Goal: Task Accomplishment & Management: Use online tool/utility

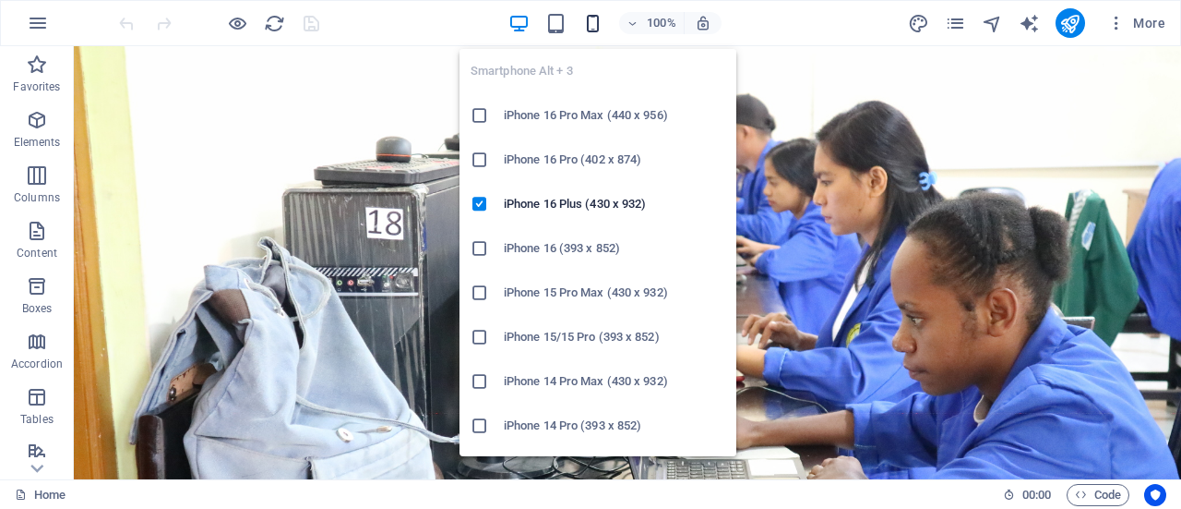
click at [593, 16] on icon "button" at bounding box center [592, 23] width 21 height 21
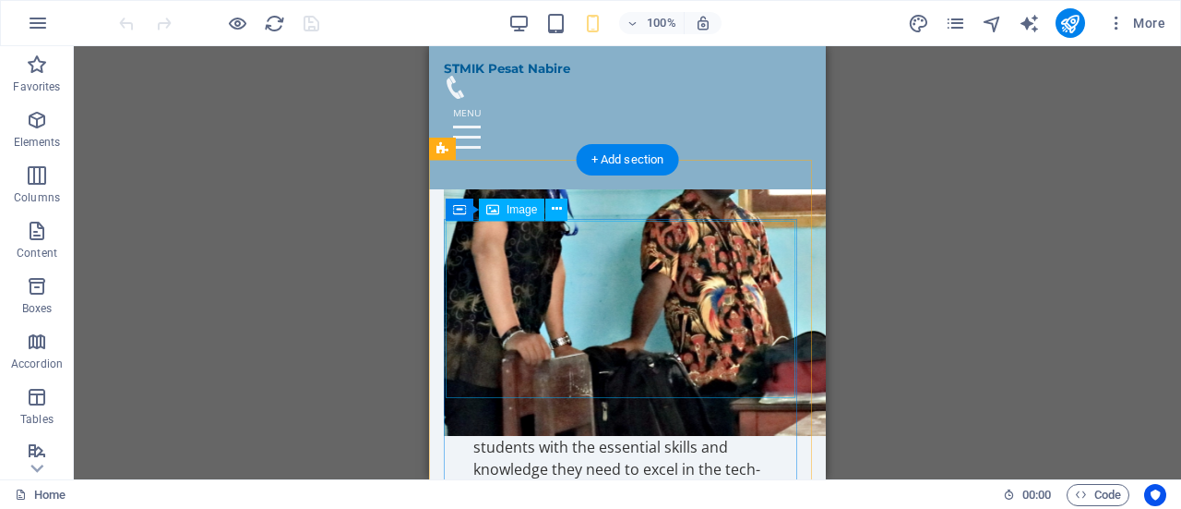
scroll to position [831, 0]
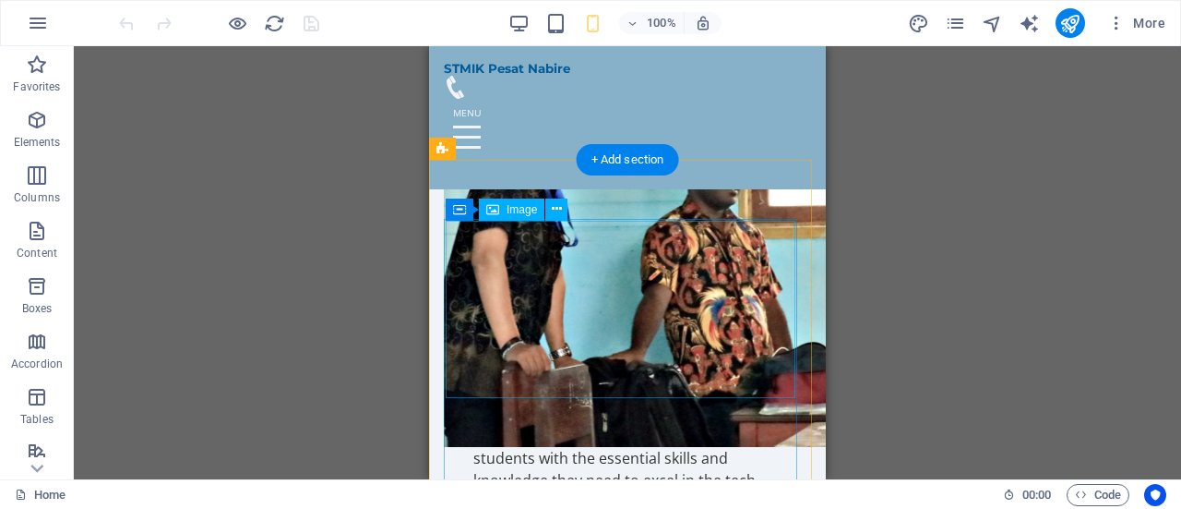
select select "px"
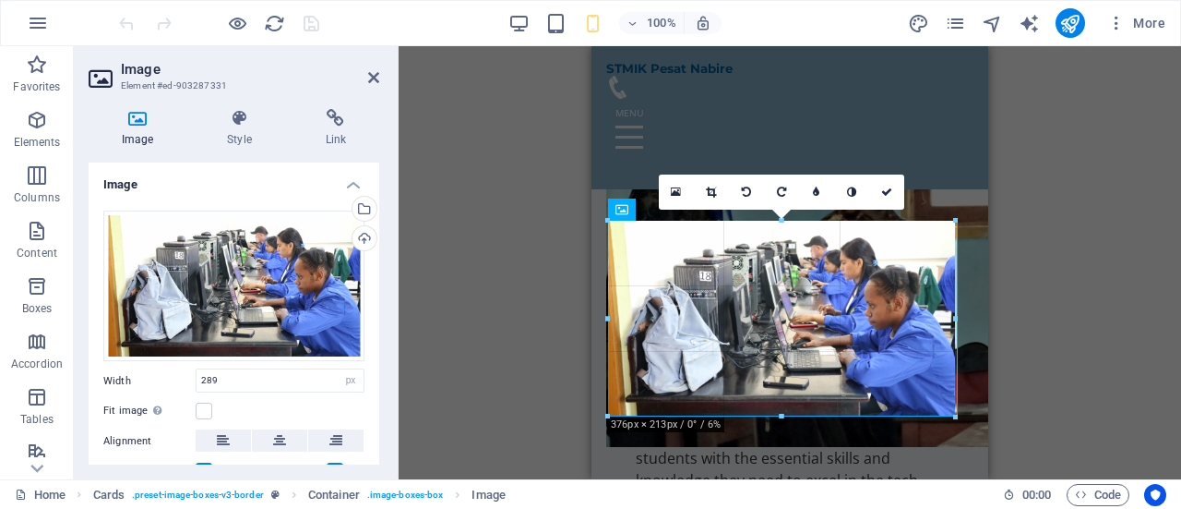
drag, startPoint x: 873, startPoint y: 296, endPoint x: 953, endPoint y: 308, distance: 81.2
type input "376"
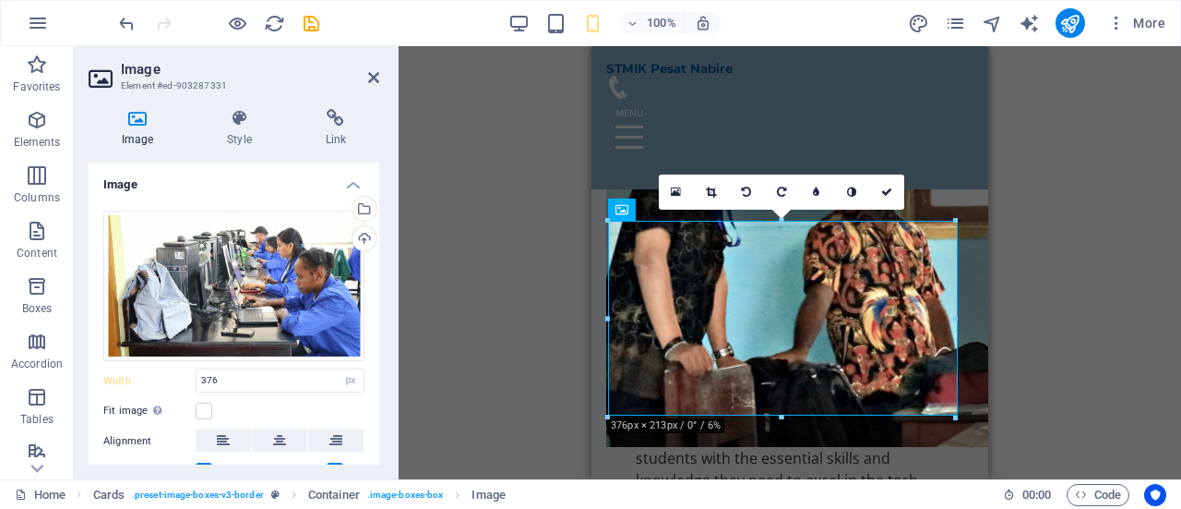
click at [1058, 299] on div "Drag here to replace the existing content. Press “Ctrl” if you want to create a…" at bounding box center [790, 262] width 783 height 433
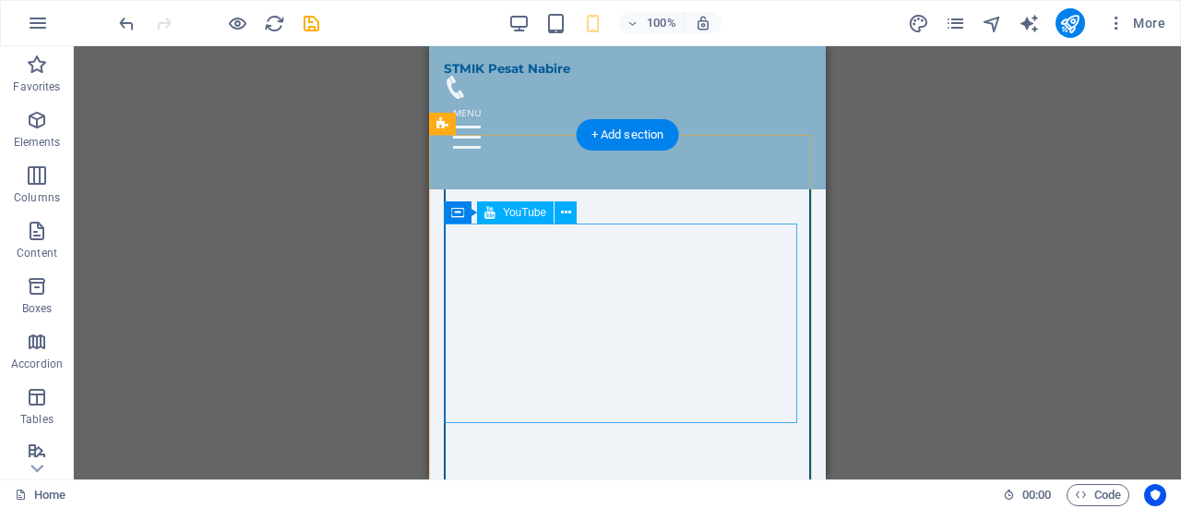
scroll to position [3600, 0]
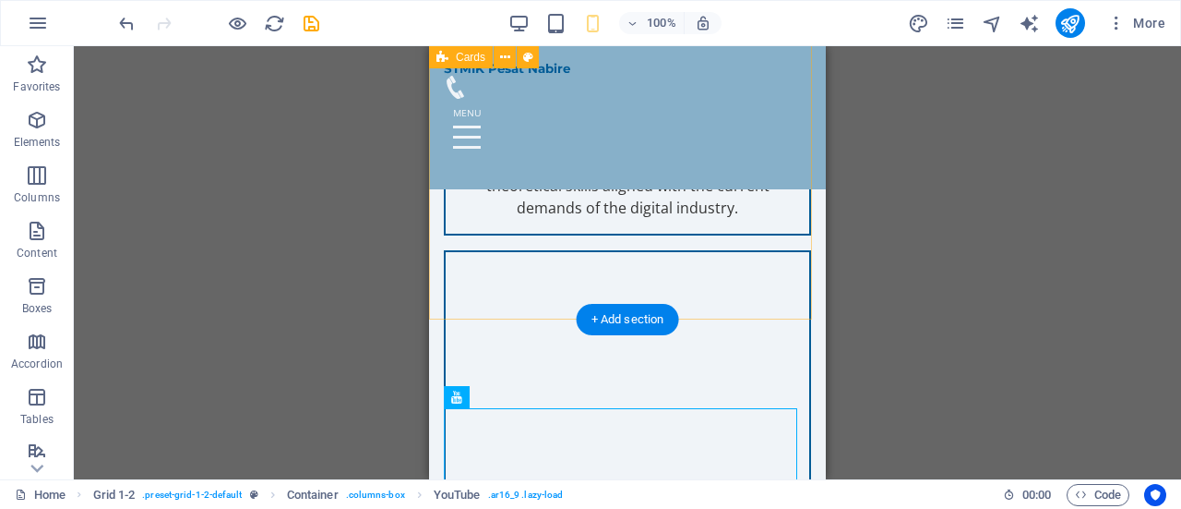
scroll to position [3415, 0]
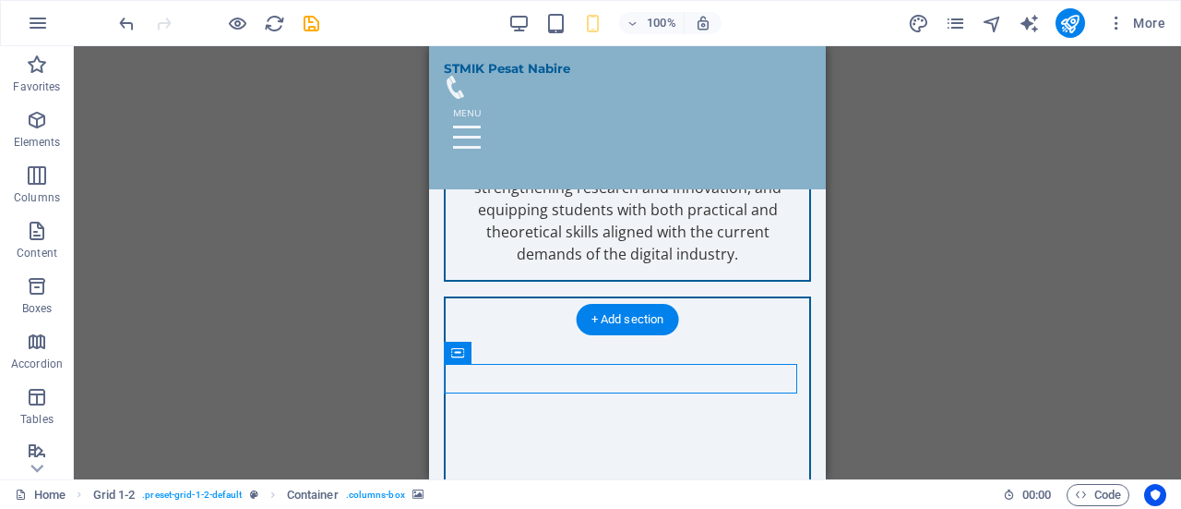
select select "rem"
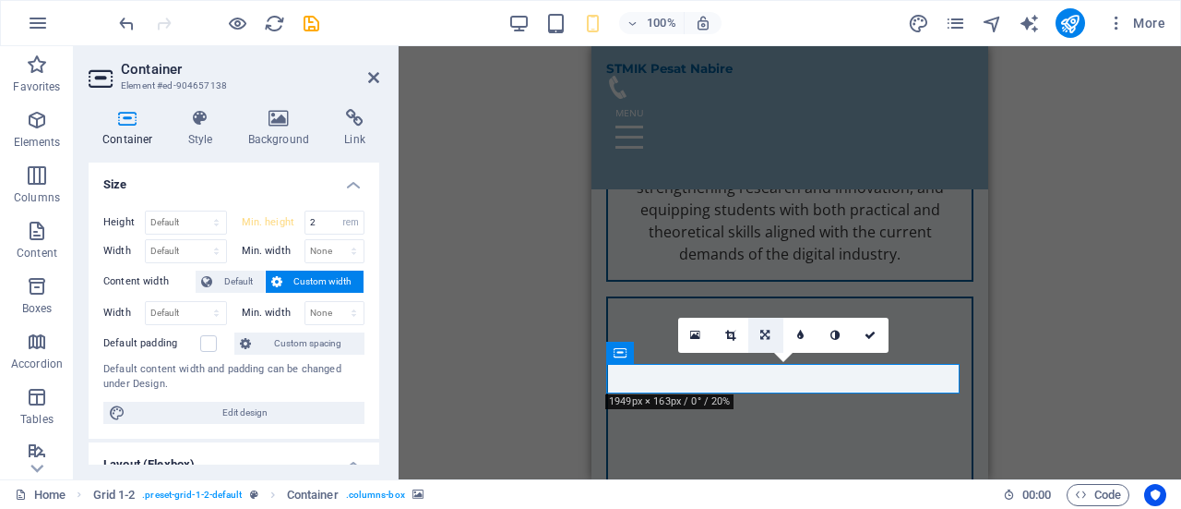
click at [767, 333] on icon at bounding box center [765, 334] width 9 height 11
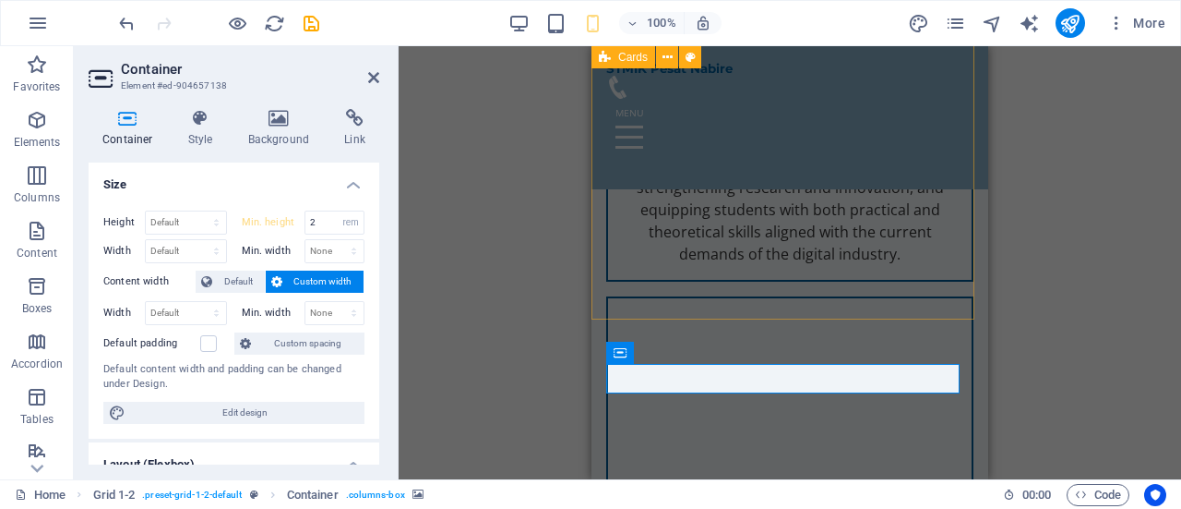
click at [876, 282] on div "STMIK Pesat Nabire, under the auspices of Yayasan Pesat, has achieved a “Good A…" at bounding box center [790, 36] width 397 height 1661
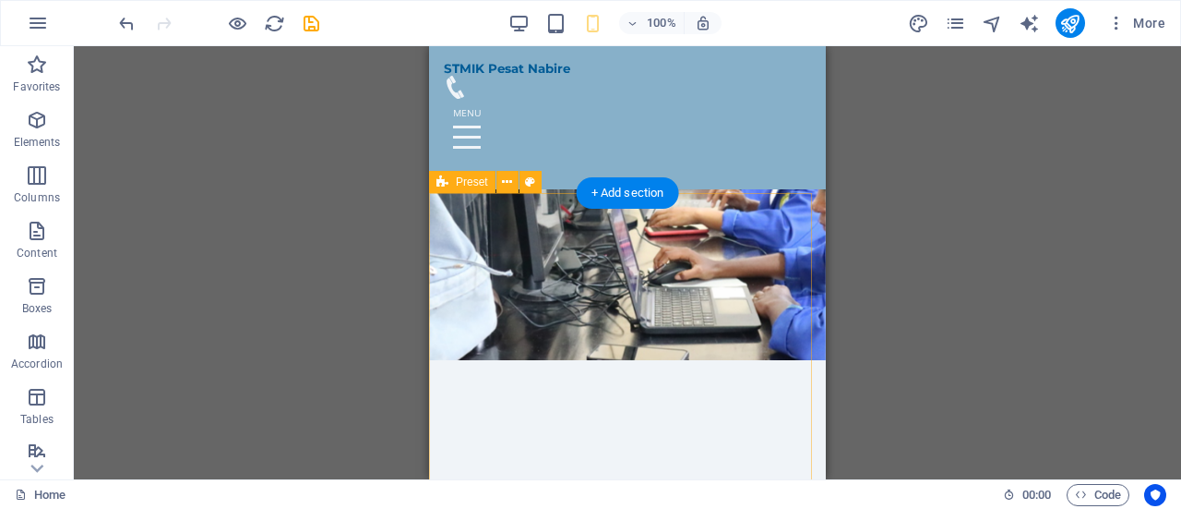
scroll to position [185, 0]
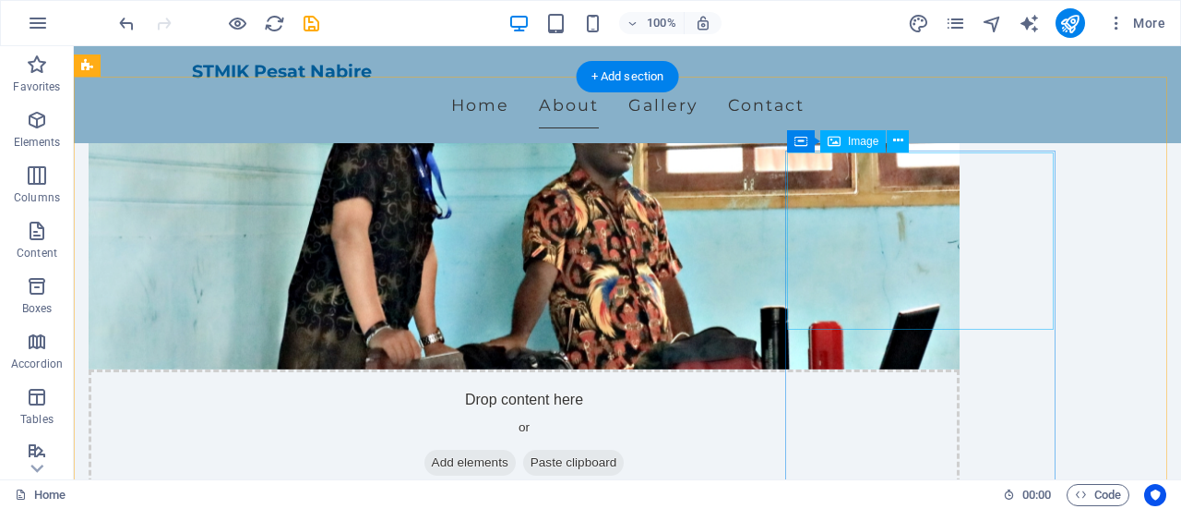
scroll to position [831, 0]
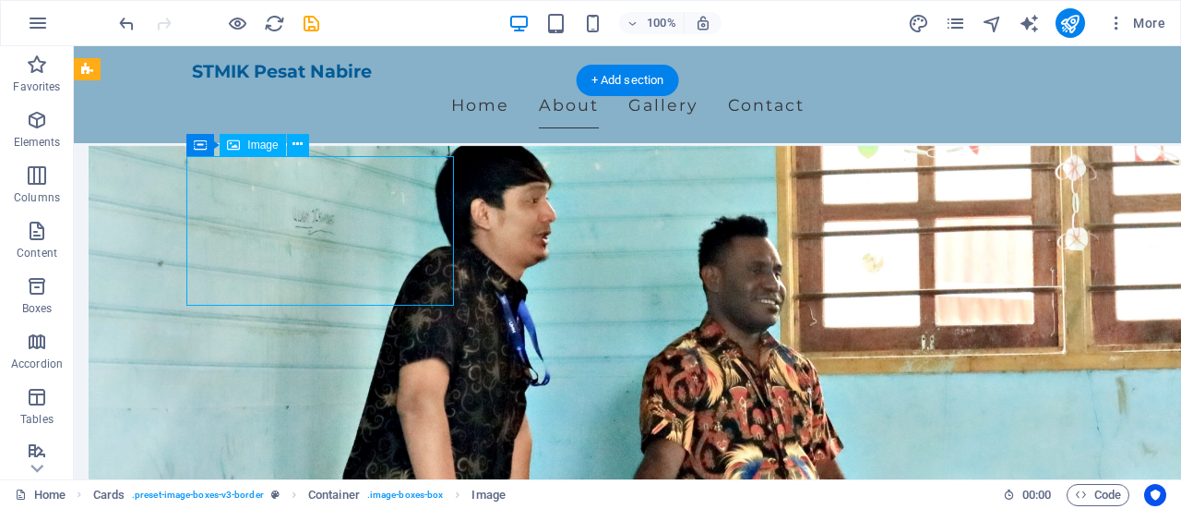
select select "px"
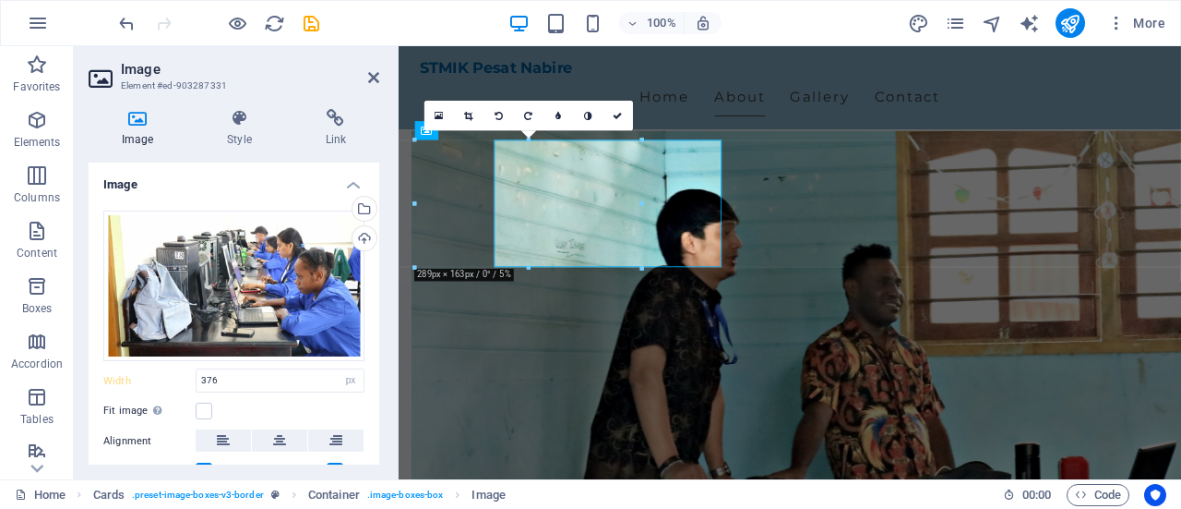
type input "289"
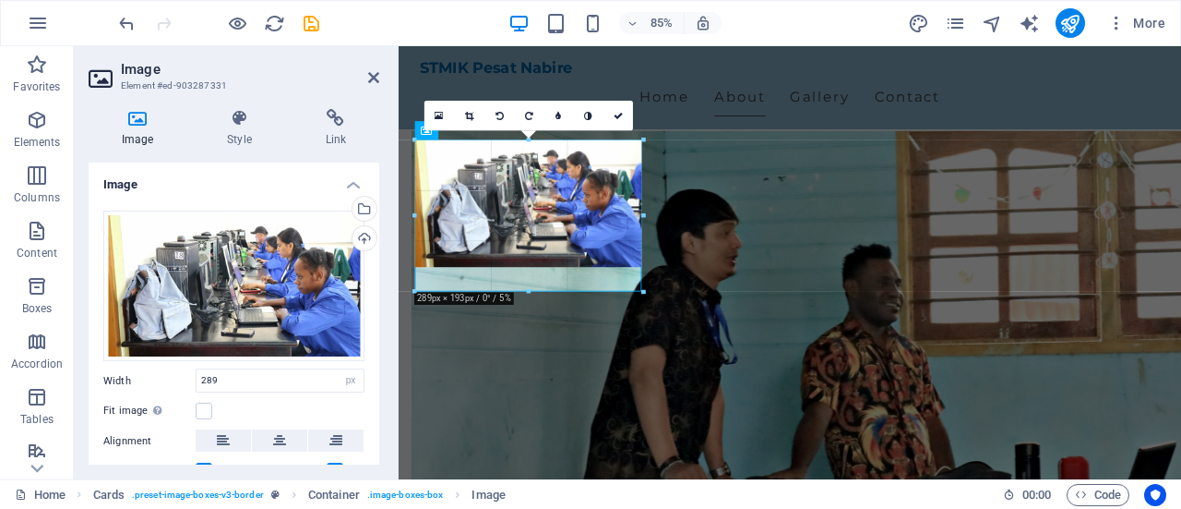
drag, startPoint x: 529, startPoint y: 266, endPoint x: 159, endPoint y: 291, distance: 370.9
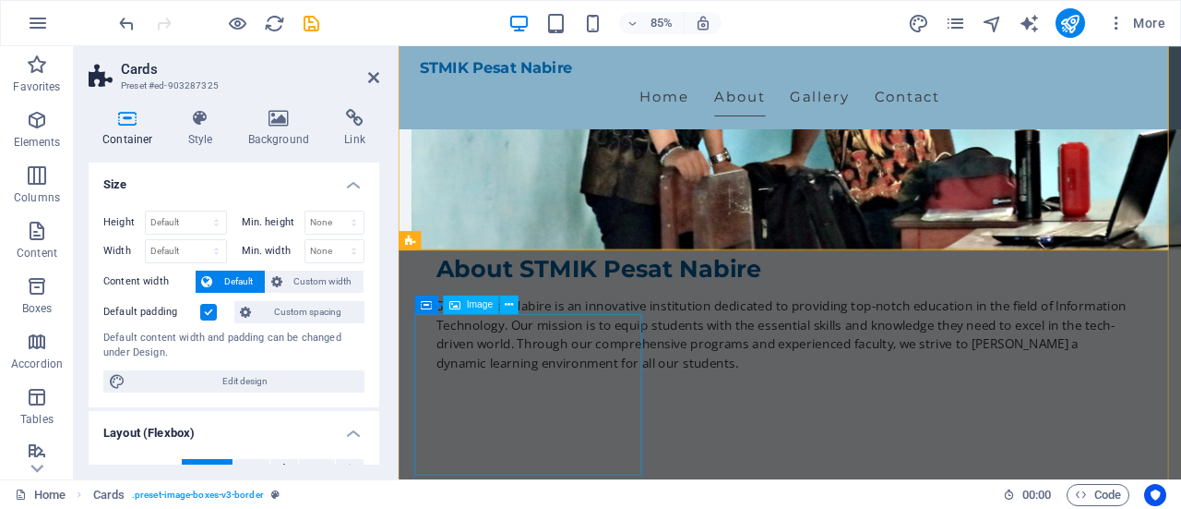
scroll to position [923, 0]
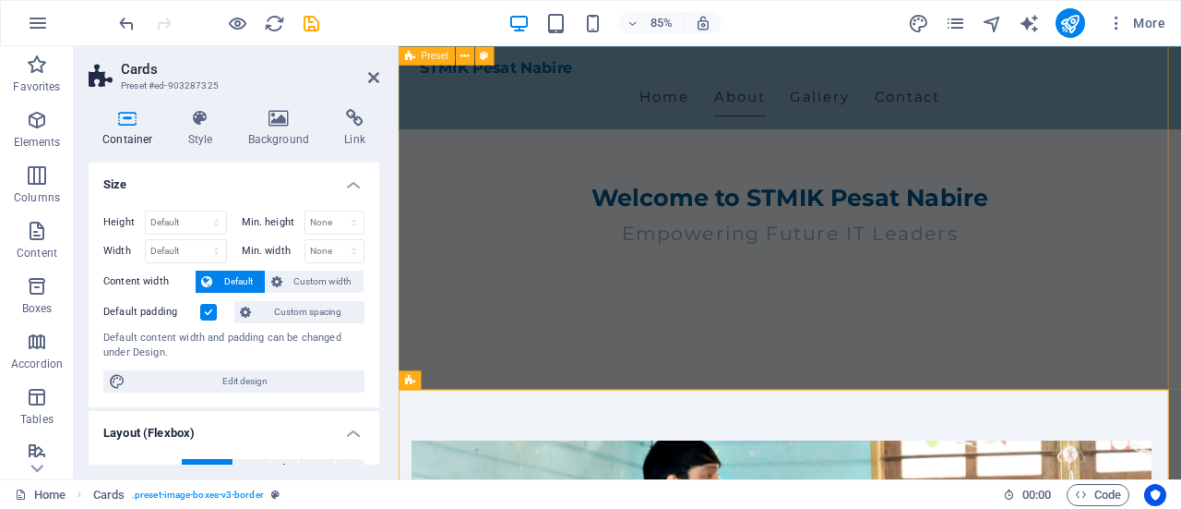
scroll to position [461, 0]
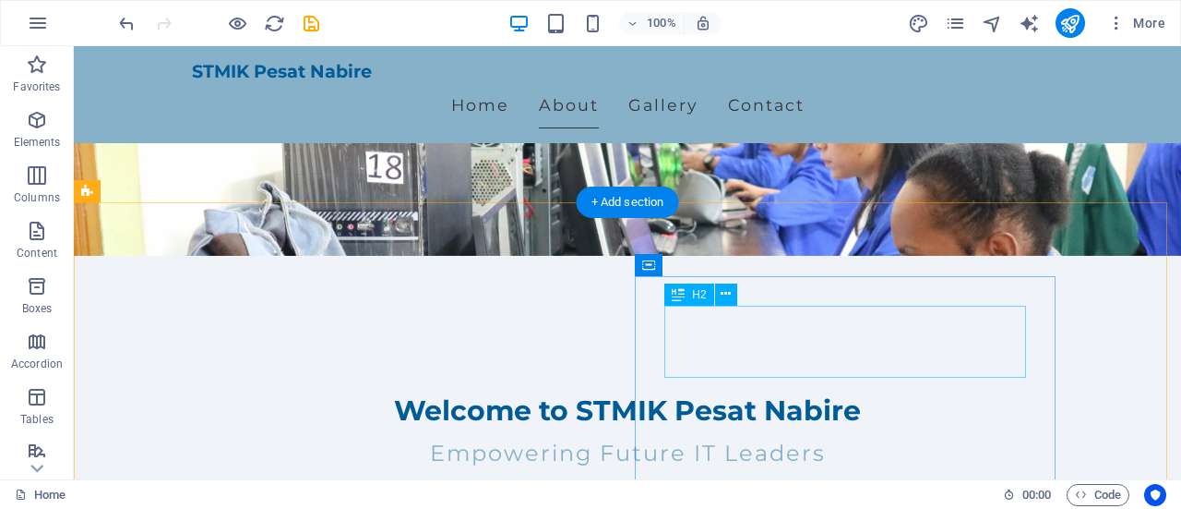
scroll to position [111, 0]
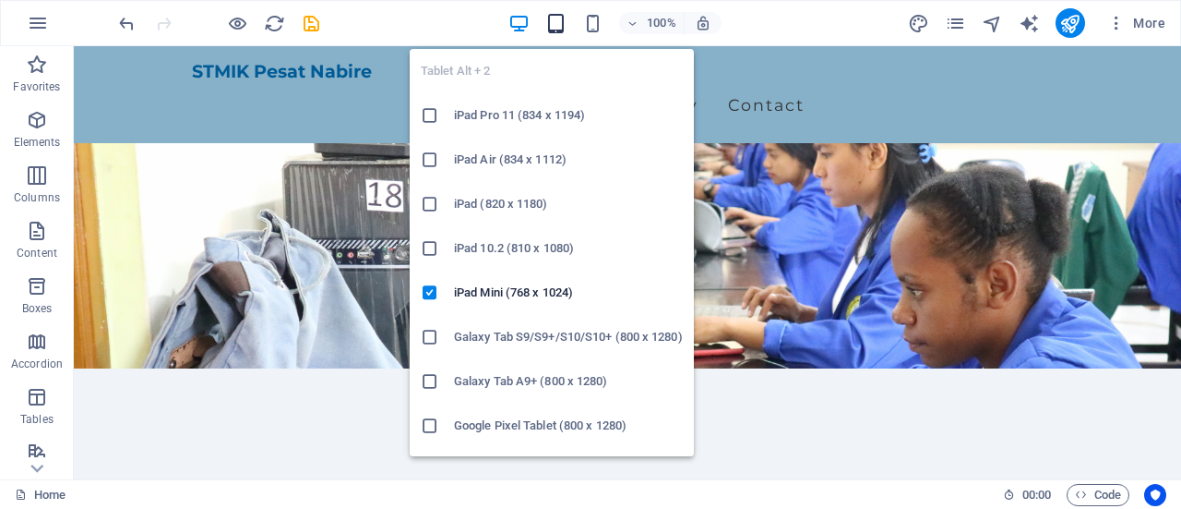
click at [556, 20] on icon "button" at bounding box center [555, 23] width 21 height 21
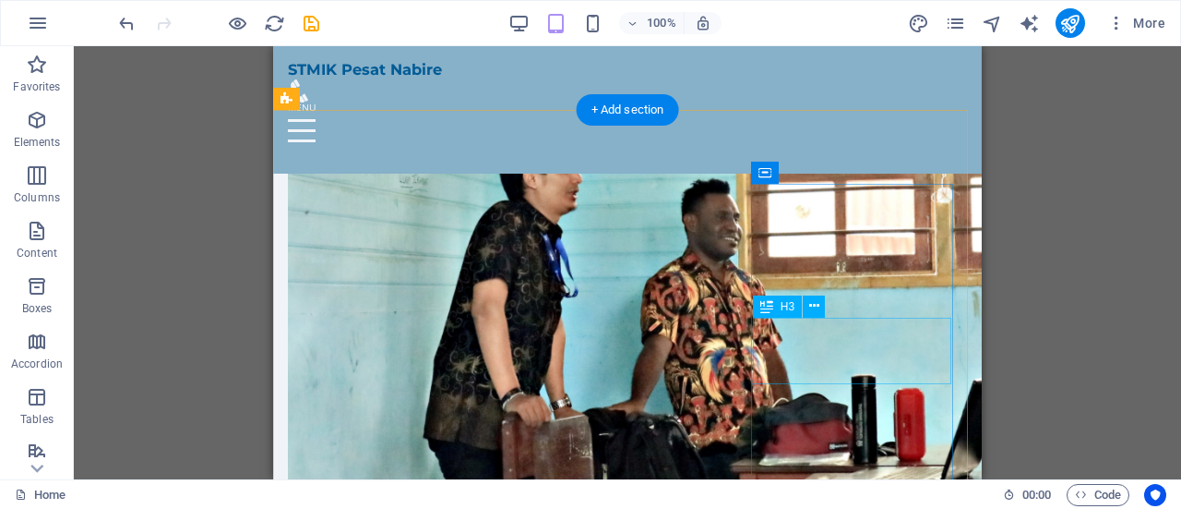
scroll to position [849, 0]
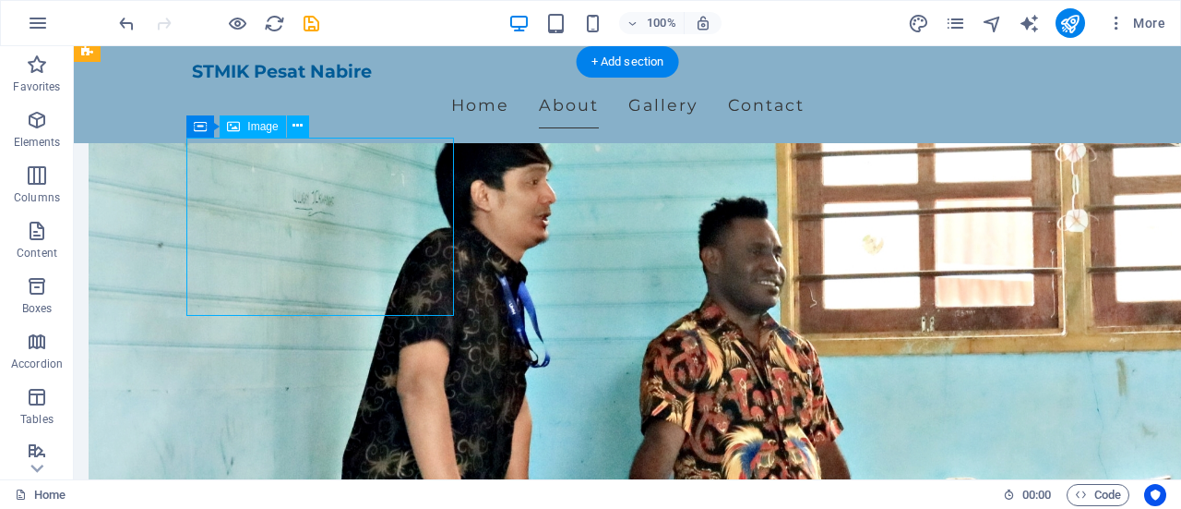
select select "px"
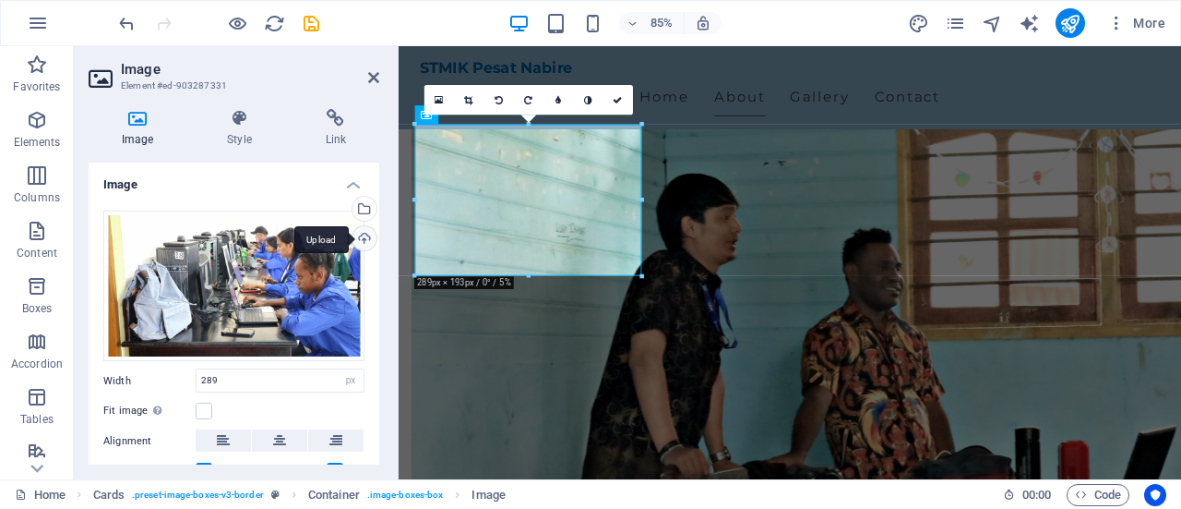
click at [358, 239] on div "Upload" at bounding box center [363, 240] width 28 height 28
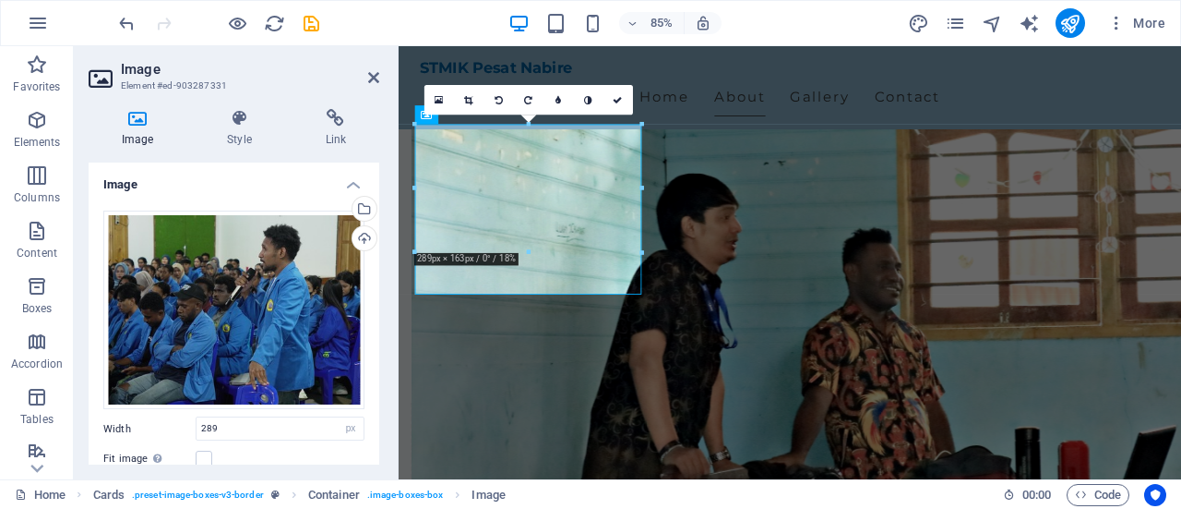
scroll to position [92, 0]
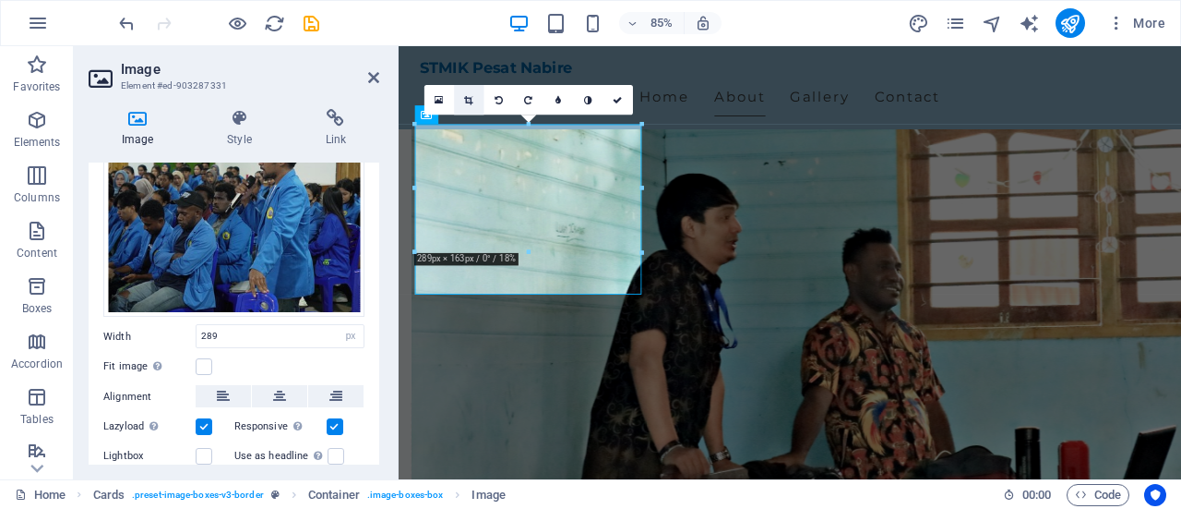
click at [469, 96] on icon at bounding box center [468, 98] width 8 height 9
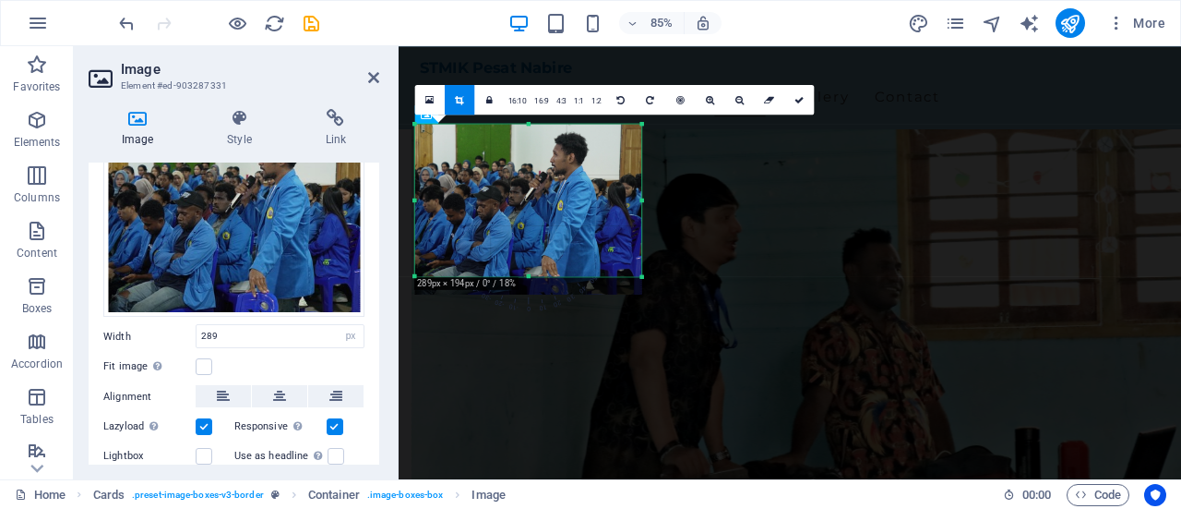
drag, startPoint x: 528, startPoint y: 293, endPoint x: 532, endPoint y: 270, distance: 22.5
click at [532, 270] on div "180 170 160 150 140 130 120 110 100 90 80 70 60 50 40 30 20 10 0 -10 -20 -30 -4…" at bounding box center [528, 200] width 227 height 152
click at [801, 101] on icon at bounding box center [799, 98] width 9 height 9
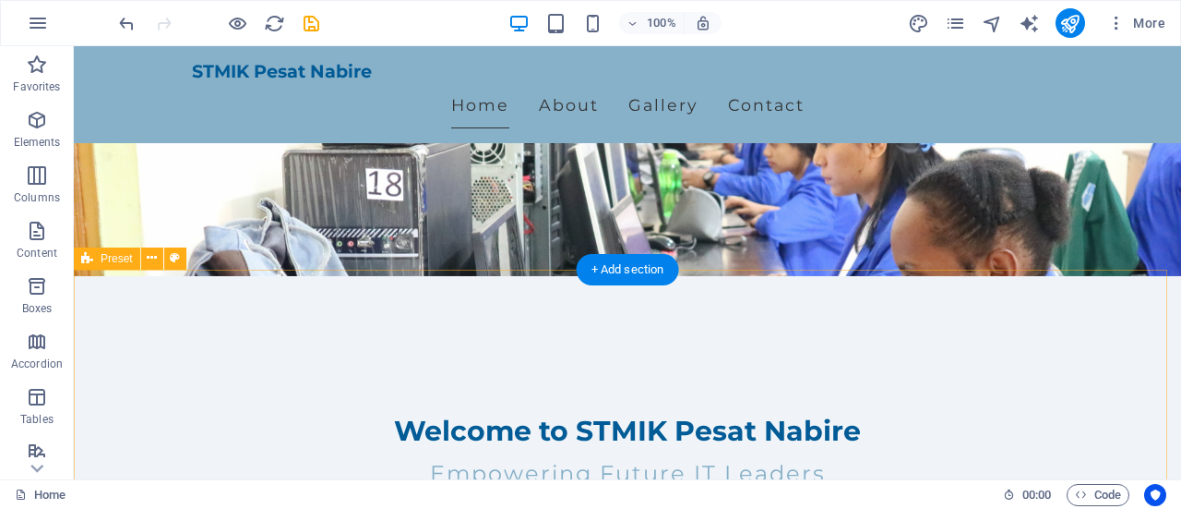
scroll to position [0, 0]
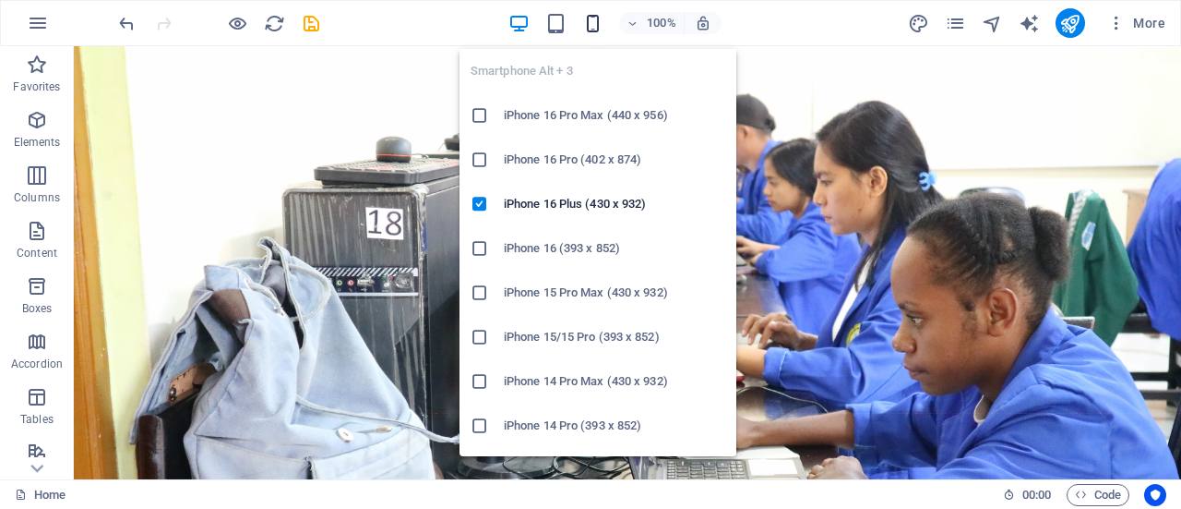
click at [592, 24] on icon "button" at bounding box center [592, 23] width 21 height 21
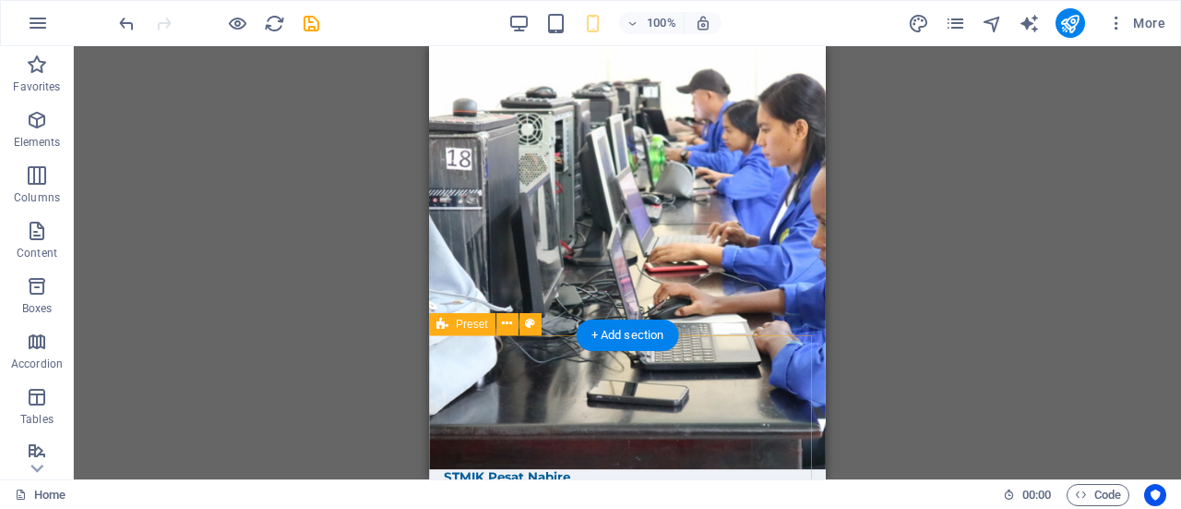
scroll to position [185, 0]
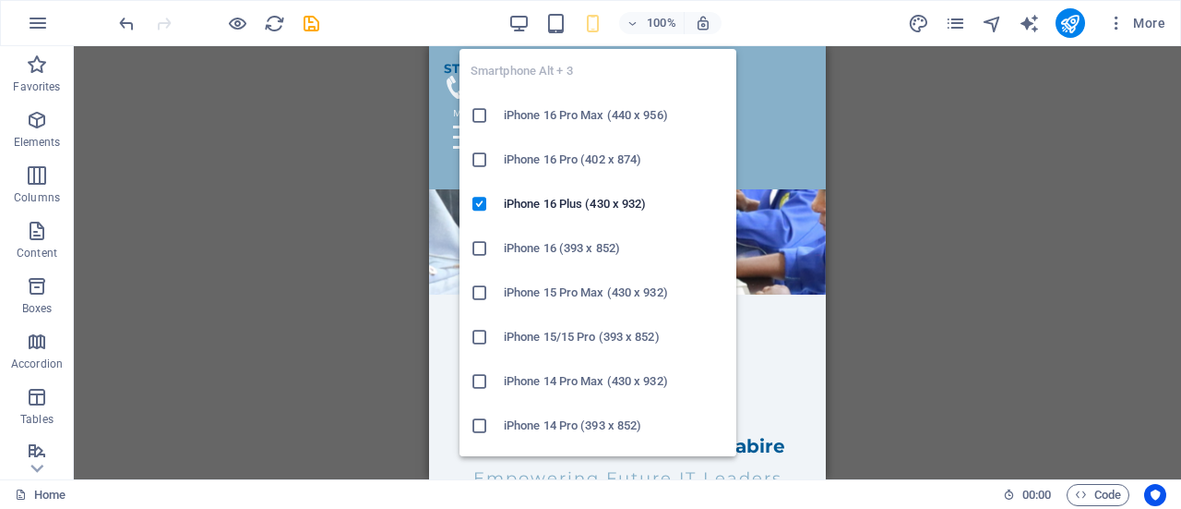
click at [533, 427] on h6 "iPhone 14 Pro (393 x 852)" at bounding box center [615, 425] width 222 height 22
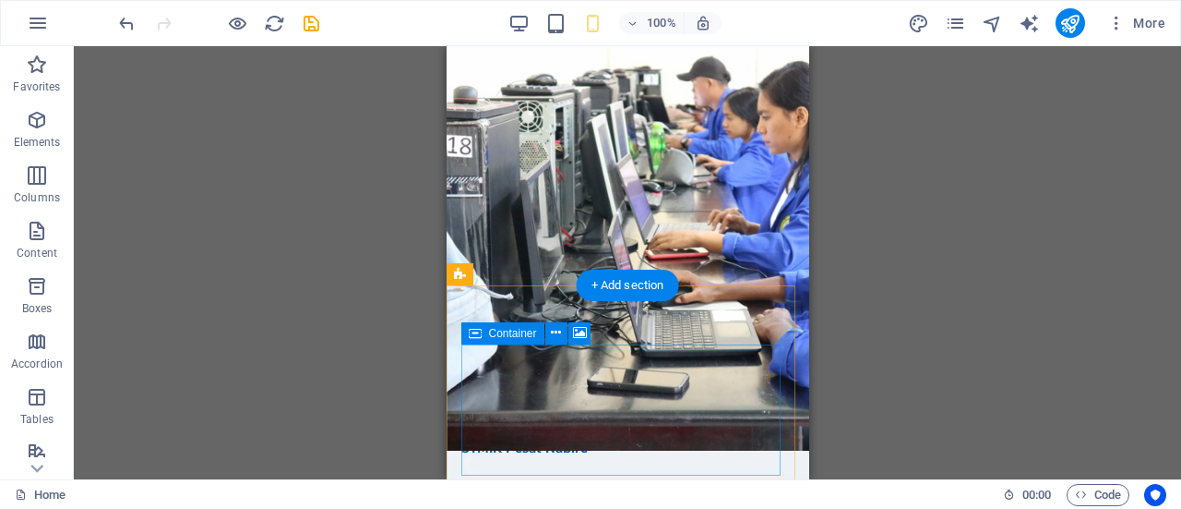
scroll to position [0, 0]
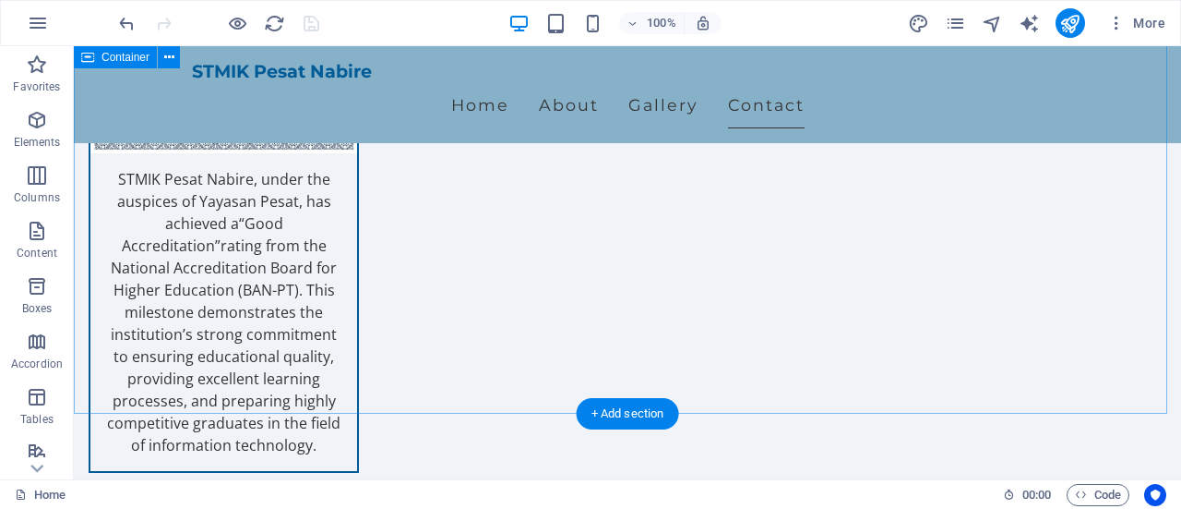
scroll to position [3046, 0]
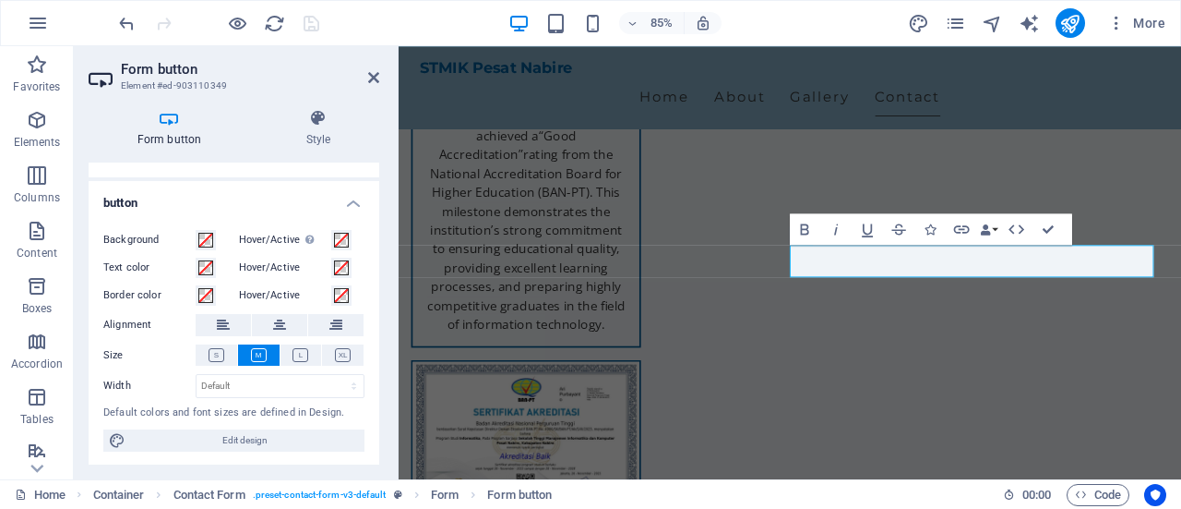
scroll to position [0, 0]
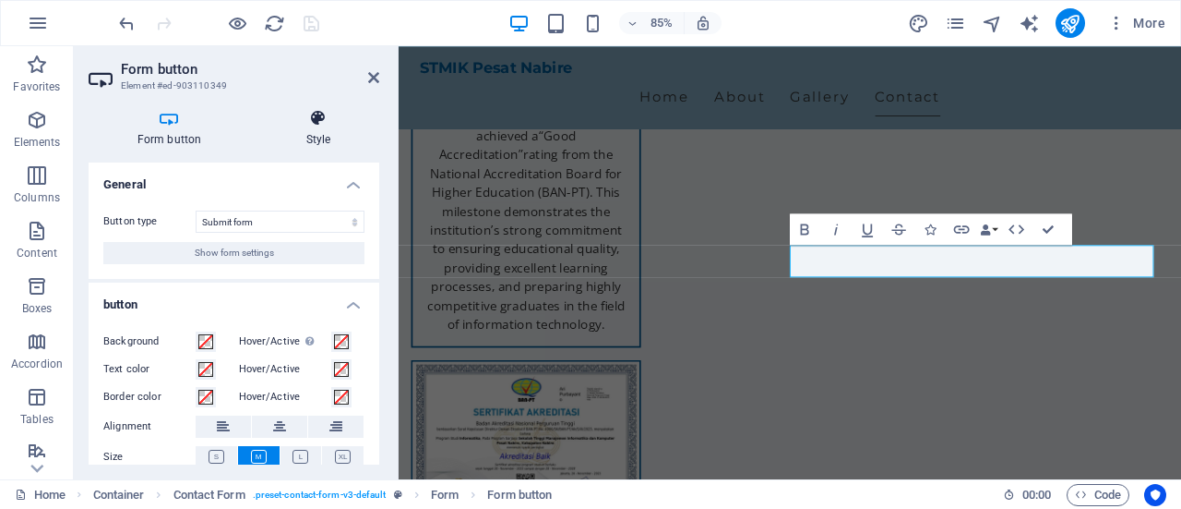
click at [322, 120] on icon at bounding box center [319, 118] width 122 height 18
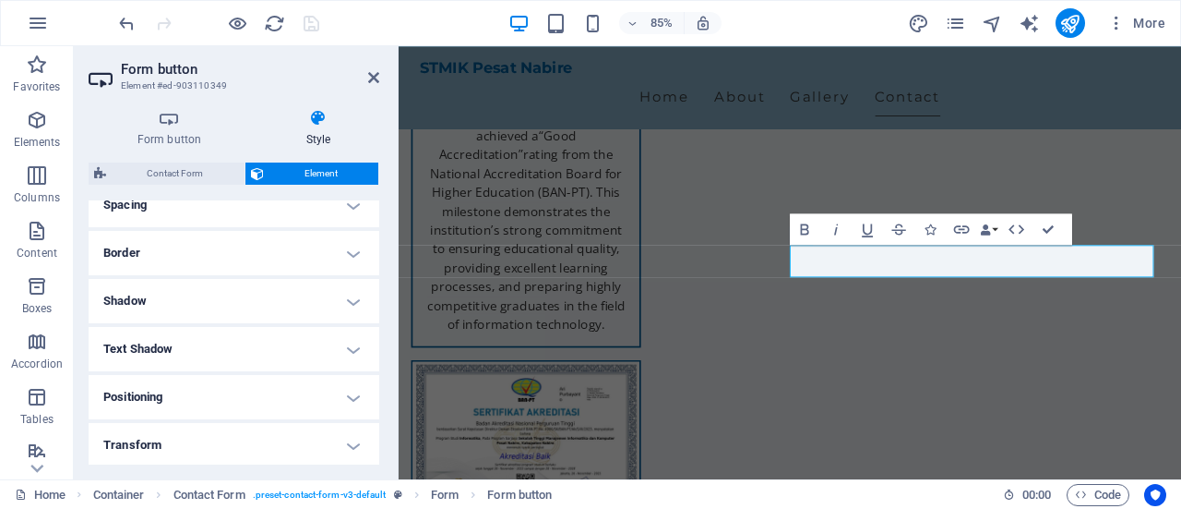
scroll to position [515, 0]
click at [164, 125] on icon at bounding box center [170, 118] width 162 height 18
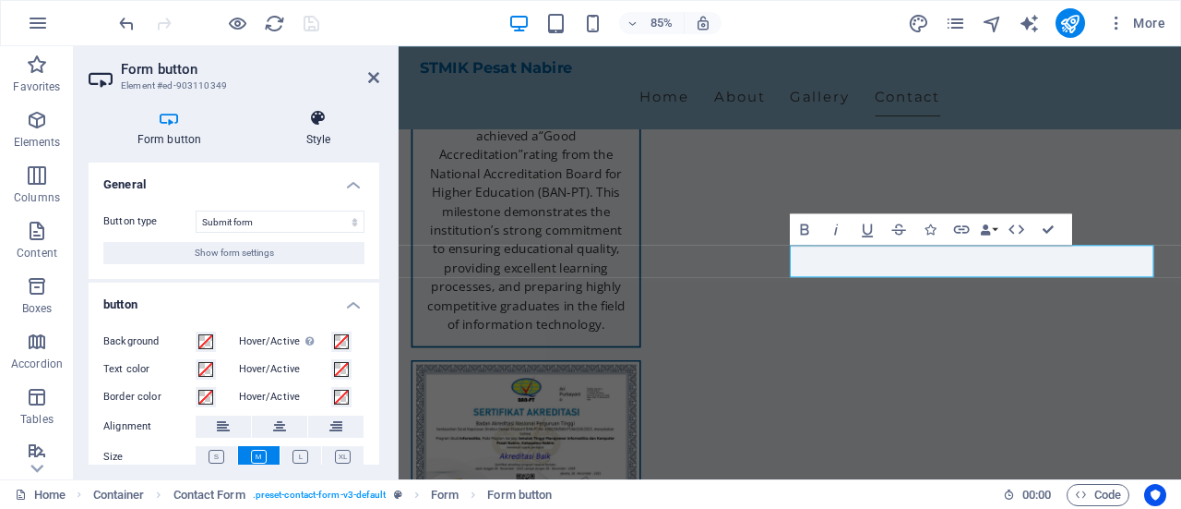
click at [331, 121] on icon at bounding box center [319, 118] width 122 height 18
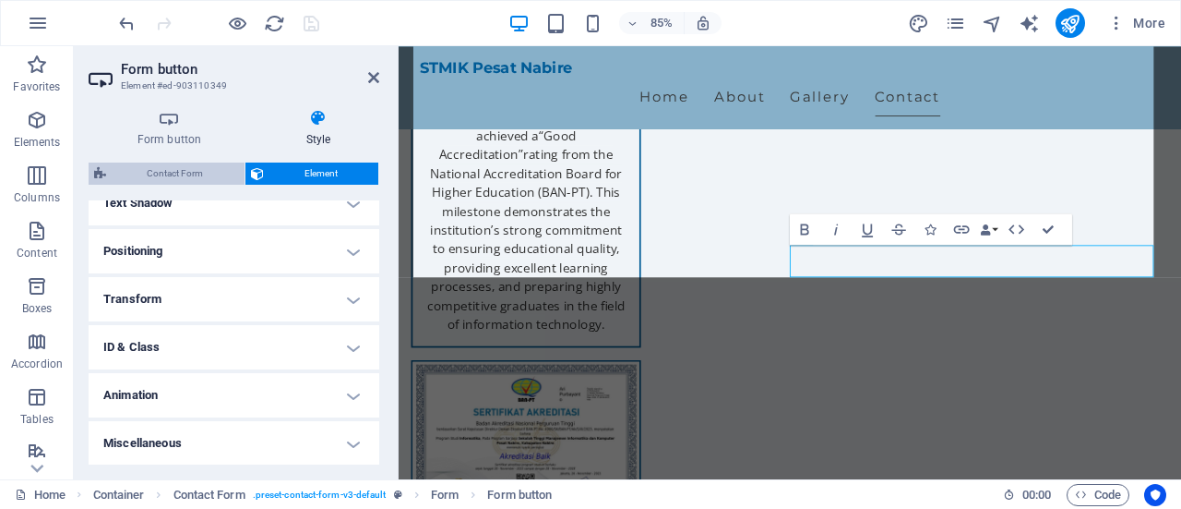
click at [198, 173] on span "Contact Form" at bounding box center [175, 173] width 127 height 22
select select "rem"
select select "preset-contact-form-v3-default"
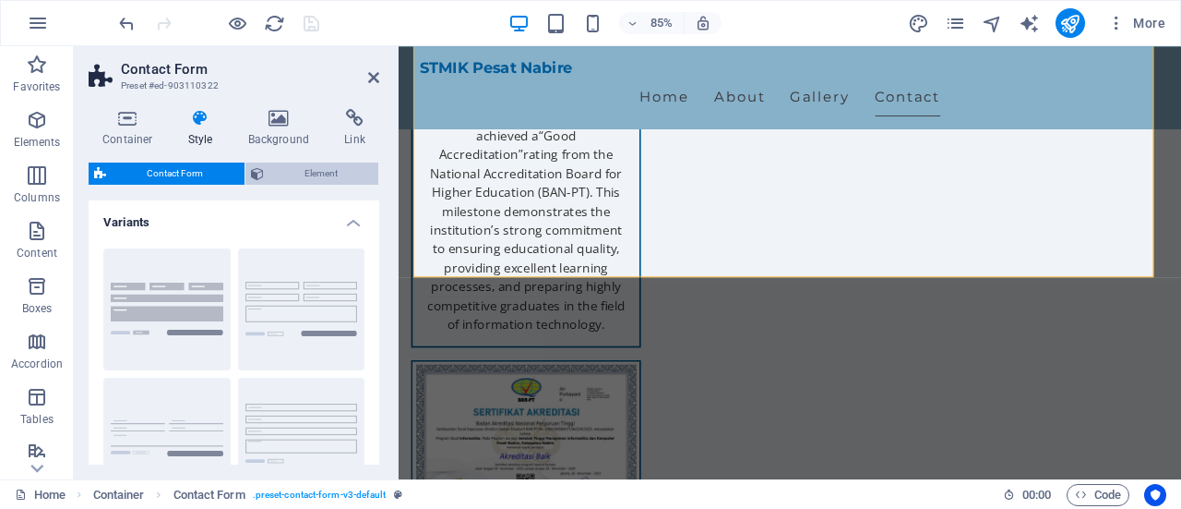
click at [325, 166] on span "Element" at bounding box center [322, 173] width 104 height 22
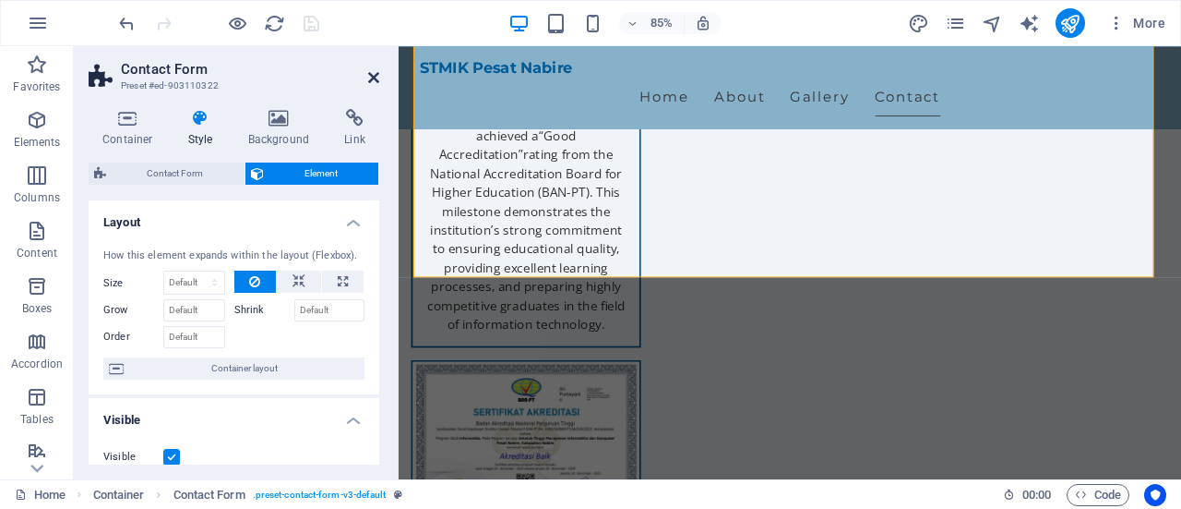
click at [376, 73] on icon at bounding box center [373, 77] width 11 height 15
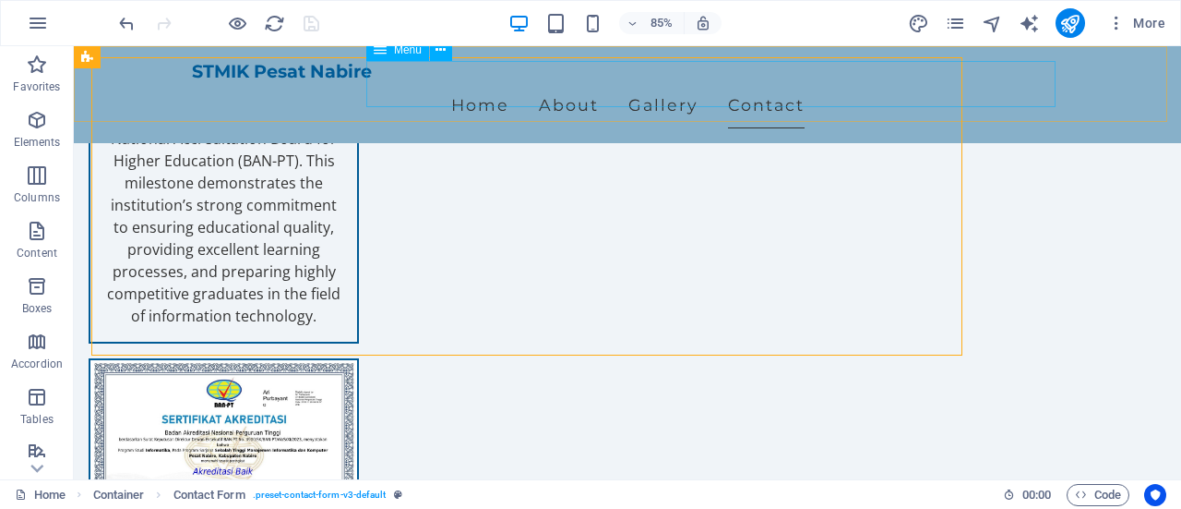
scroll to position [3046, 0]
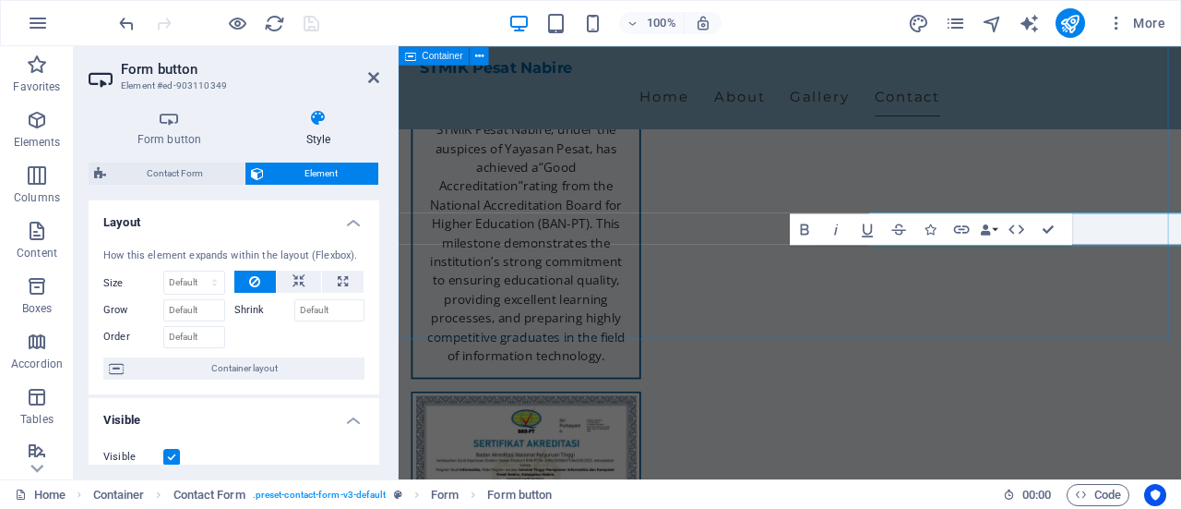
scroll to position [3083, 0]
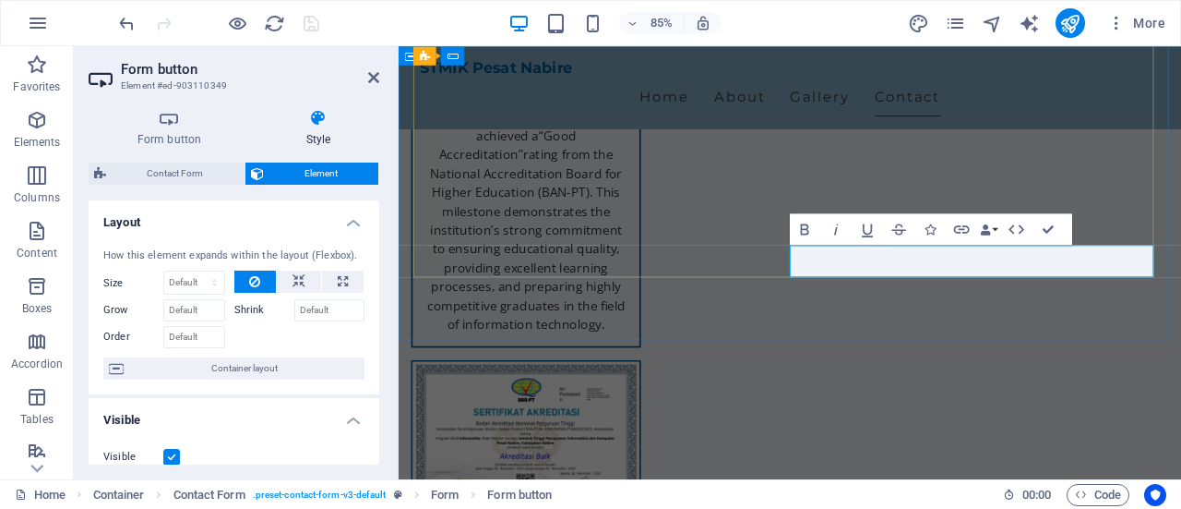
type button "Submit"
click at [960, 232] on icon "button" at bounding box center [962, 229] width 16 height 8
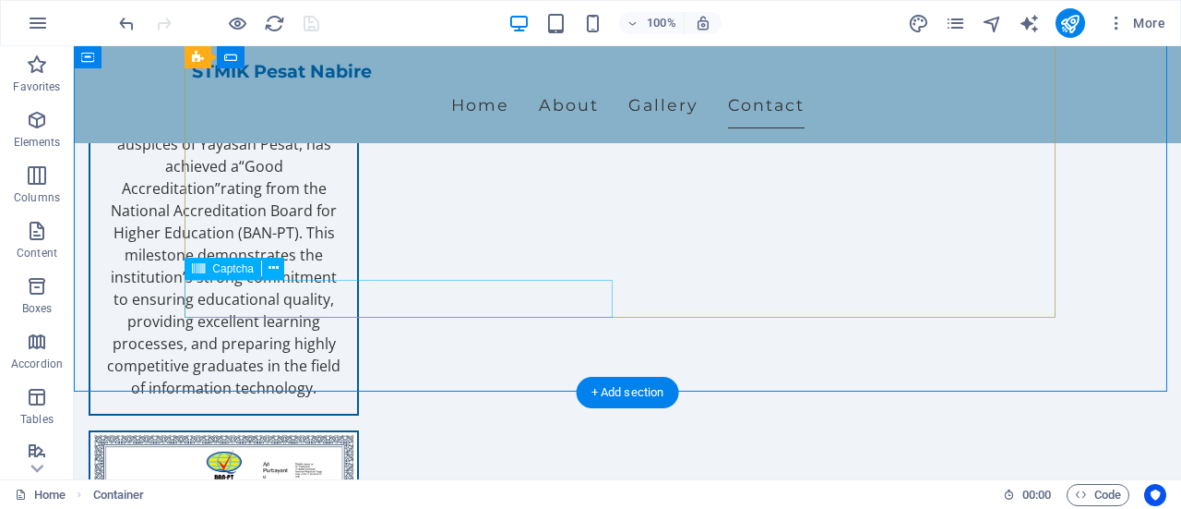
scroll to position [3046, 0]
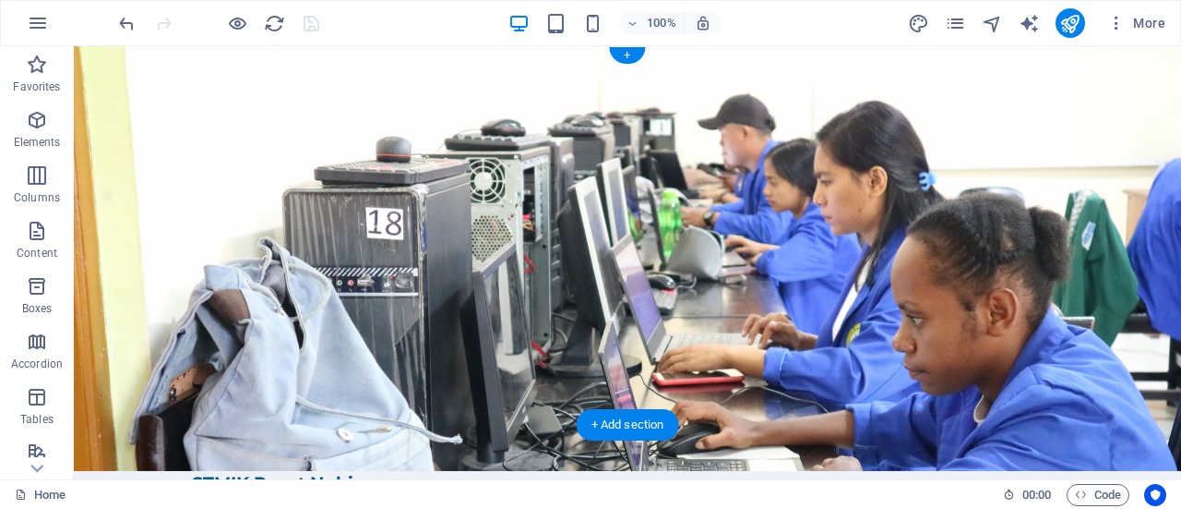
scroll to position [0, 0]
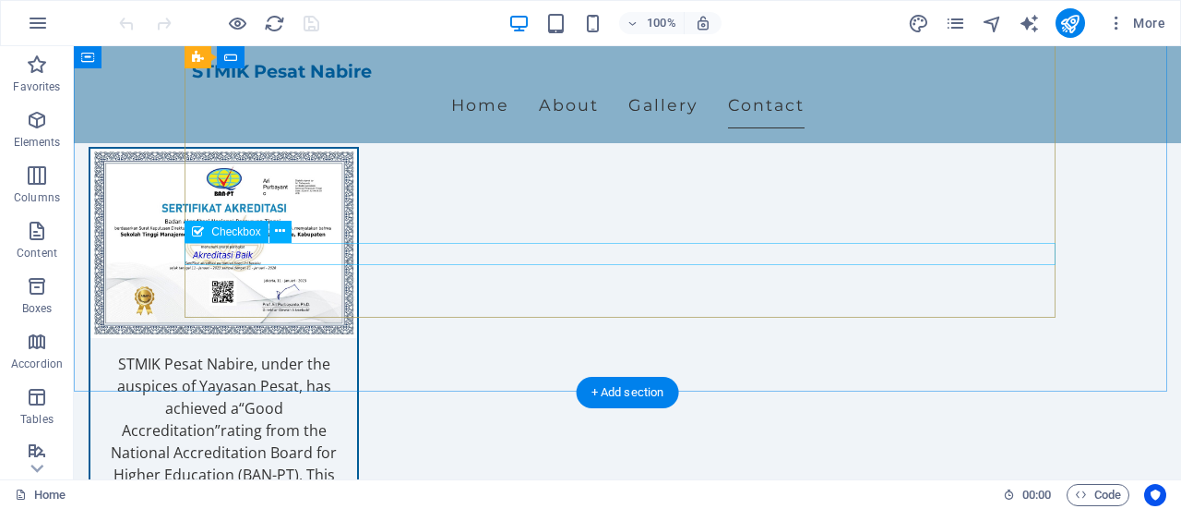
scroll to position [3046, 0]
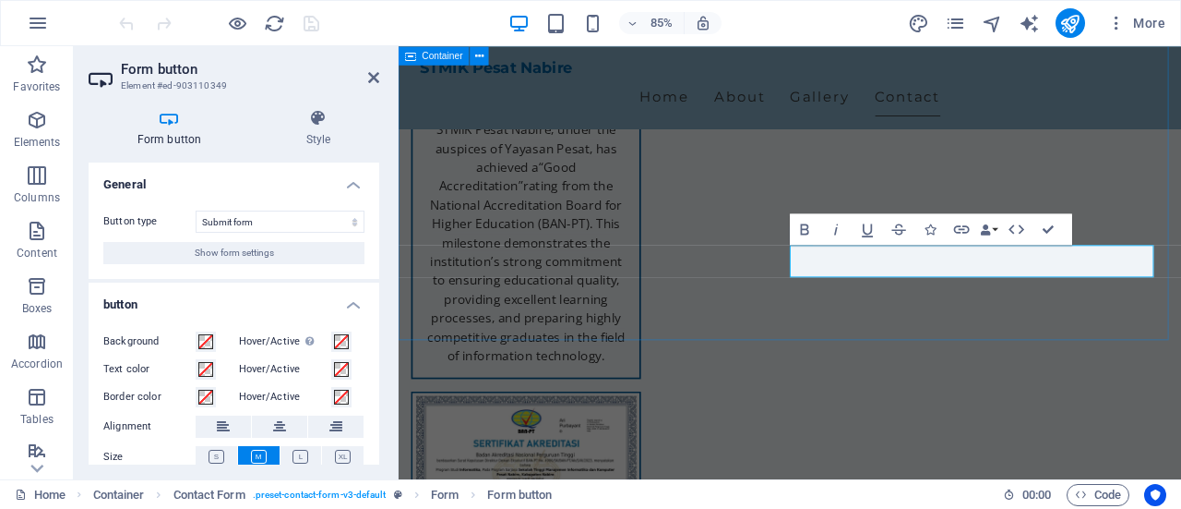
scroll to position [3083, 0]
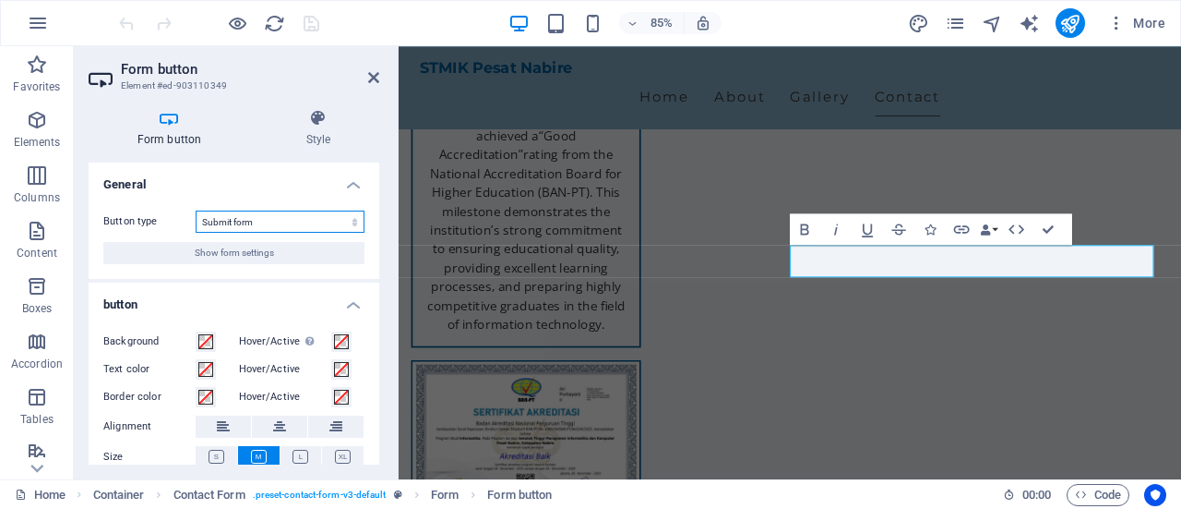
click at [270, 221] on select "Submit form Reset form No action" at bounding box center [280, 221] width 169 height 22
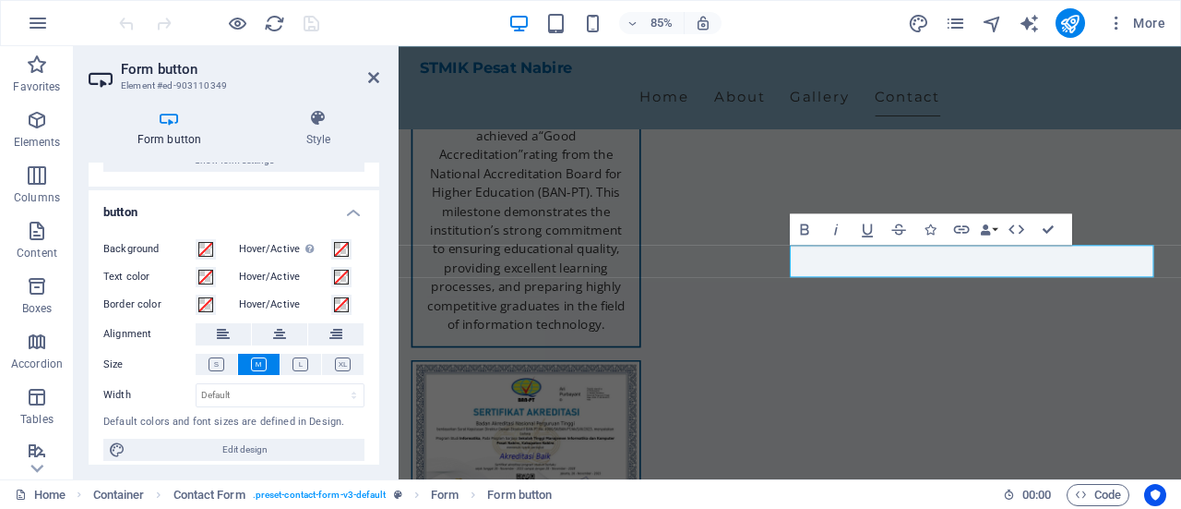
scroll to position [102, 0]
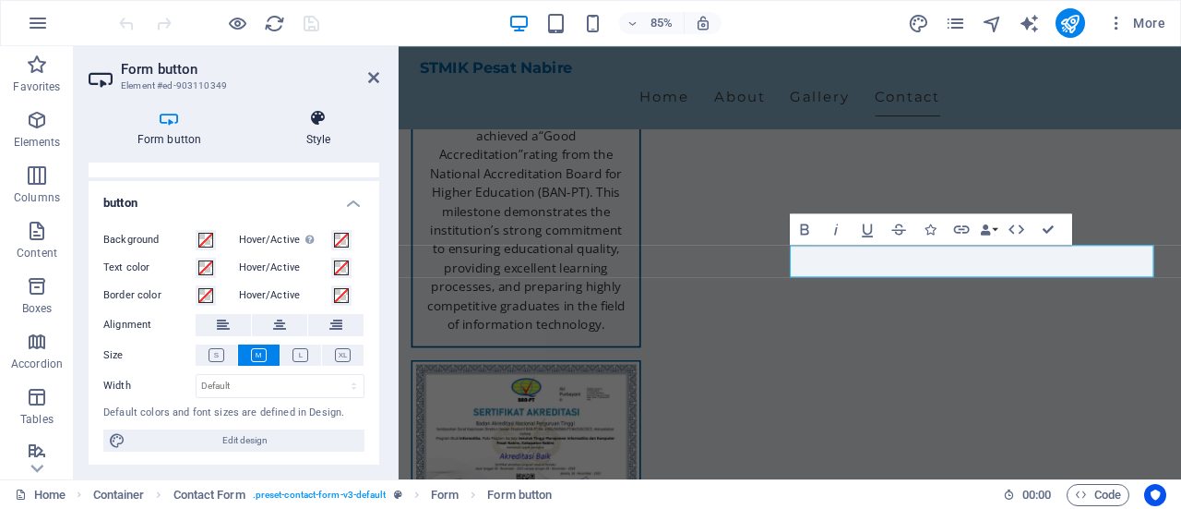
click at [317, 115] on icon at bounding box center [319, 118] width 122 height 18
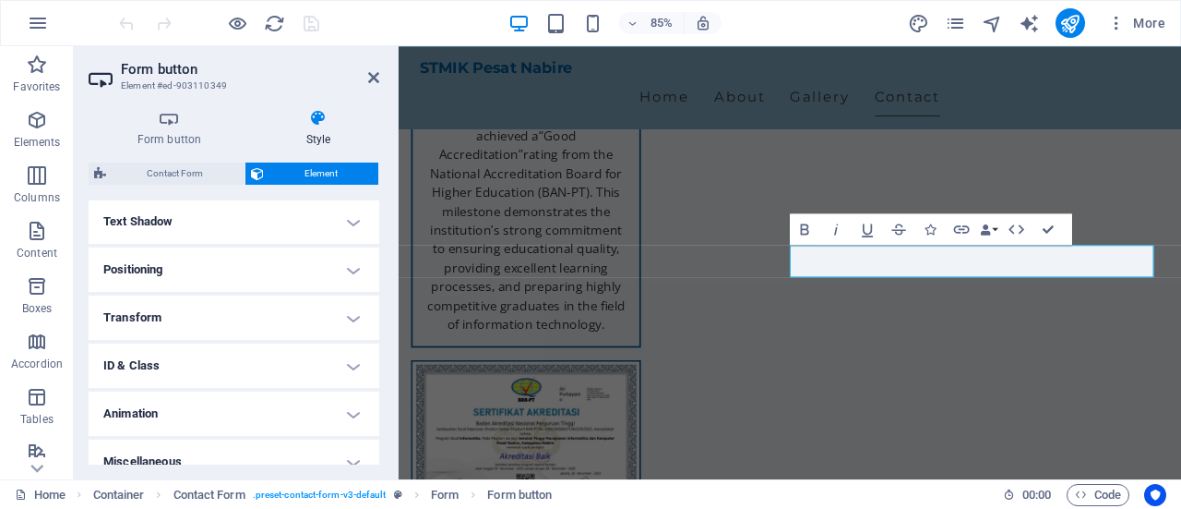
scroll to position [515, 0]
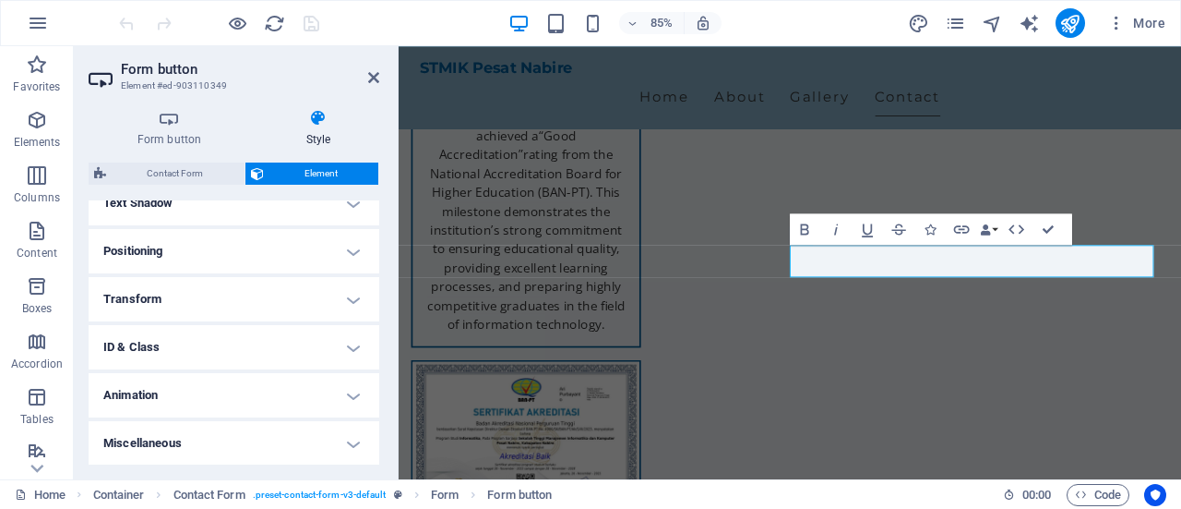
click at [276, 448] on h4 "Miscellaneous" at bounding box center [234, 443] width 291 height 44
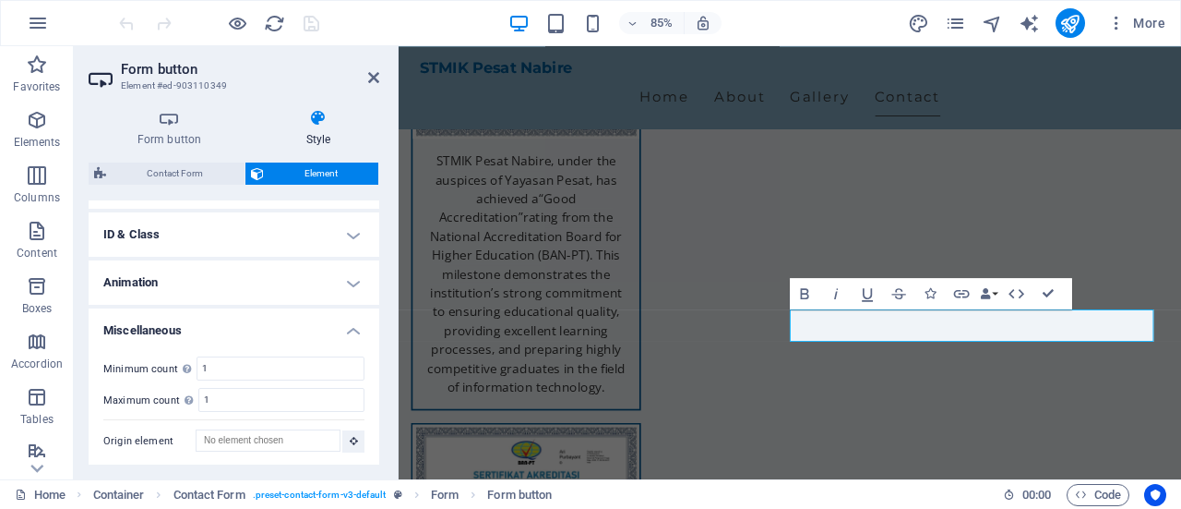
scroll to position [3007, 0]
click at [277, 280] on h4 "Animation" at bounding box center [234, 282] width 291 height 44
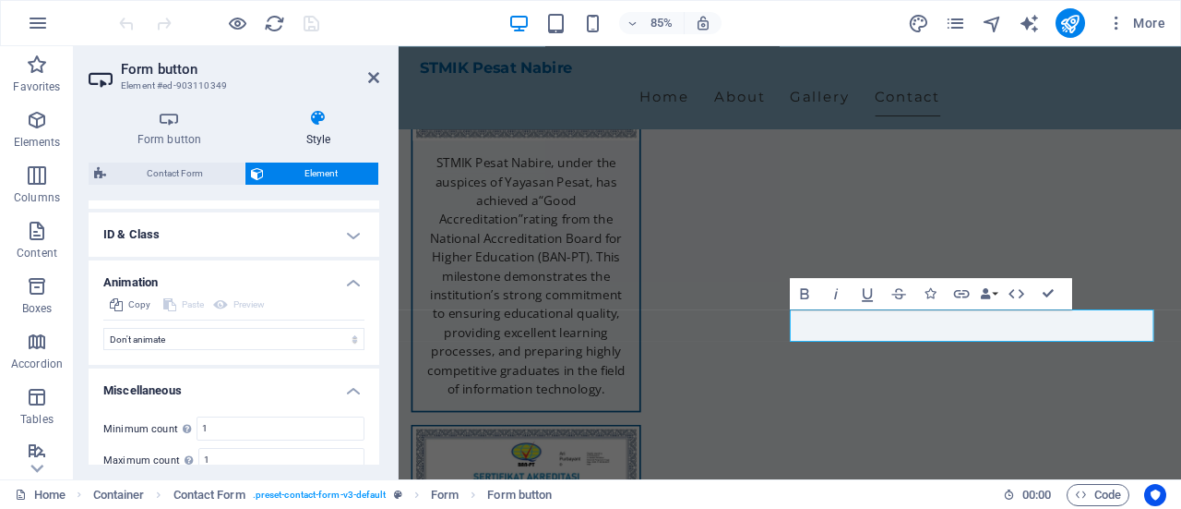
click at [271, 232] on h4 "ID & Class" at bounding box center [234, 234] width 291 height 44
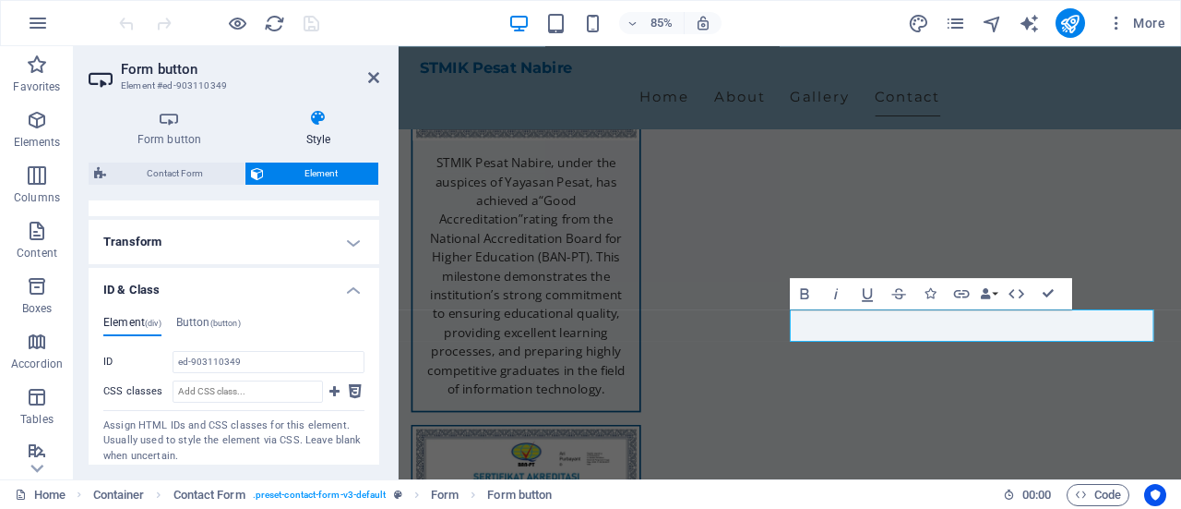
scroll to position [535, 0]
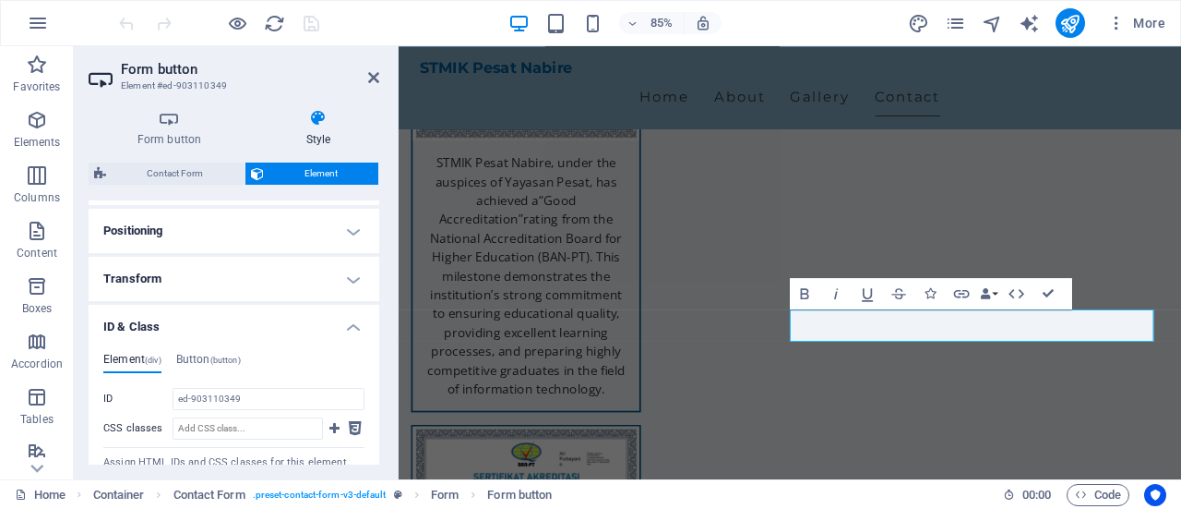
click at [260, 274] on h4 "Transform" at bounding box center [234, 279] width 291 height 44
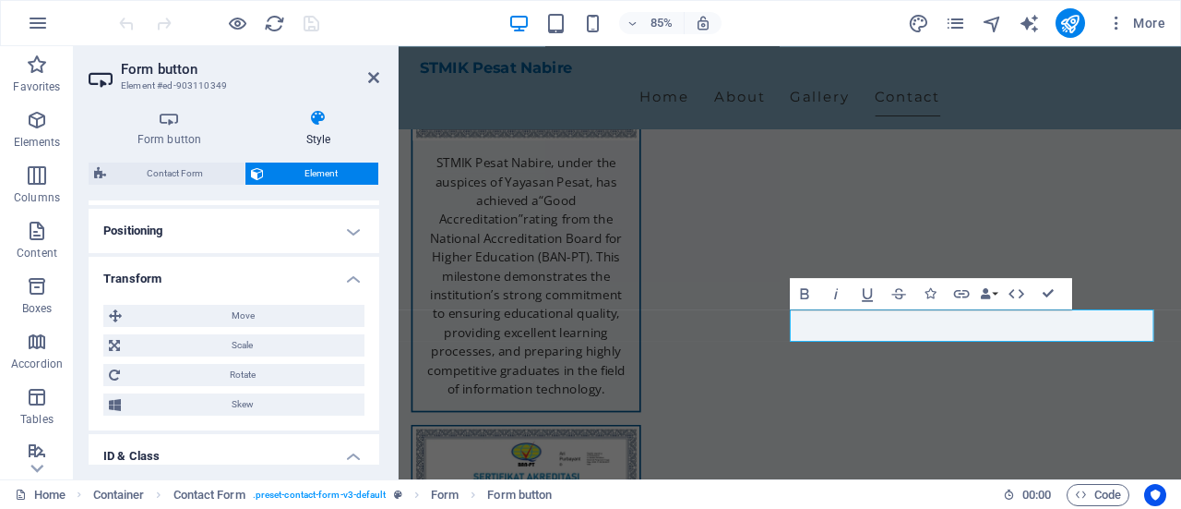
click at [254, 224] on h4 "Positioning" at bounding box center [234, 231] width 291 height 44
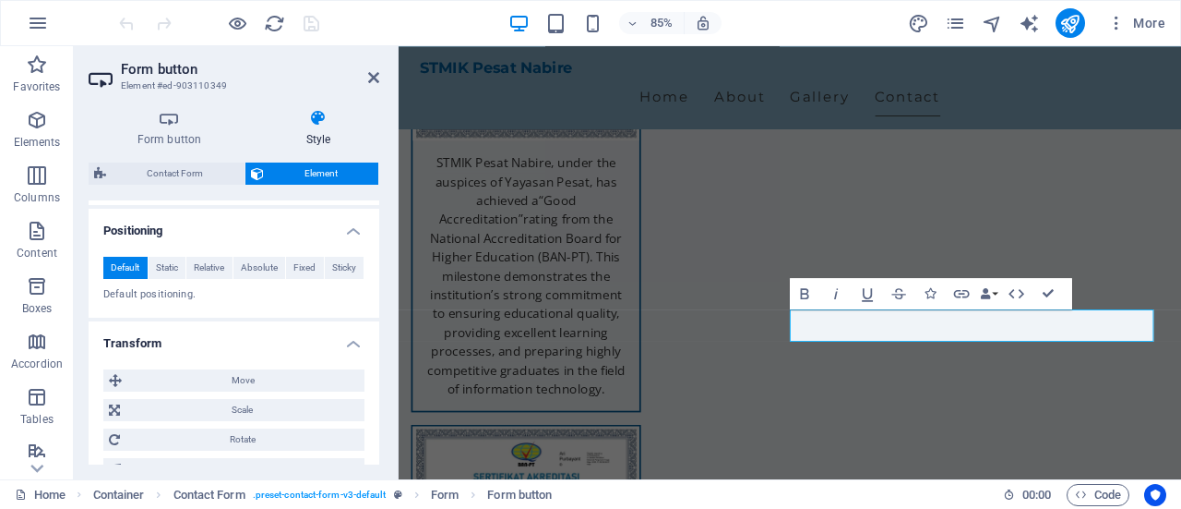
scroll to position [443, 0]
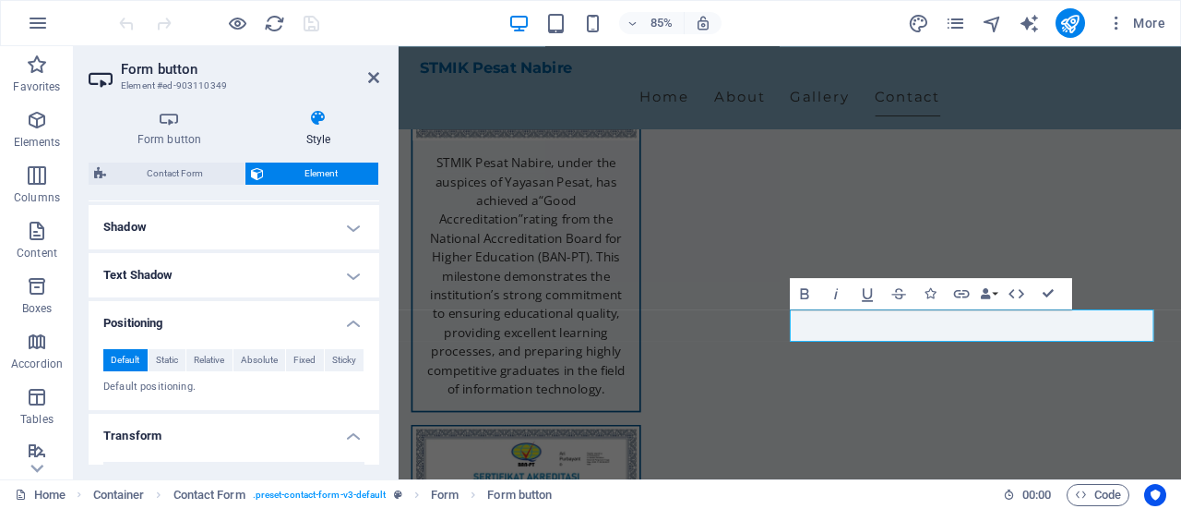
click at [258, 269] on h4 "Text Shadow" at bounding box center [234, 275] width 291 height 44
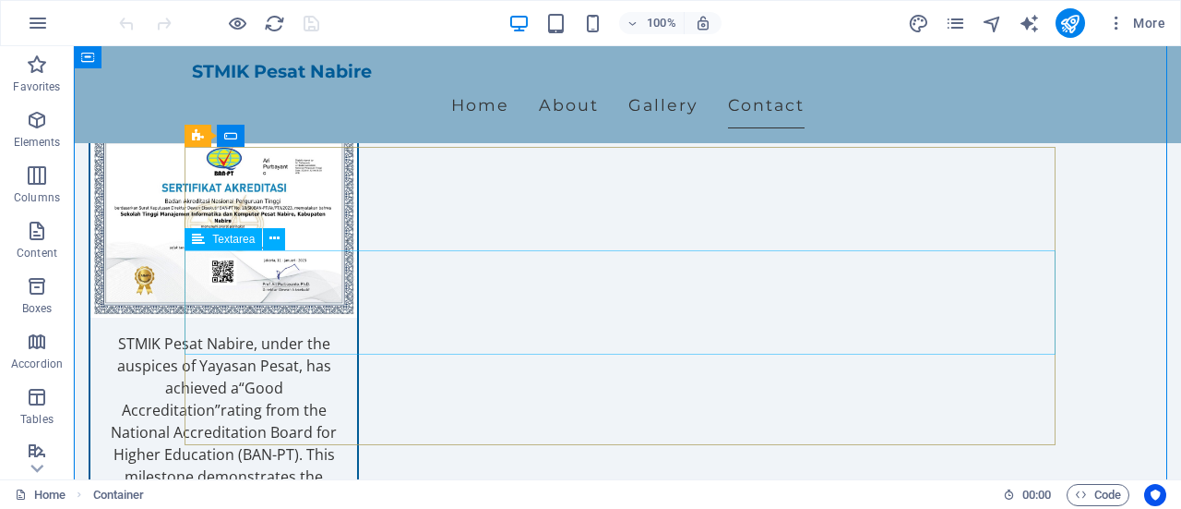
scroll to position [2785, 0]
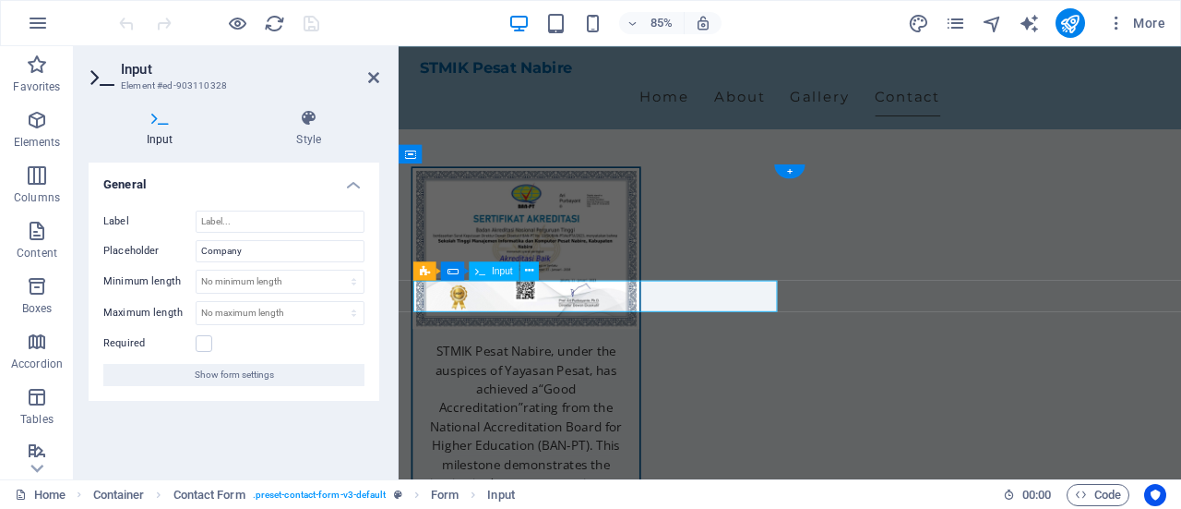
scroll to position [2782, 0]
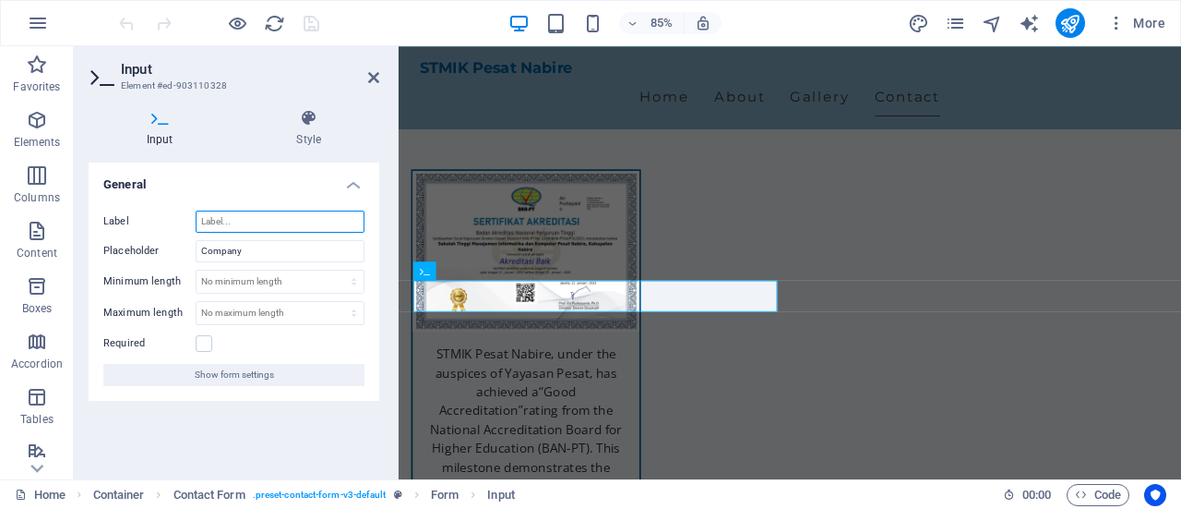
click at [231, 219] on input "Label" at bounding box center [280, 221] width 169 height 22
click at [306, 120] on icon at bounding box center [309, 118] width 141 height 18
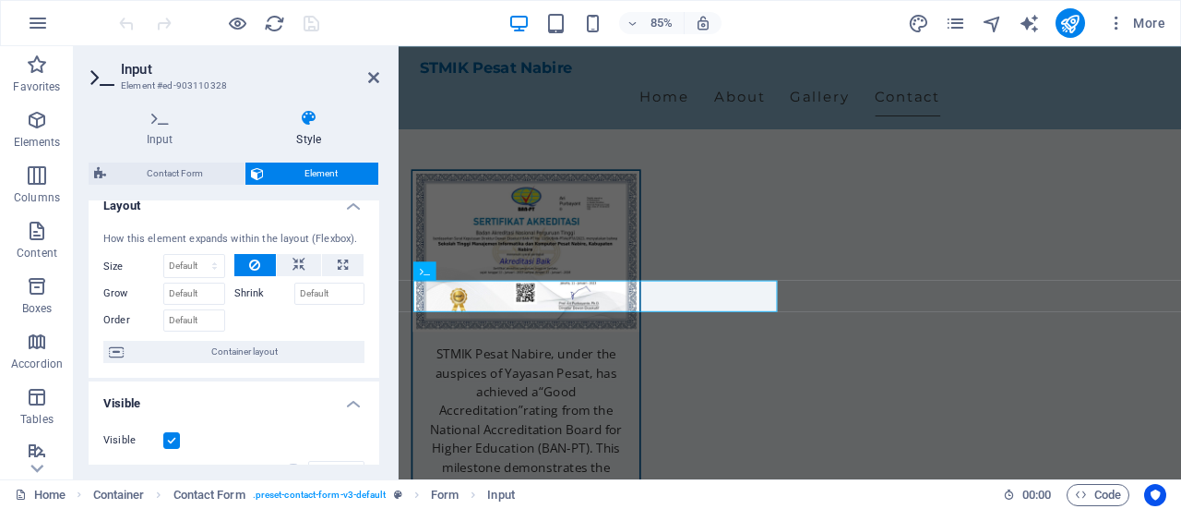
scroll to position [0, 0]
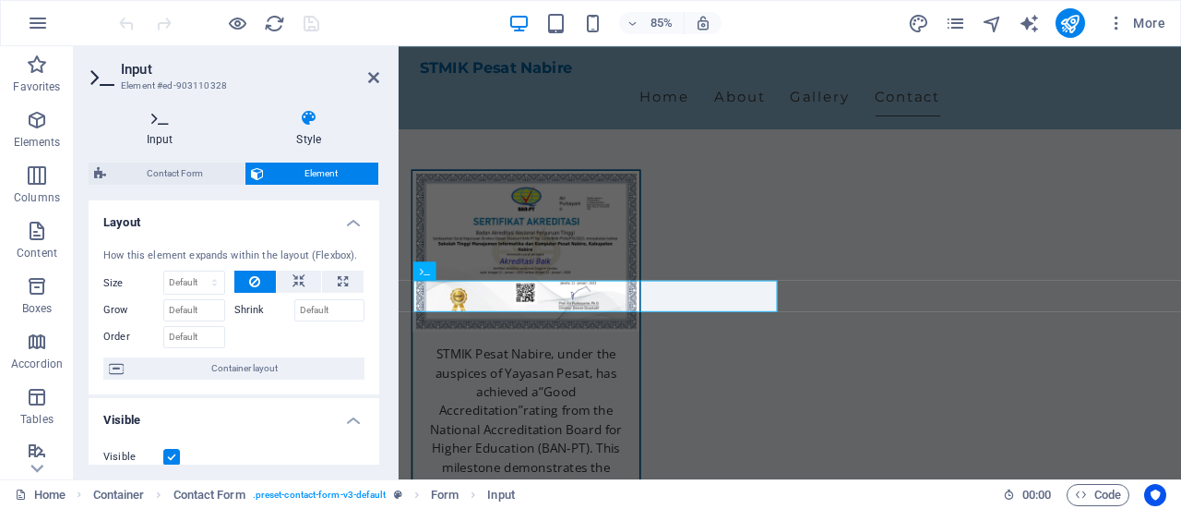
click at [157, 133] on h4 "Input" at bounding box center [164, 128] width 150 height 39
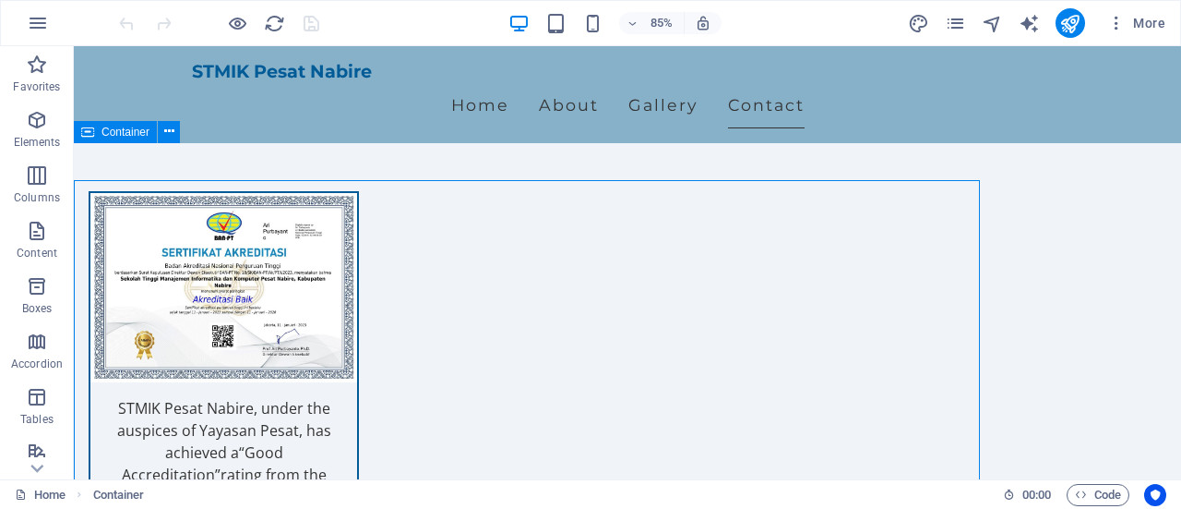
scroll to position [2785, 0]
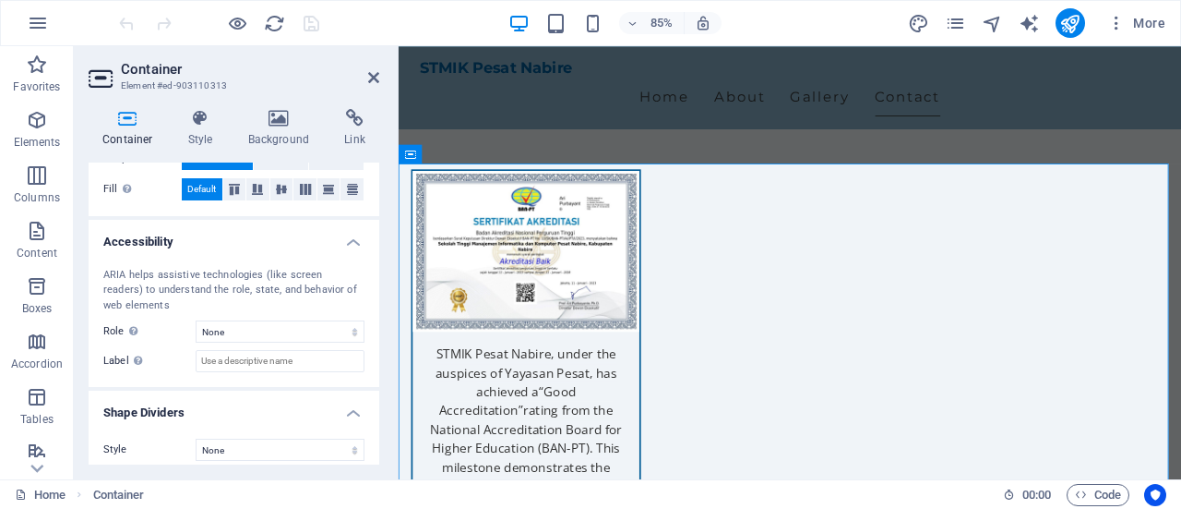
scroll to position [412, 0]
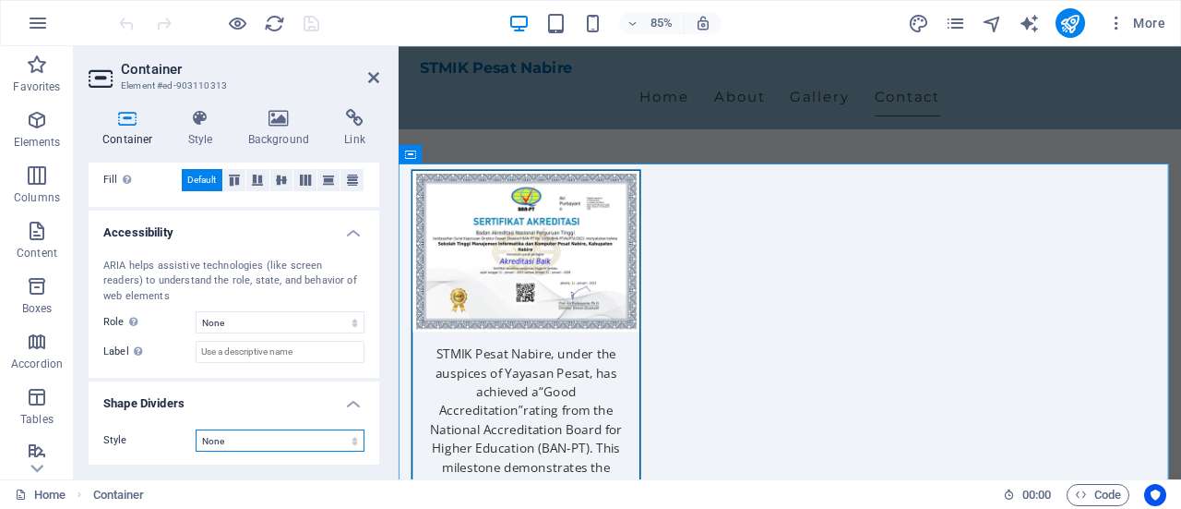
click at [253, 441] on select "None Triangle Square Diagonal Polygon 1 Polygon 2 Zigzag Multiple Zigzags Waves…" at bounding box center [280, 440] width 169 height 22
click at [281, 317] on select "None Alert Article Banner Comment Complementary Dialog Footer Header Marquee Pr…" at bounding box center [280, 322] width 169 height 22
click at [282, 320] on select "None Alert Article Banner Comment Complementary Dialog Footer Header Marquee Pr…" at bounding box center [280, 322] width 169 height 22
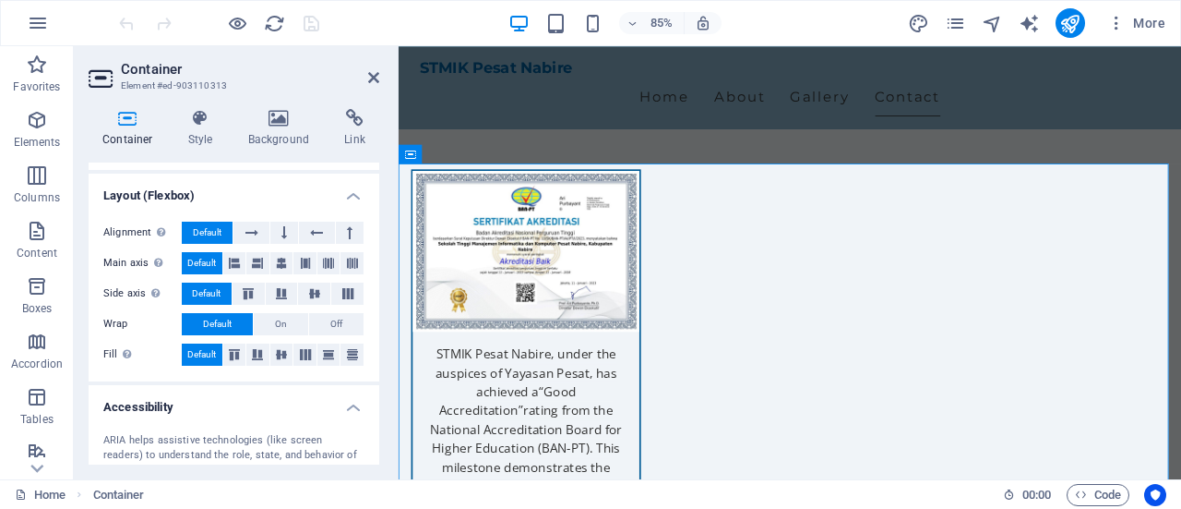
scroll to position [135, 0]
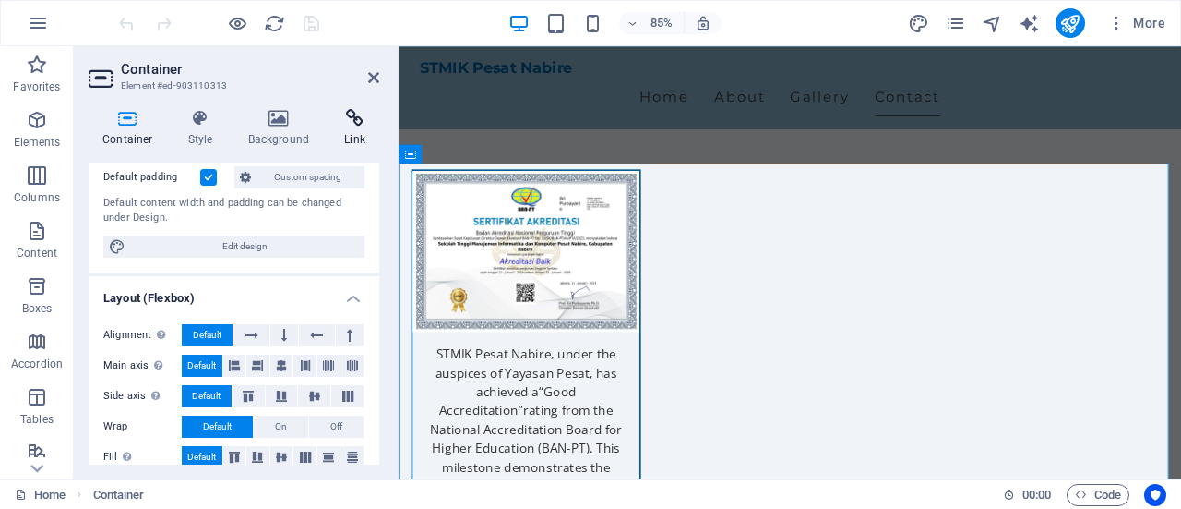
click at [353, 126] on icon at bounding box center [354, 118] width 49 height 18
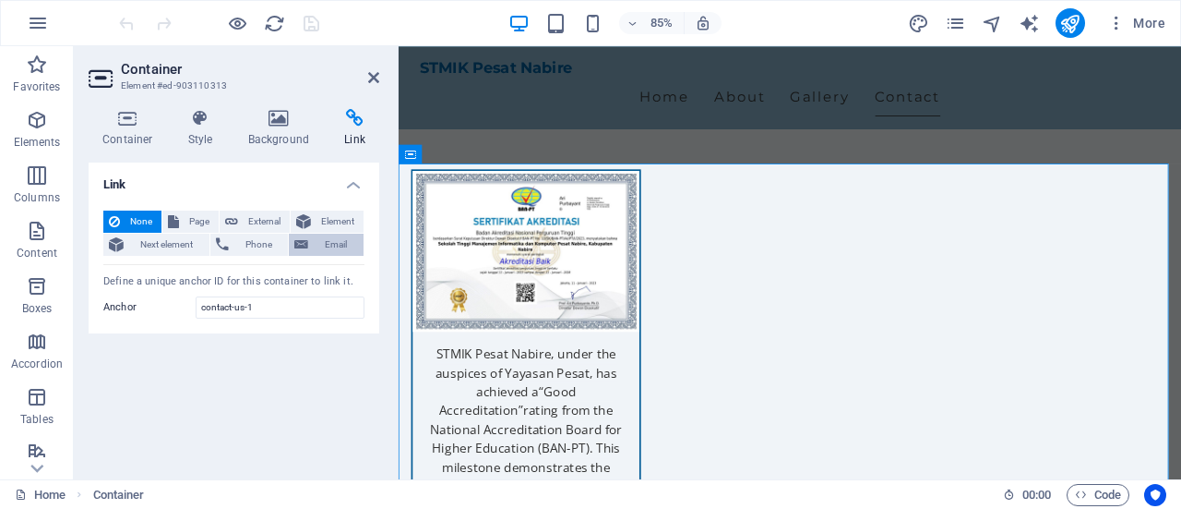
click at [329, 239] on span "Email" at bounding box center [336, 245] width 44 height 22
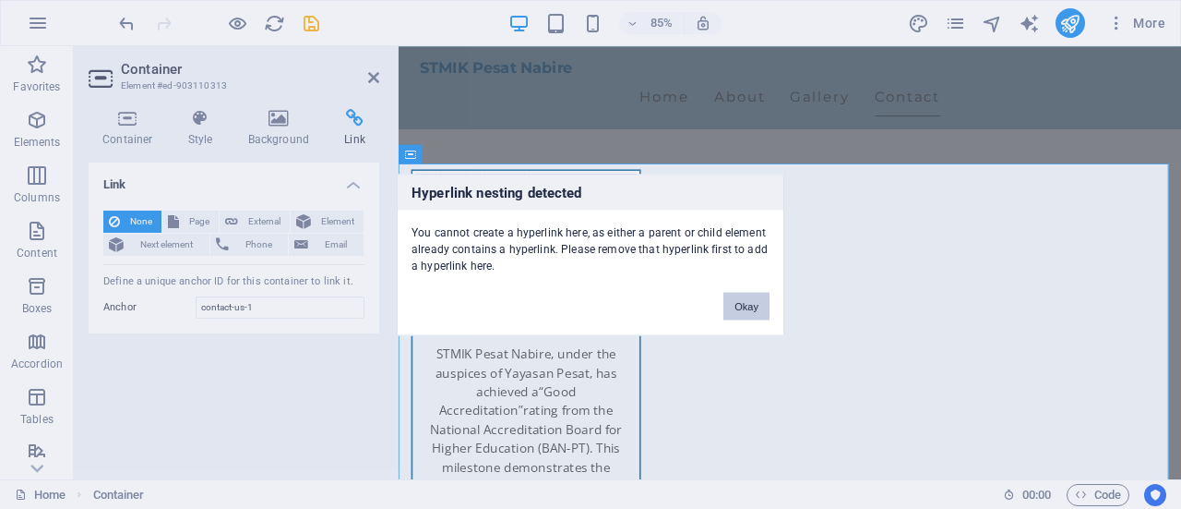
click at [752, 307] on button "Okay" at bounding box center [747, 306] width 46 height 28
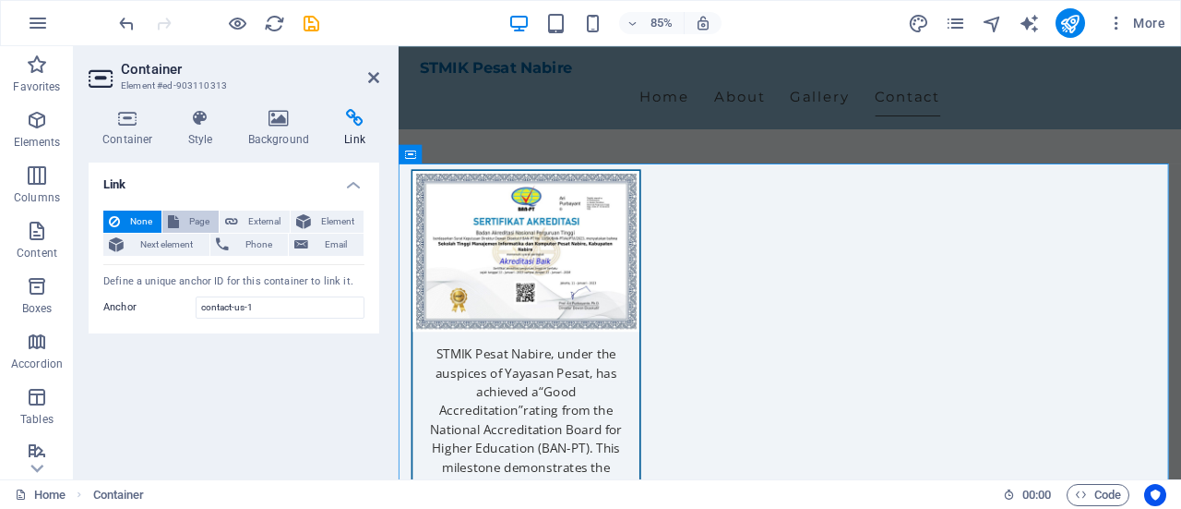
click at [186, 219] on span "Page" at bounding box center [199, 221] width 29 height 22
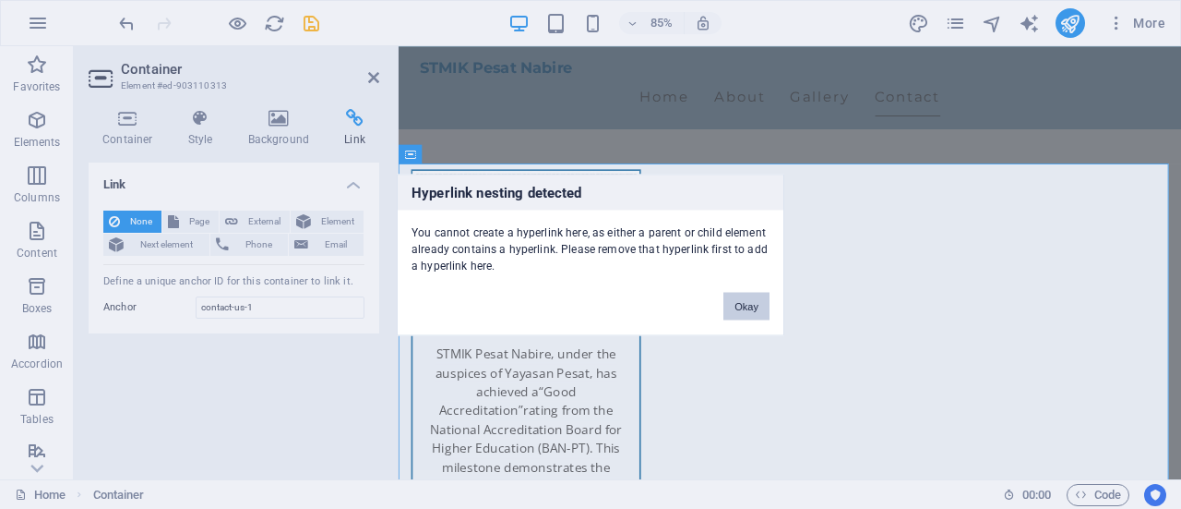
click at [746, 299] on button "Okay" at bounding box center [747, 306] width 46 height 28
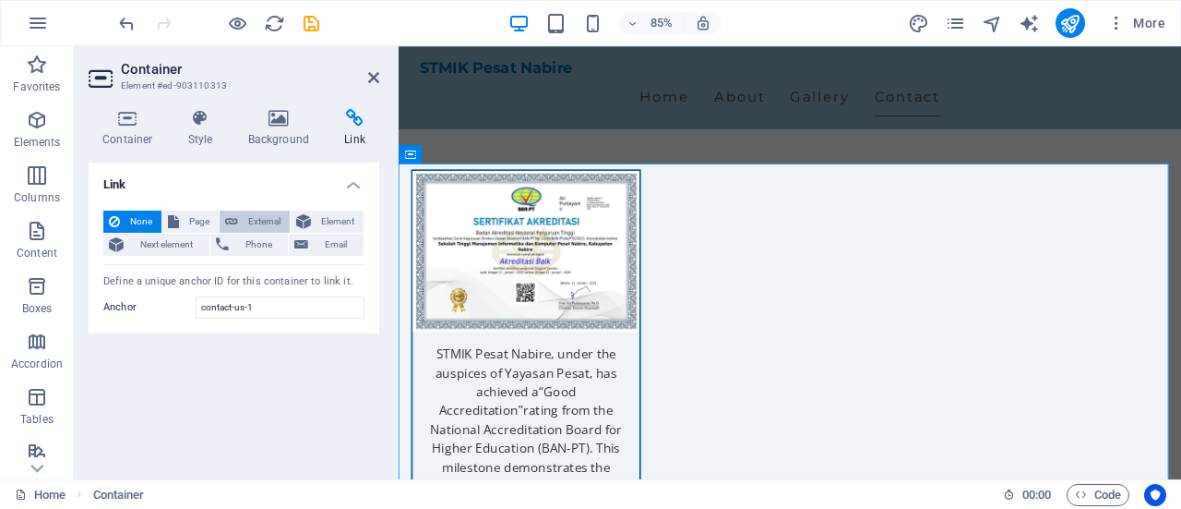
click at [266, 221] on span "External" at bounding box center [264, 221] width 41 height 22
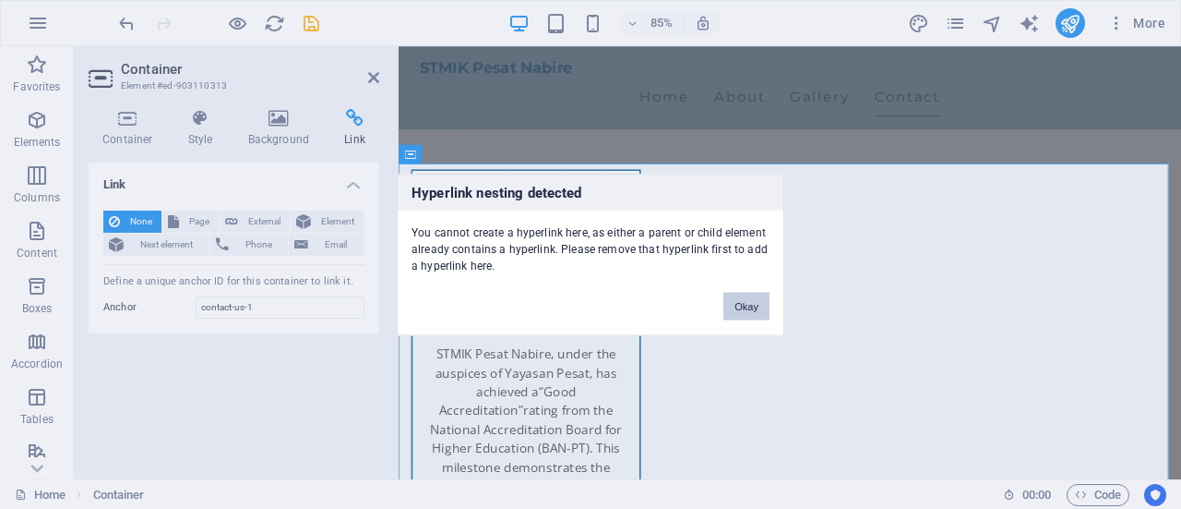
click at [752, 293] on button "Okay" at bounding box center [747, 306] width 46 height 28
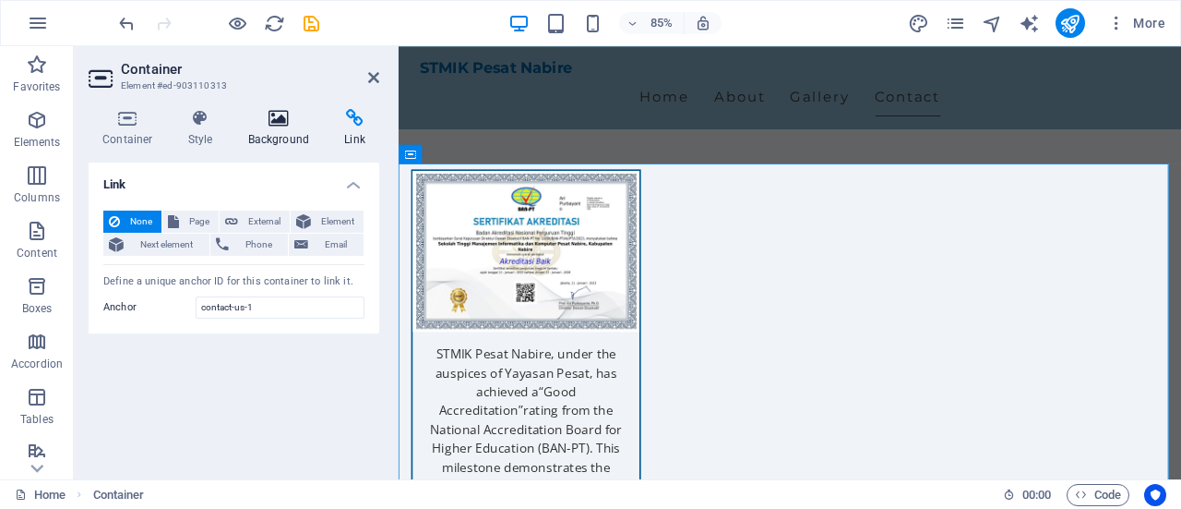
click at [292, 128] on h4 "Background" at bounding box center [282, 128] width 97 height 39
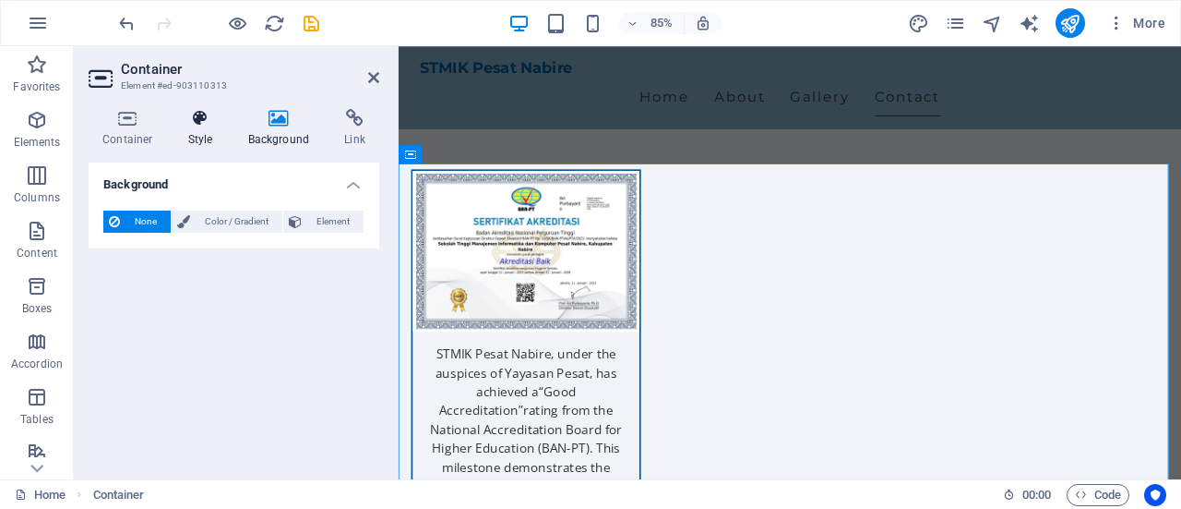
click at [200, 119] on icon at bounding box center [200, 118] width 53 height 18
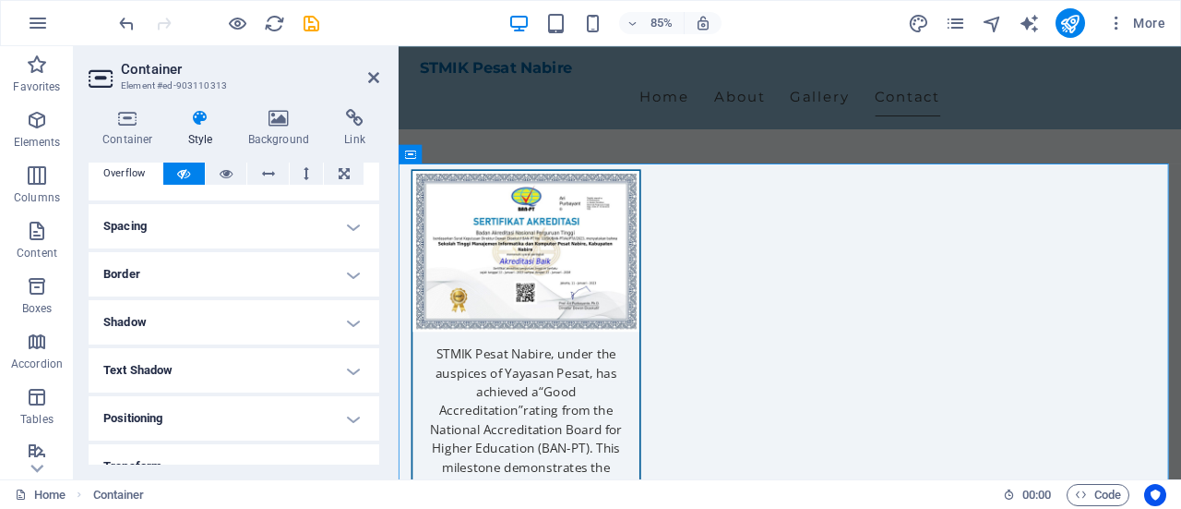
scroll to position [0, 0]
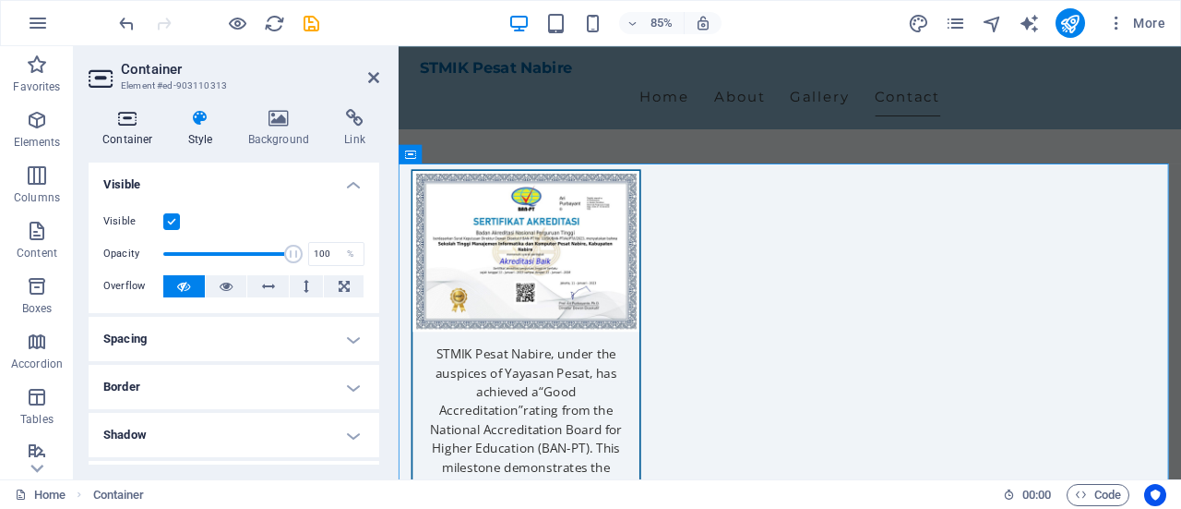
click at [131, 126] on icon at bounding box center [128, 118] width 78 height 18
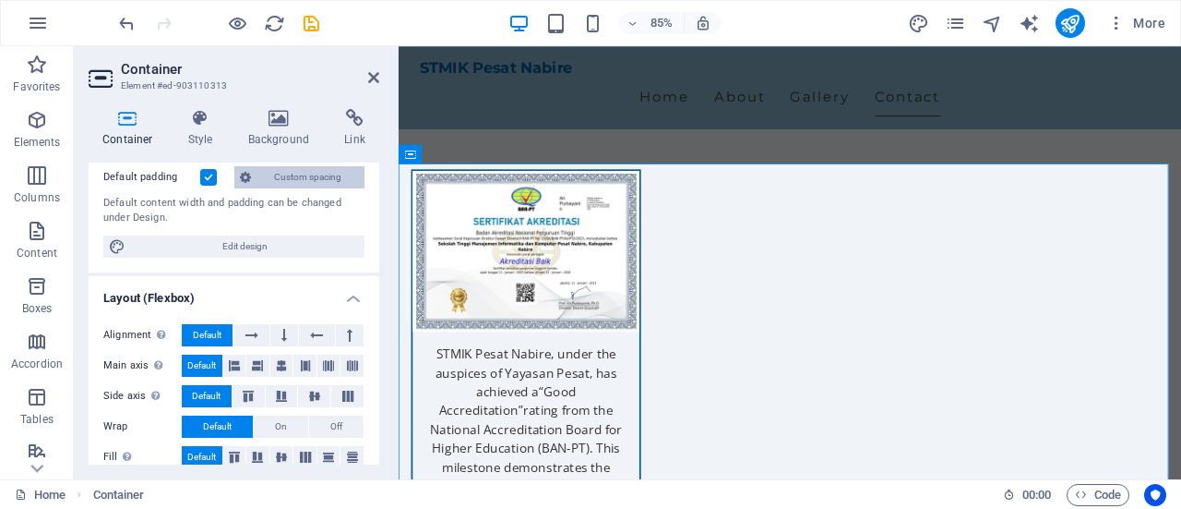
click at [306, 168] on span "Custom spacing" at bounding box center [308, 177] width 102 height 22
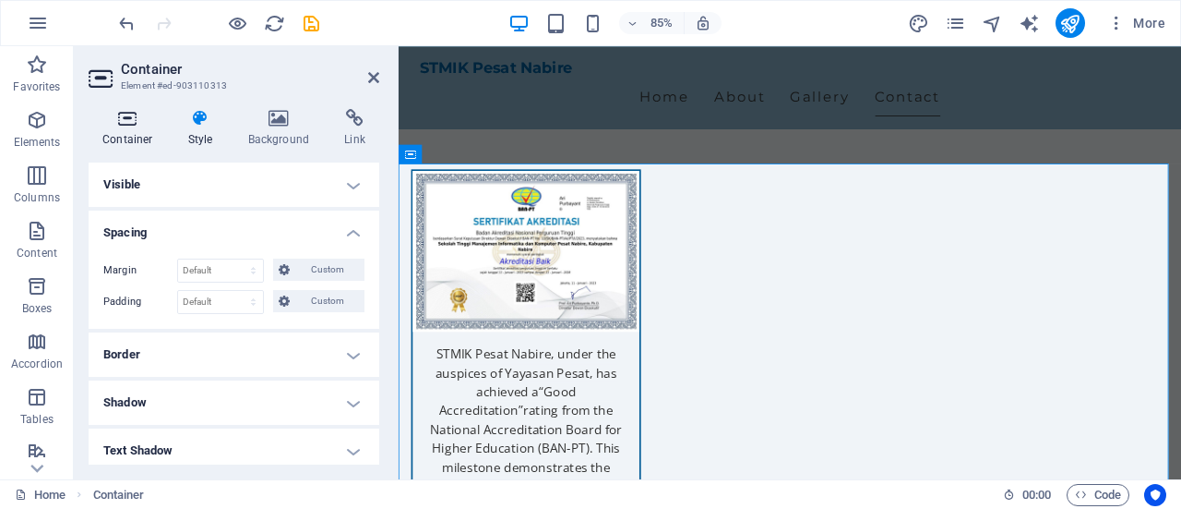
click at [124, 119] on icon at bounding box center [128, 118] width 78 height 18
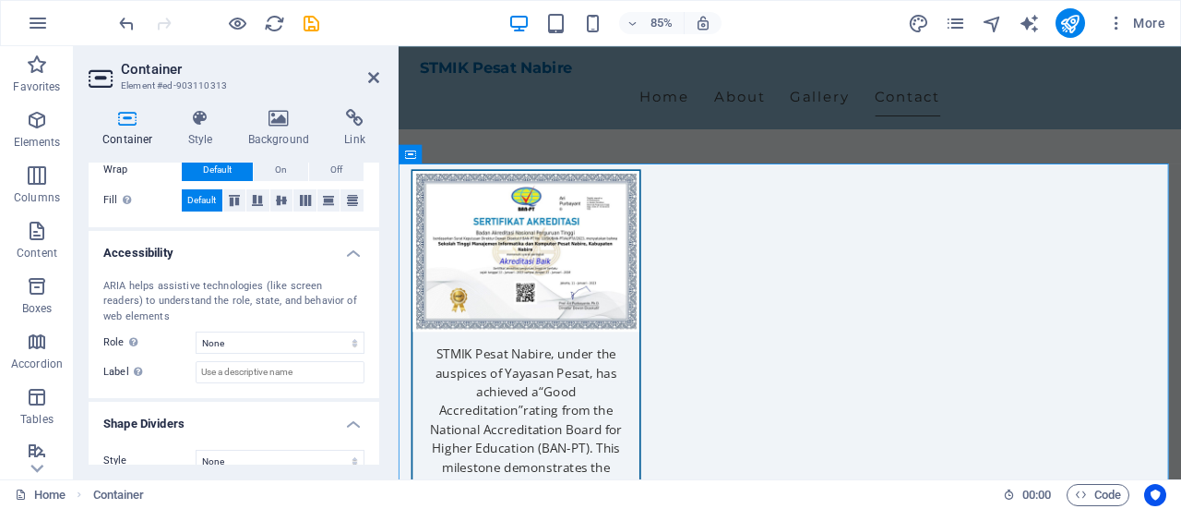
scroll to position [412, 0]
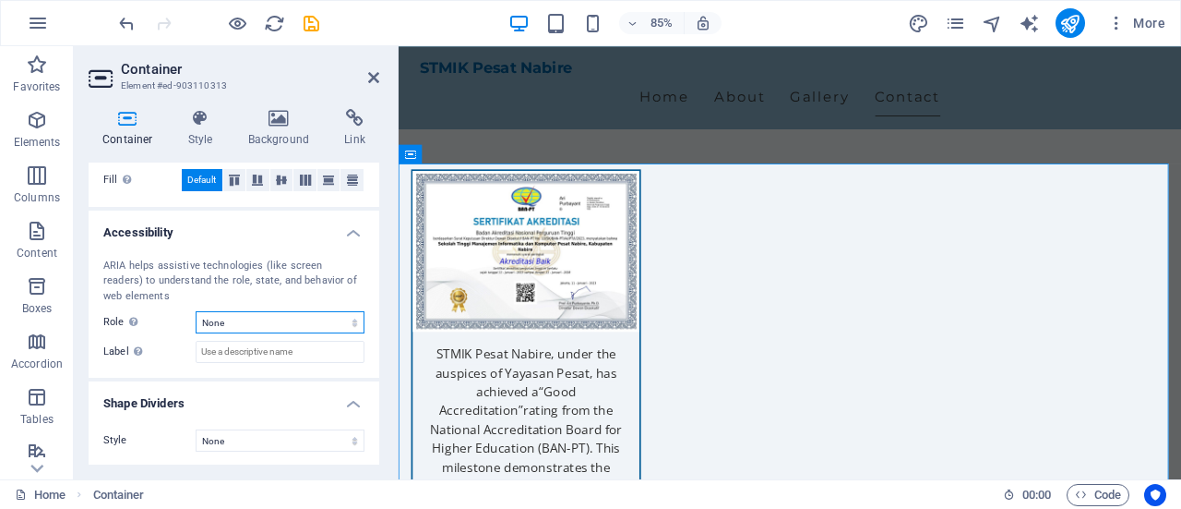
click at [262, 324] on select "None Alert Article Banner Comment Complementary Dialog Footer Header Marquee Pr…" at bounding box center [280, 322] width 169 height 22
click at [262, 327] on select "None Alert Article Banner Comment Complementary Dialog Footer Header Marquee Pr…" at bounding box center [280, 322] width 169 height 22
click at [287, 445] on select "None Triangle Square Diagonal Polygon 1 Polygon 2 Zigzag Multiple Zigzags Waves…" at bounding box center [280, 440] width 169 height 22
click at [374, 71] on icon at bounding box center [373, 77] width 11 height 15
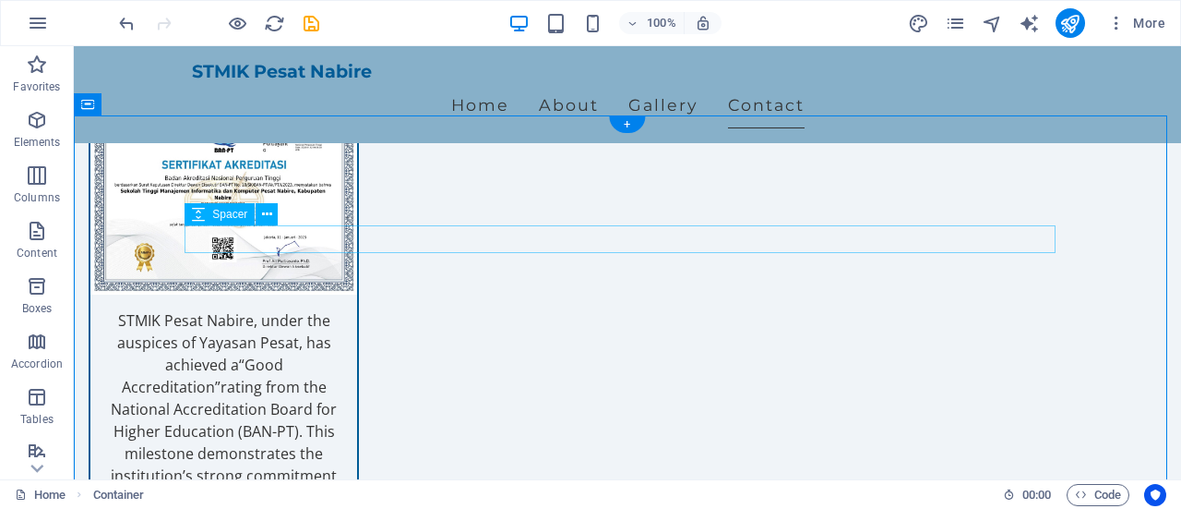
scroll to position [3062, 0]
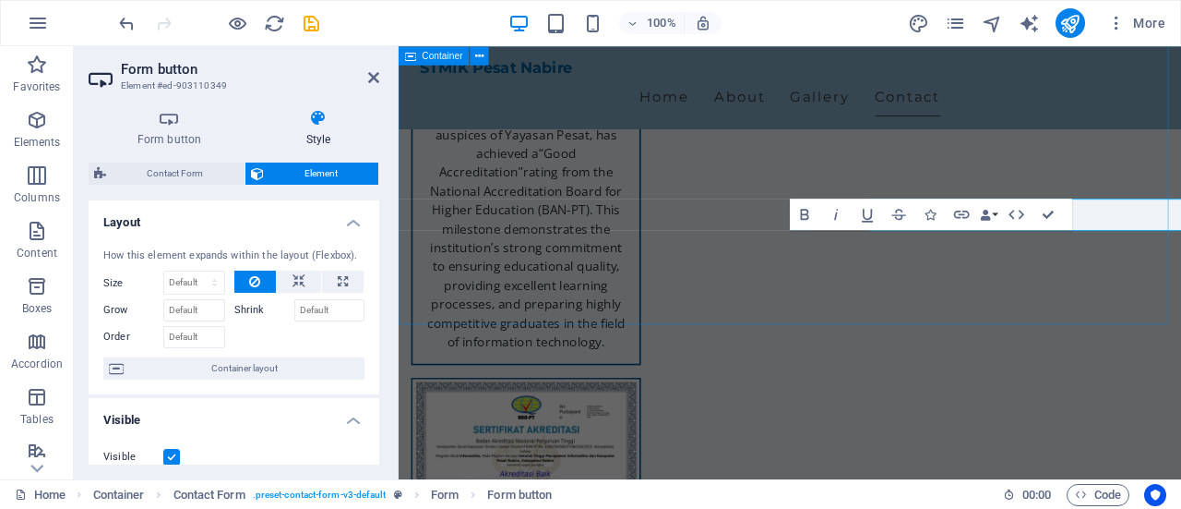
scroll to position [3100, 0]
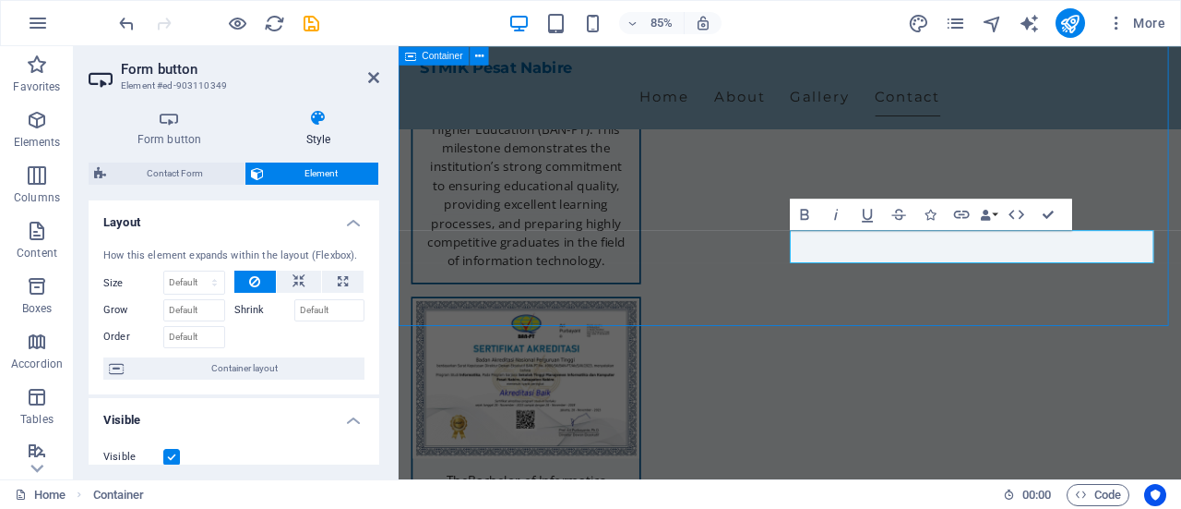
scroll to position [3062, 0]
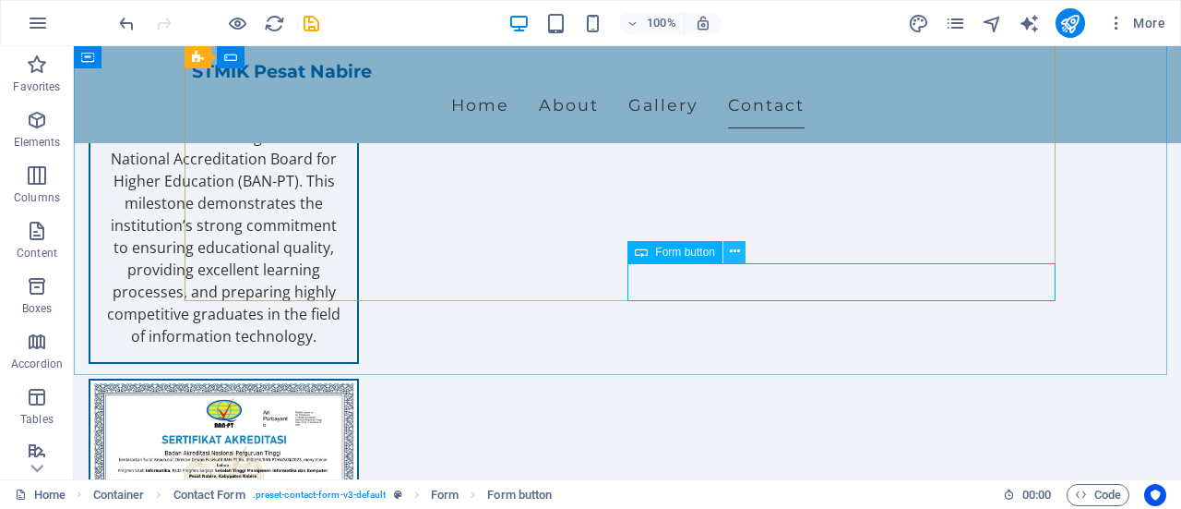
click at [737, 251] on icon at bounding box center [735, 251] width 10 height 19
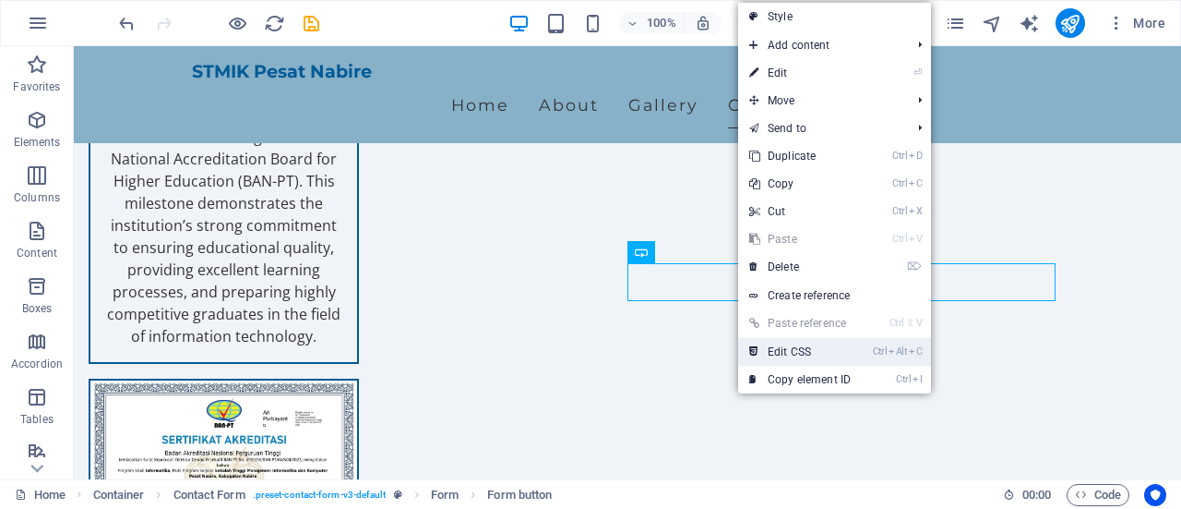
click at [806, 347] on link "Ctrl Alt C Edit CSS" at bounding box center [800, 352] width 124 height 28
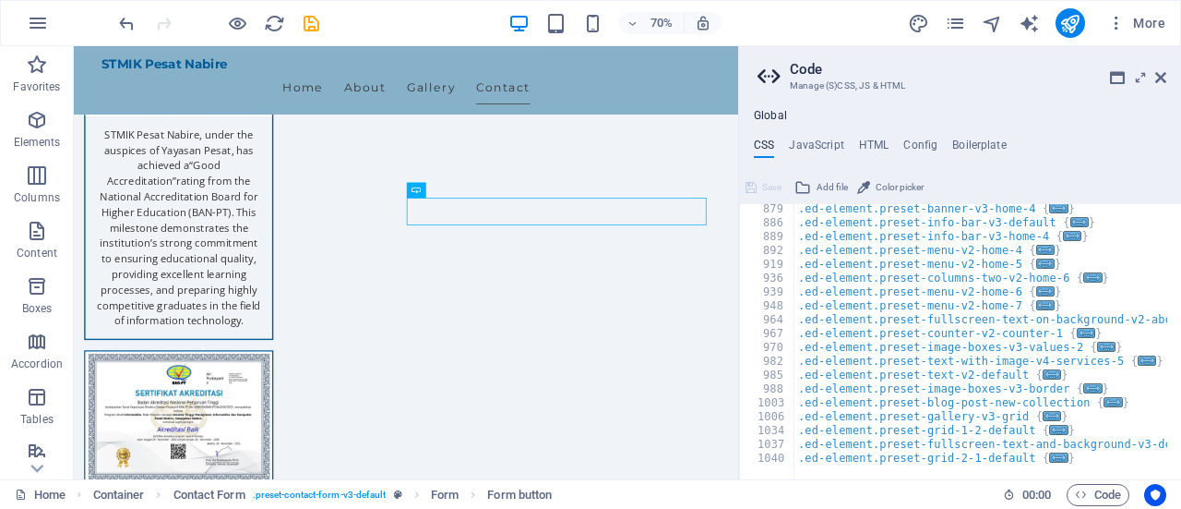
scroll to position [1082, 0]
click at [798, 143] on h4 "JavaScript" at bounding box center [816, 148] width 54 height 20
type textarea "/* JS for preset "Menu V2" */"
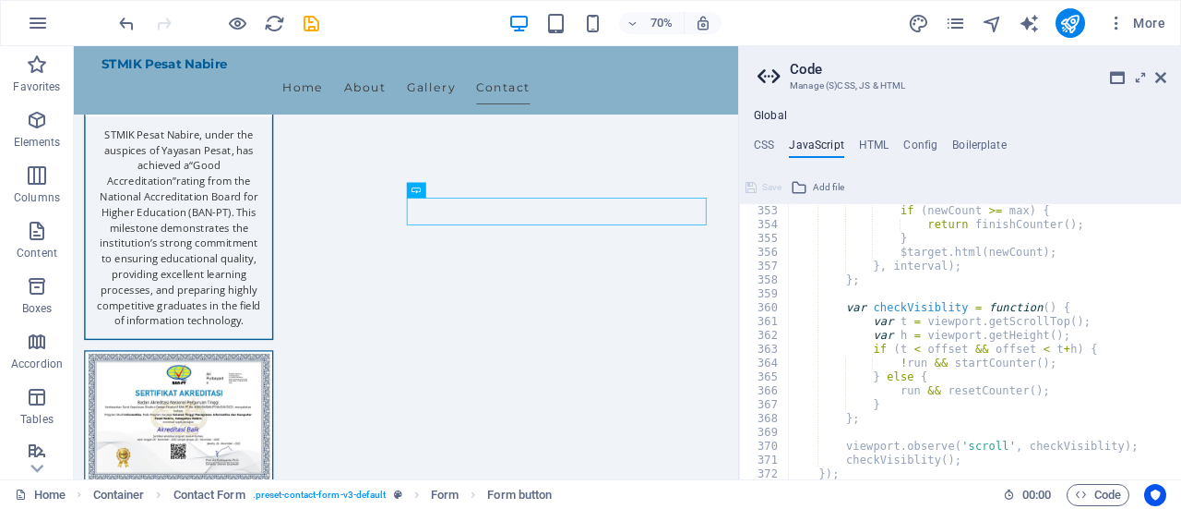
scroll to position [4916, 0]
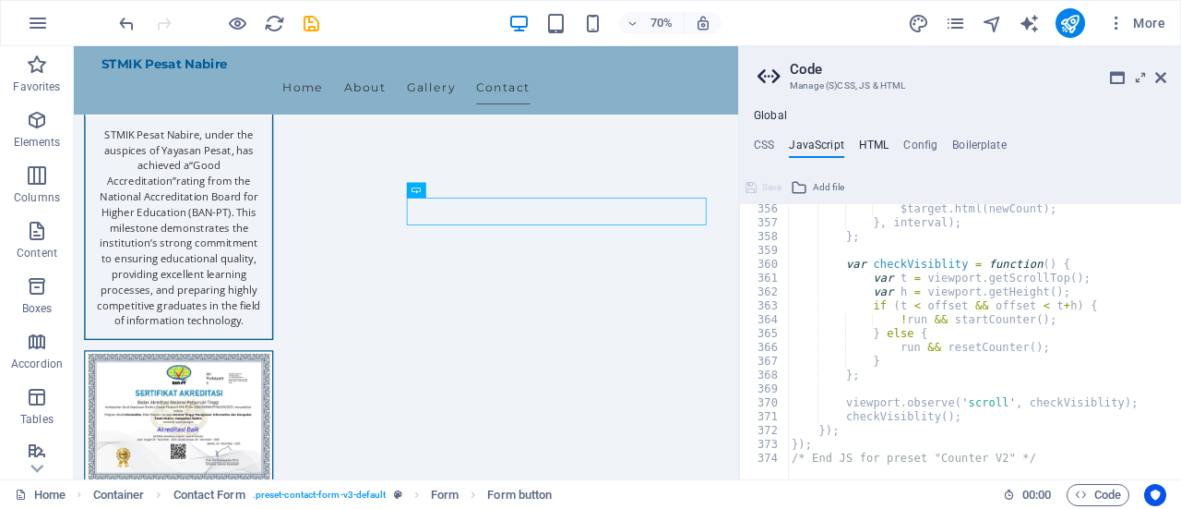
click at [875, 145] on h4 "HTML" at bounding box center [874, 148] width 30 height 20
type textarea "<a href="#main-content" class="wv-link-content button">Skip to main content</a>"
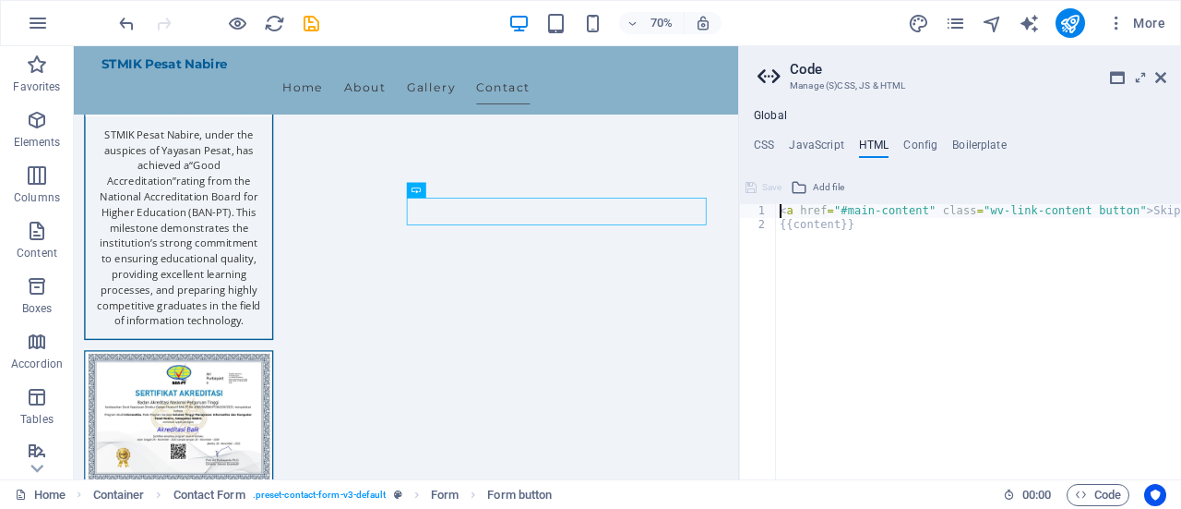
scroll to position [0, 0]
click at [917, 143] on h4 "Config" at bounding box center [921, 148] width 34 height 20
type textarea "$color-background: #f0f4f8;"
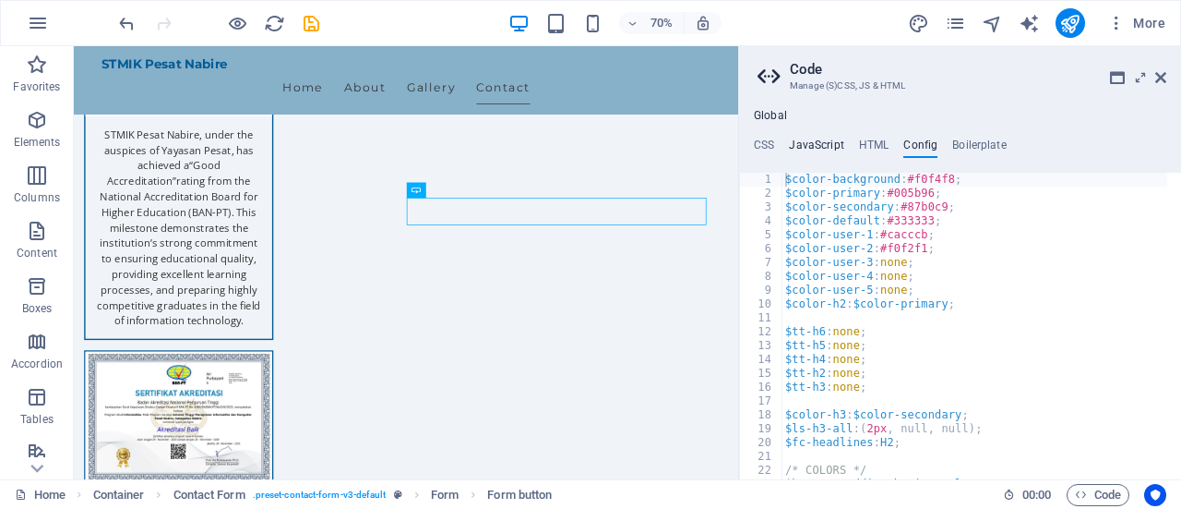
click at [824, 147] on h4 "JavaScript" at bounding box center [816, 148] width 54 height 20
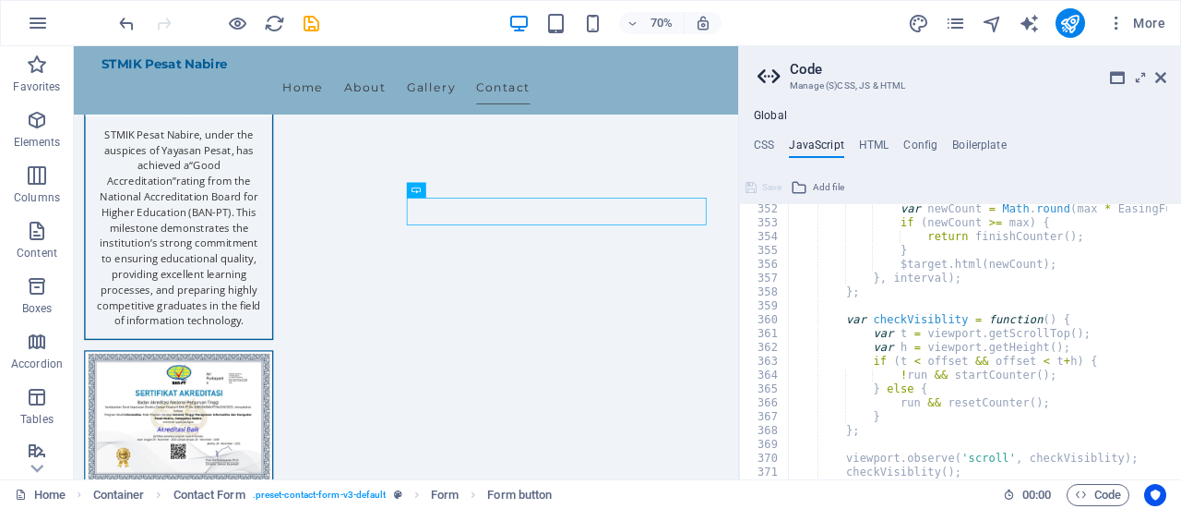
scroll to position [4806, 0]
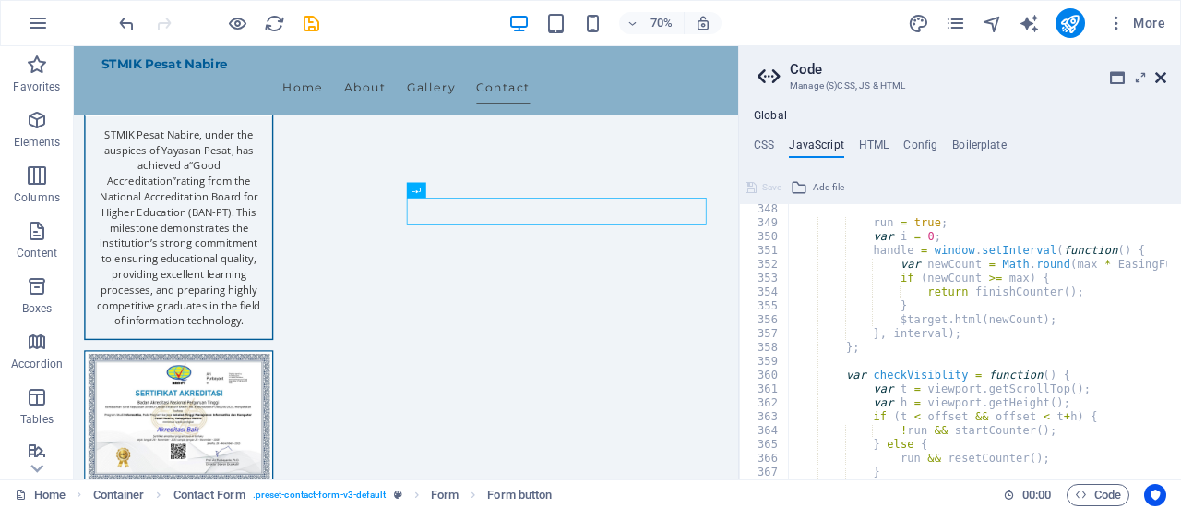
click at [1165, 74] on icon at bounding box center [1161, 77] width 11 height 15
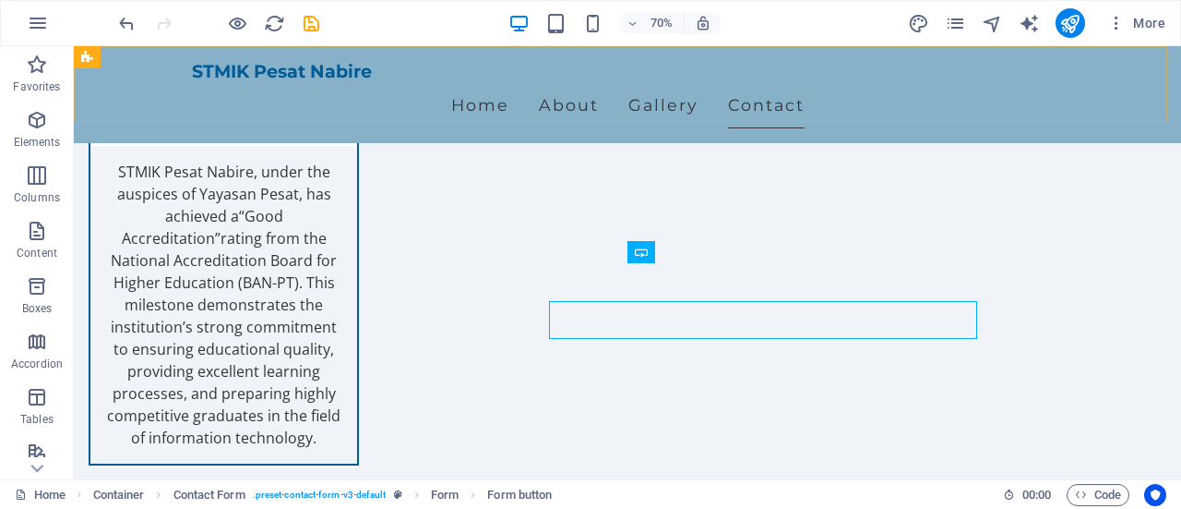
scroll to position [3062, 0]
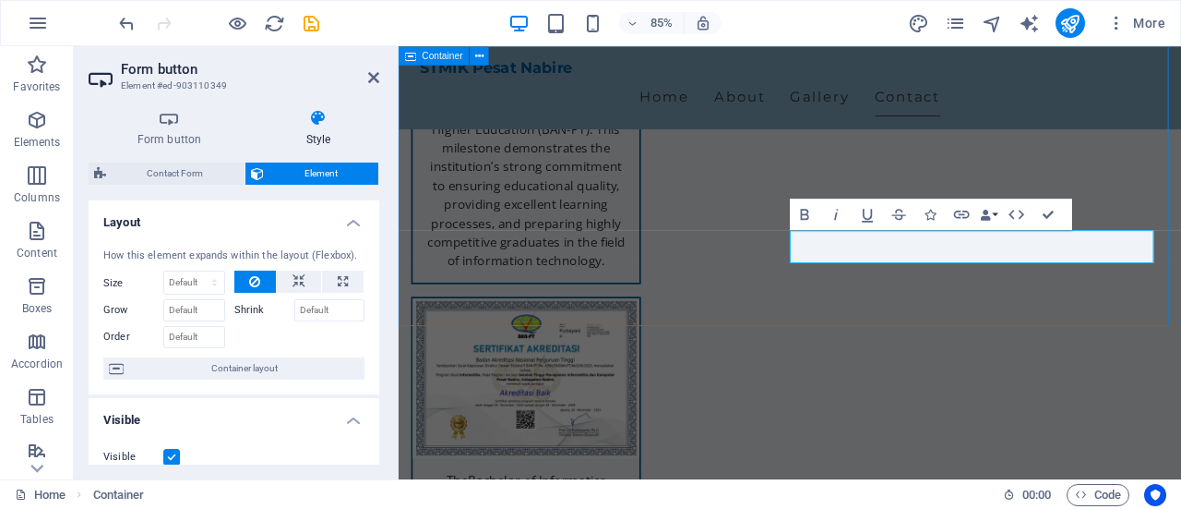
scroll to position [3062, 0]
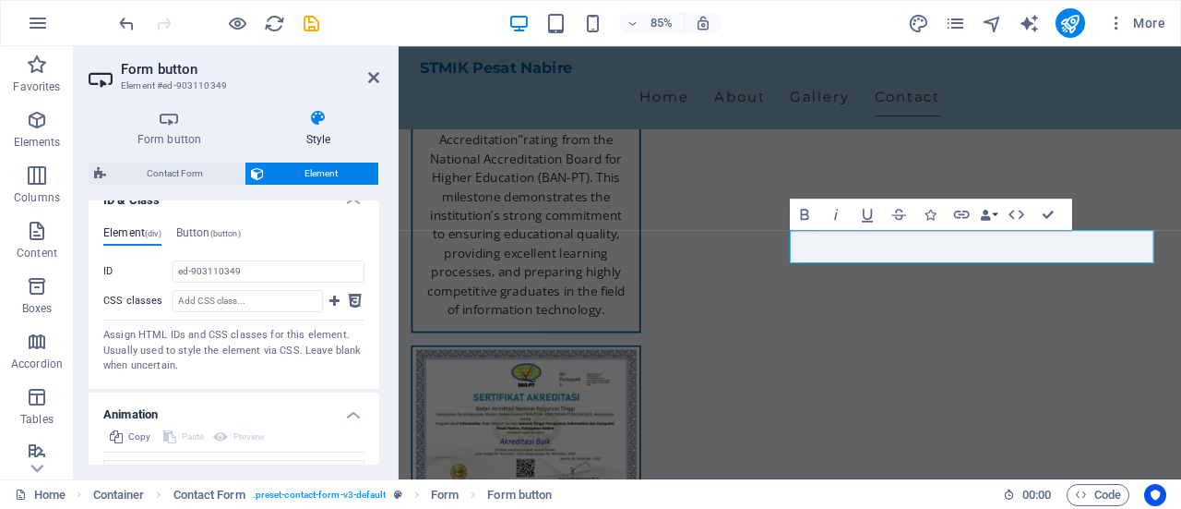
scroll to position [923, 0]
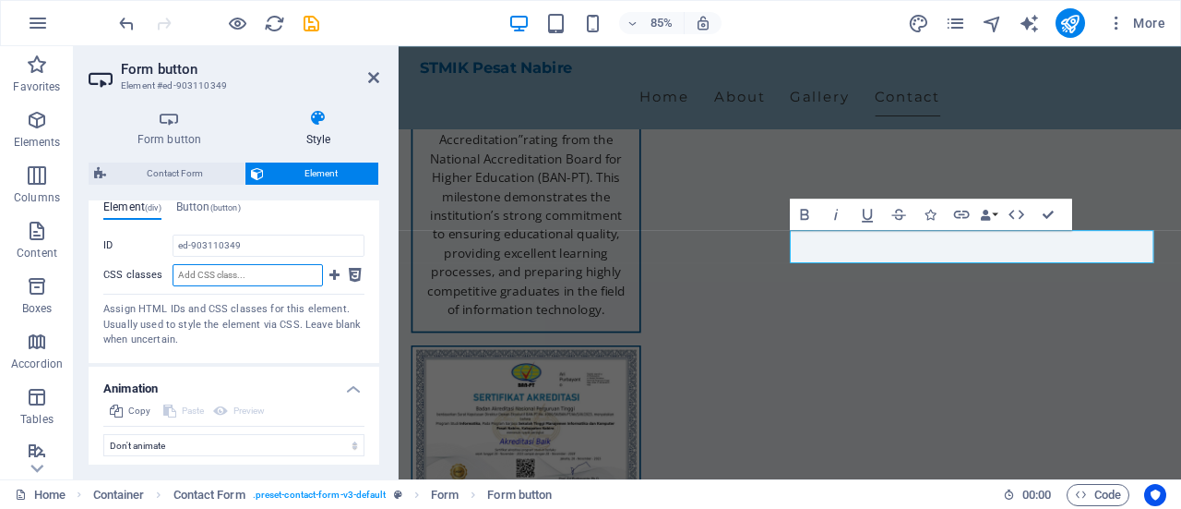
click at [264, 275] on input "CSS classes" at bounding box center [248, 275] width 150 height 22
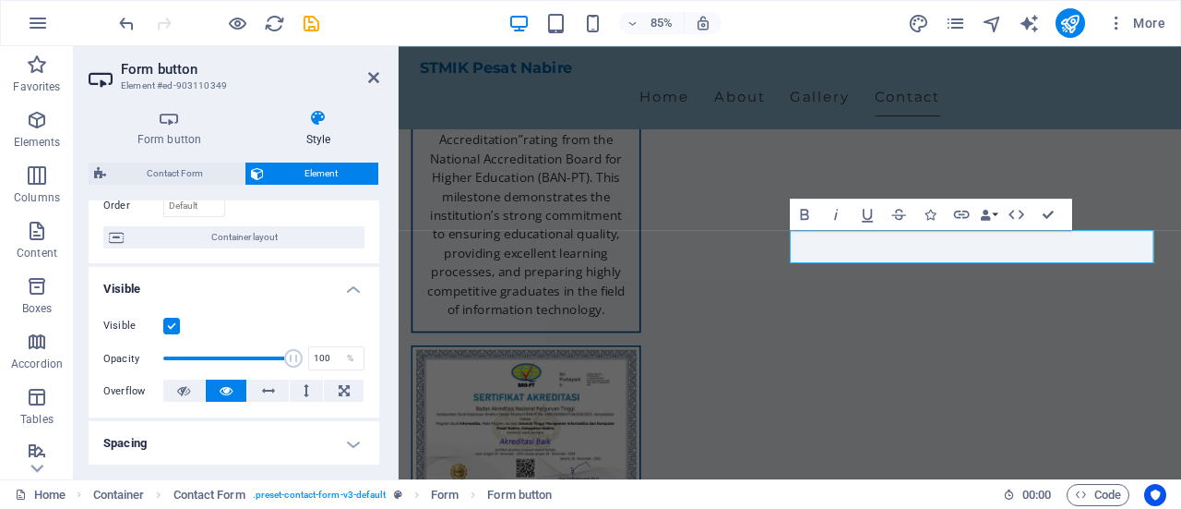
scroll to position [0, 0]
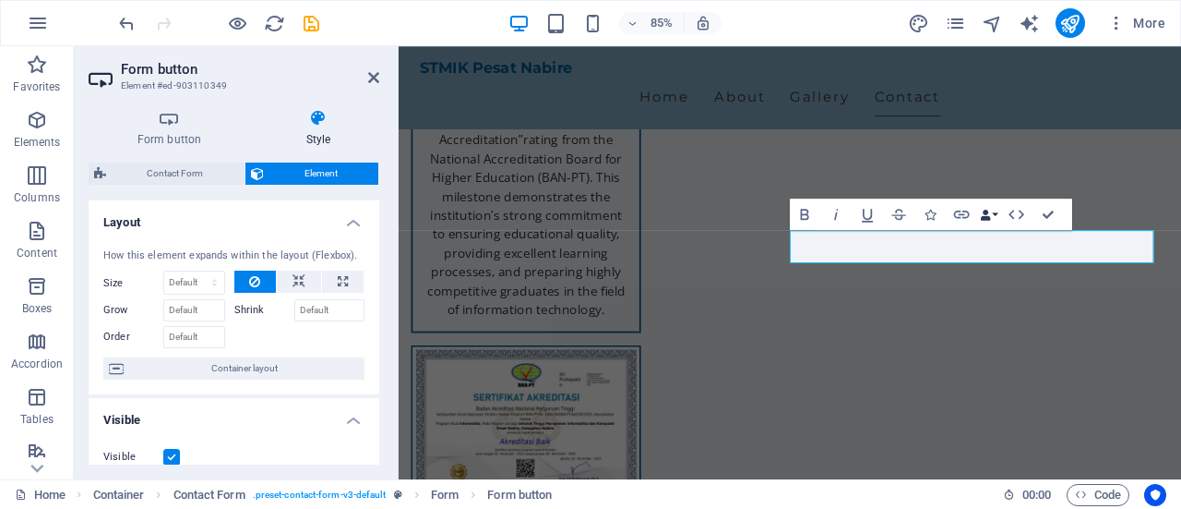
click at [997, 214] on button "Data Bindings" at bounding box center [989, 213] width 22 height 31
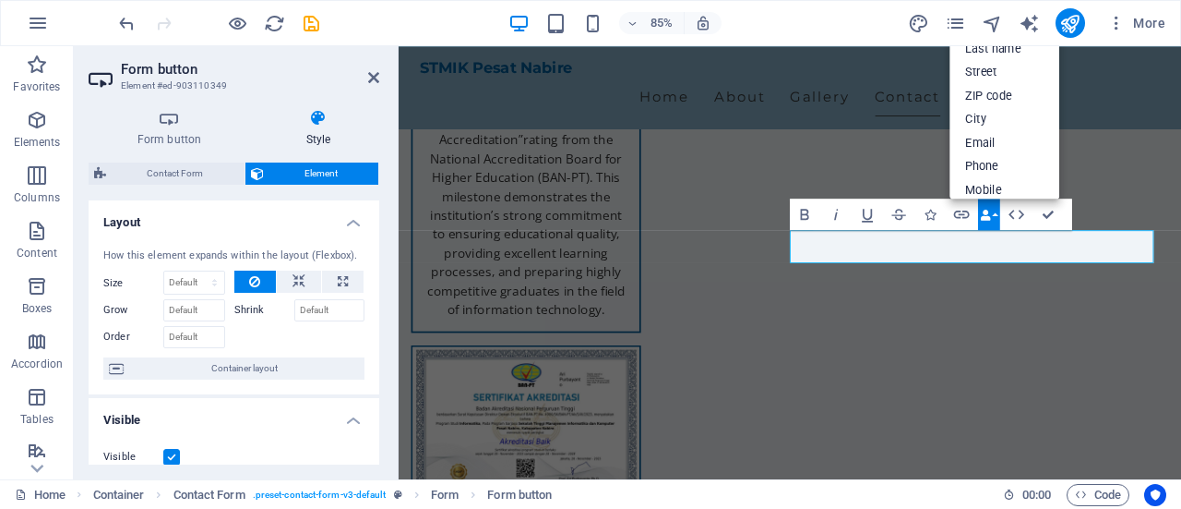
click at [997, 214] on button "Data Bindings" at bounding box center [989, 213] width 22 height 31
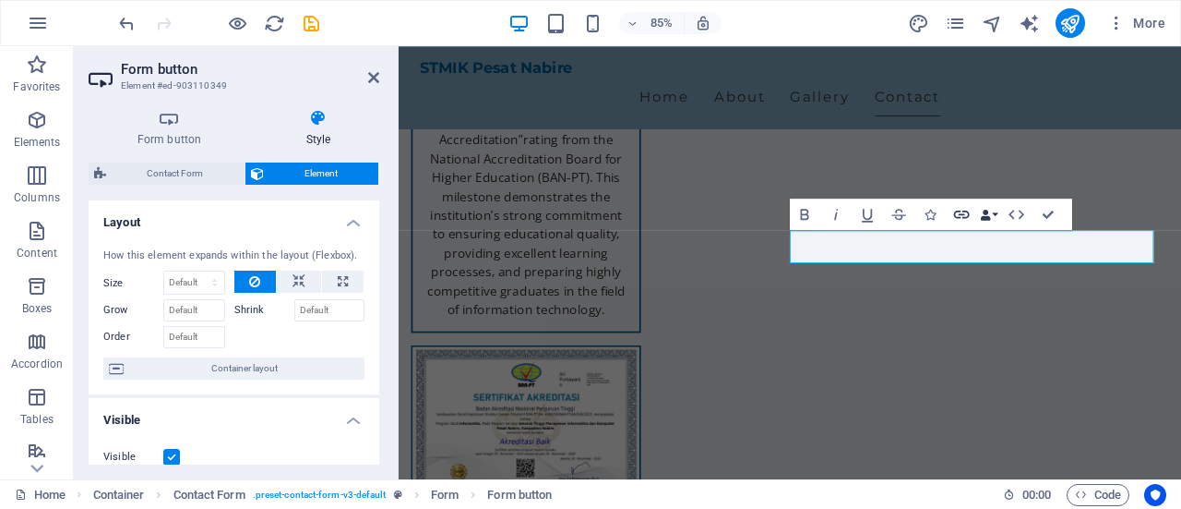
click at [960, 216] on icon "button" at bounding box center [961, 214] width 18 height 18
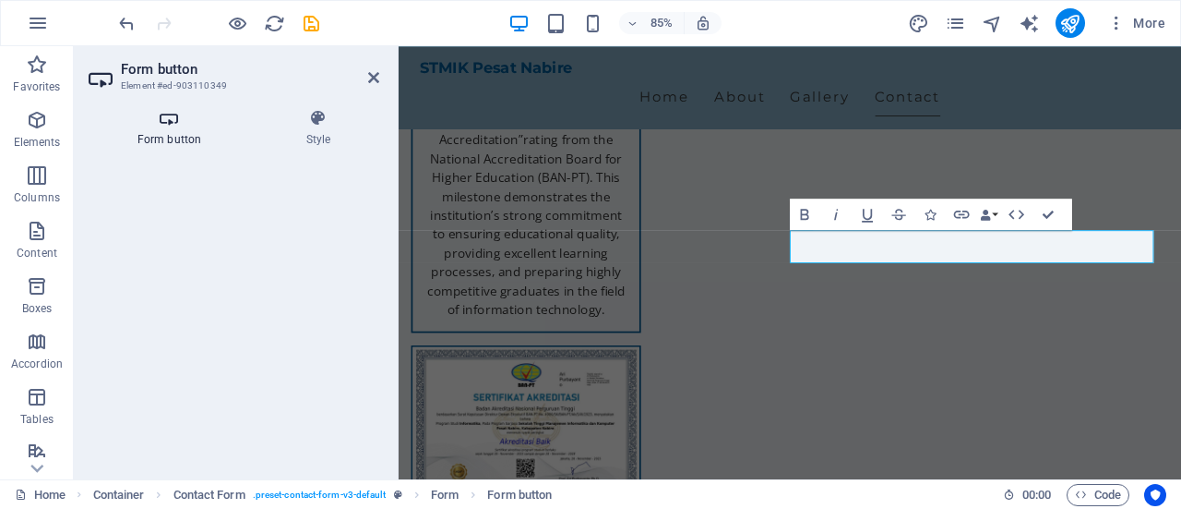
click at [159, 115] on icon at bounding box center [170, 118] width 162 height 18
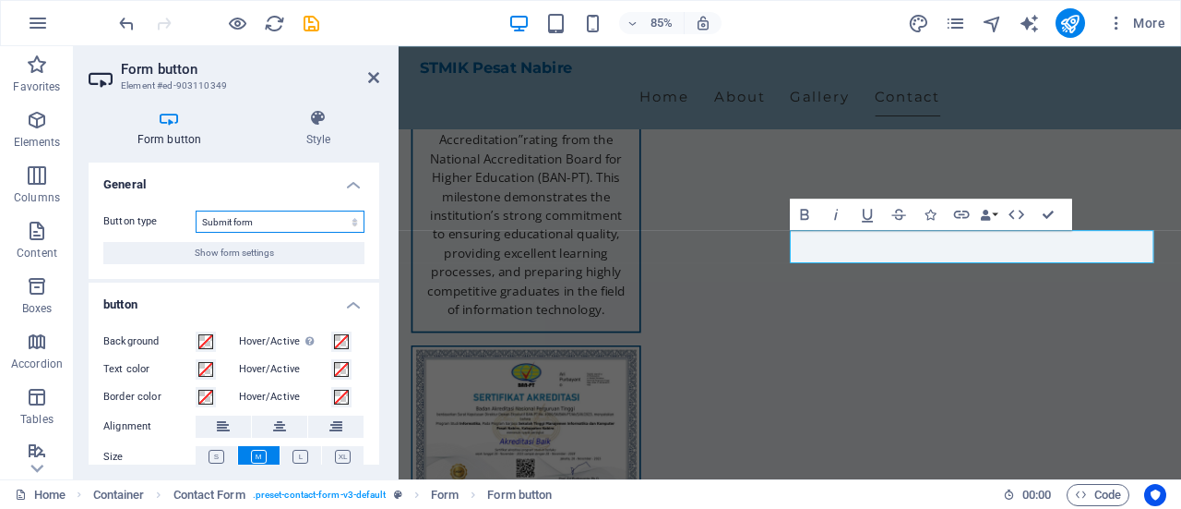
click at [292, 220] on select "Submit form Reset form No action" at bounding box center [280, 221] width 169 height 22
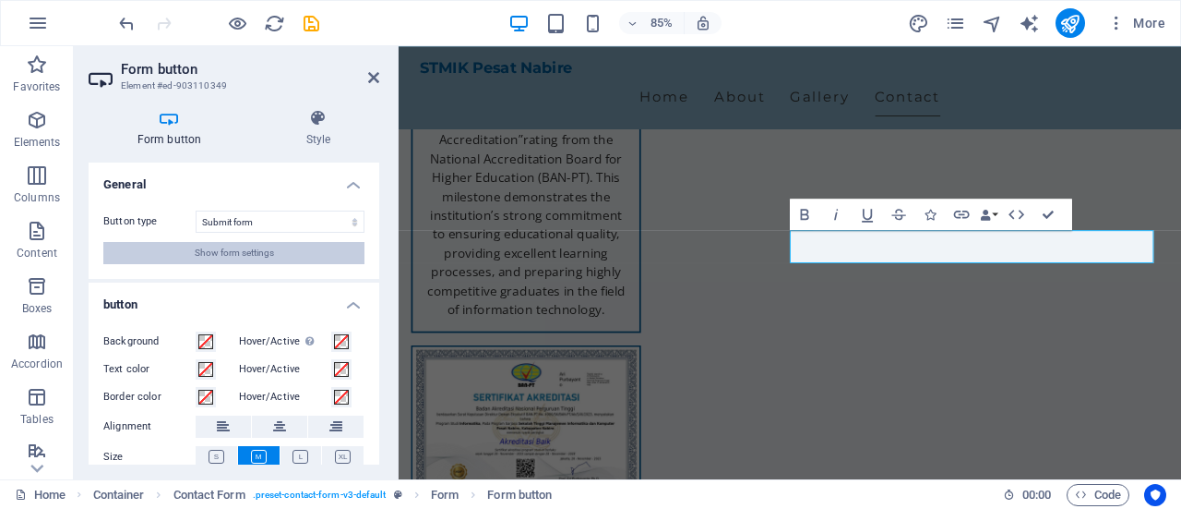
click at [282, 258] on button "Show form settings" at bounding box center [233, 253] width 261 height 22
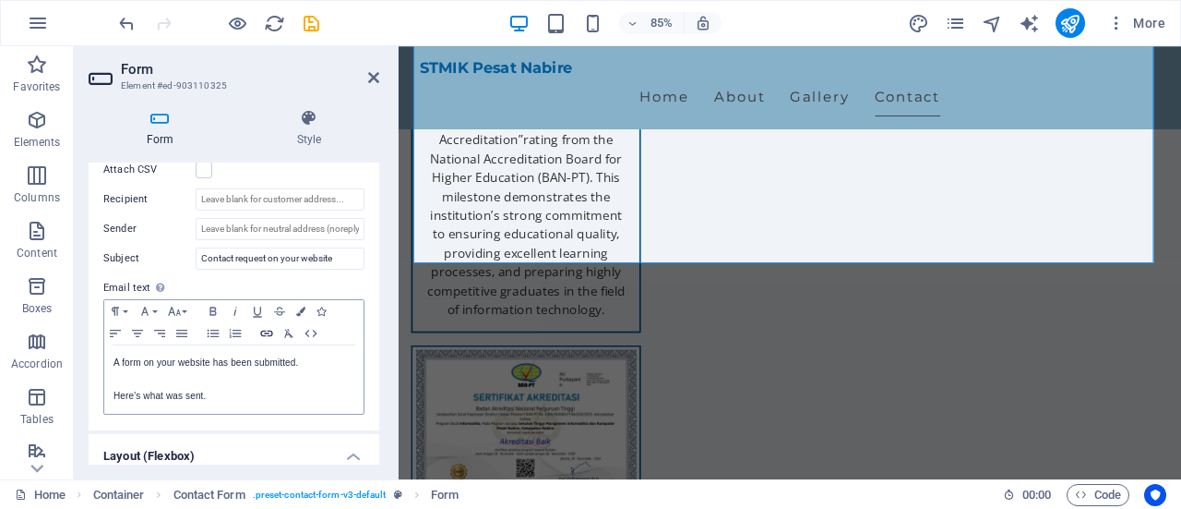
scroll to position [461, 0]
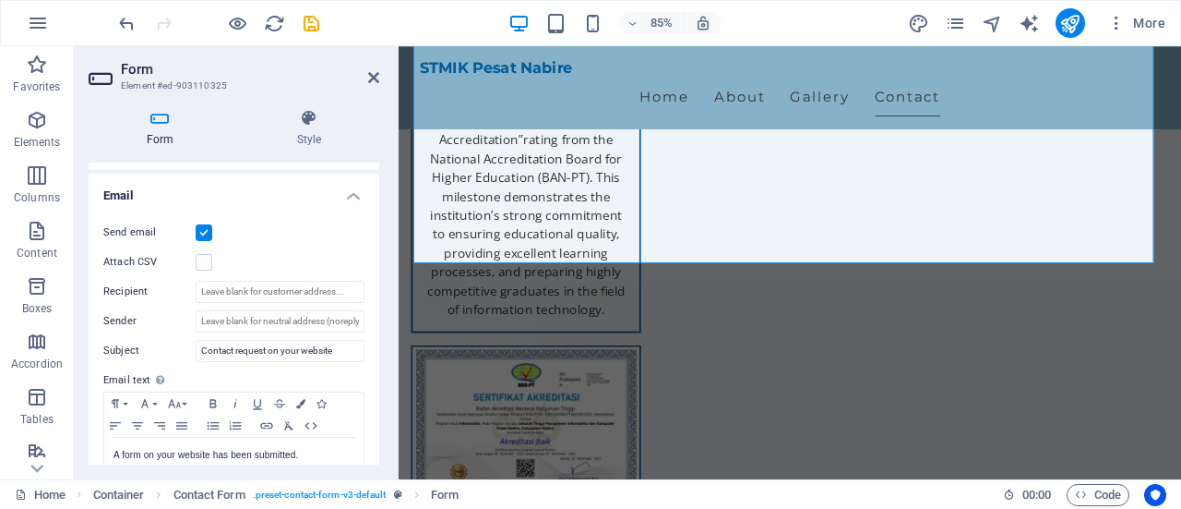
click at [203, 230] on label at bounding box center [204, 232] width 17 height 17
click at [0, 0] on input "Send email" at bounding box center [0, 0] width 0 height 0
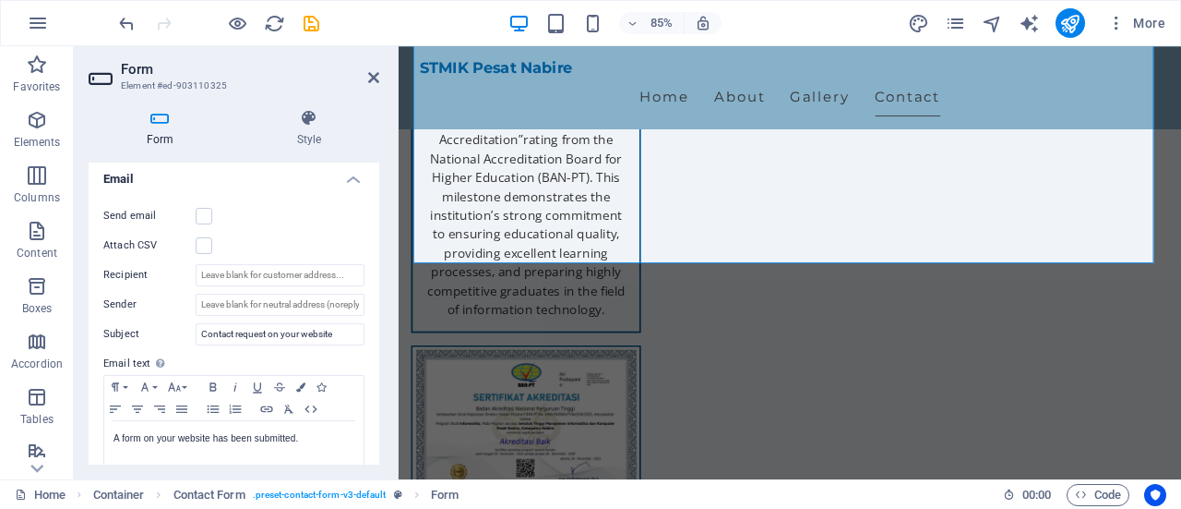
scroll to position [451, 0]
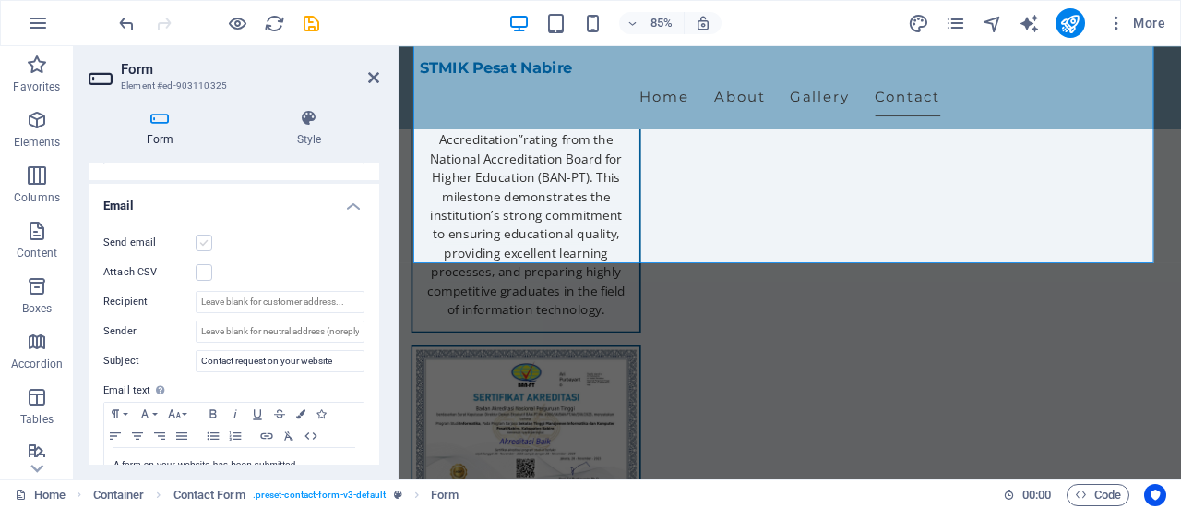
click at [203, 237] on label at bounding box center [204, 242] width 17 height 17
click at [0, 0] on input "Send email" at bounding box center [0, 0] width 0 height 0
click at [377, 77] on icon at bounding box center [373, 77] width 11 height 15
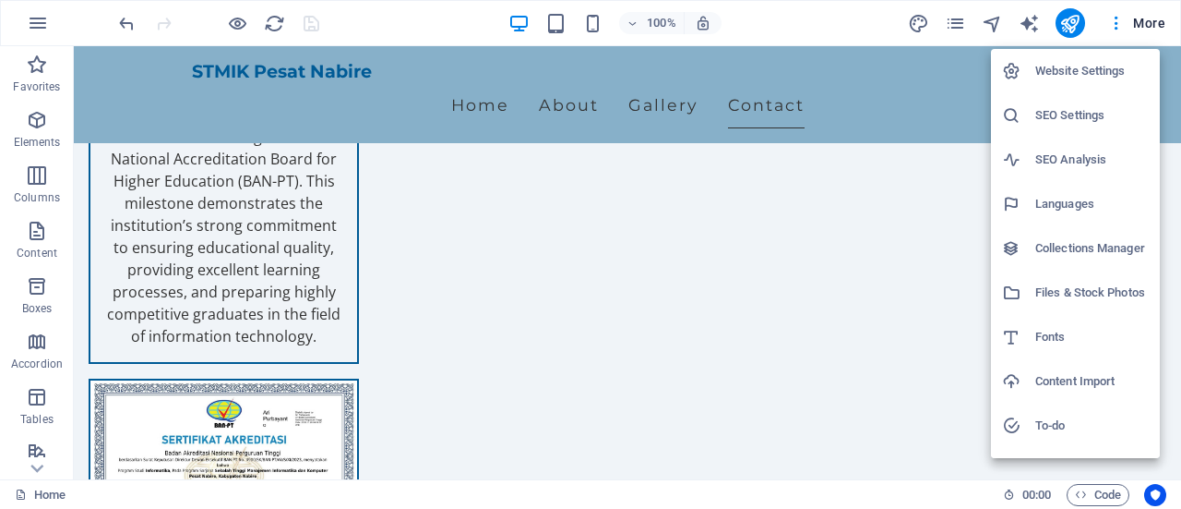
click at [1085, 66] on h6 "Website Settings" at bounding box center [1093, 71] width 114 height 22
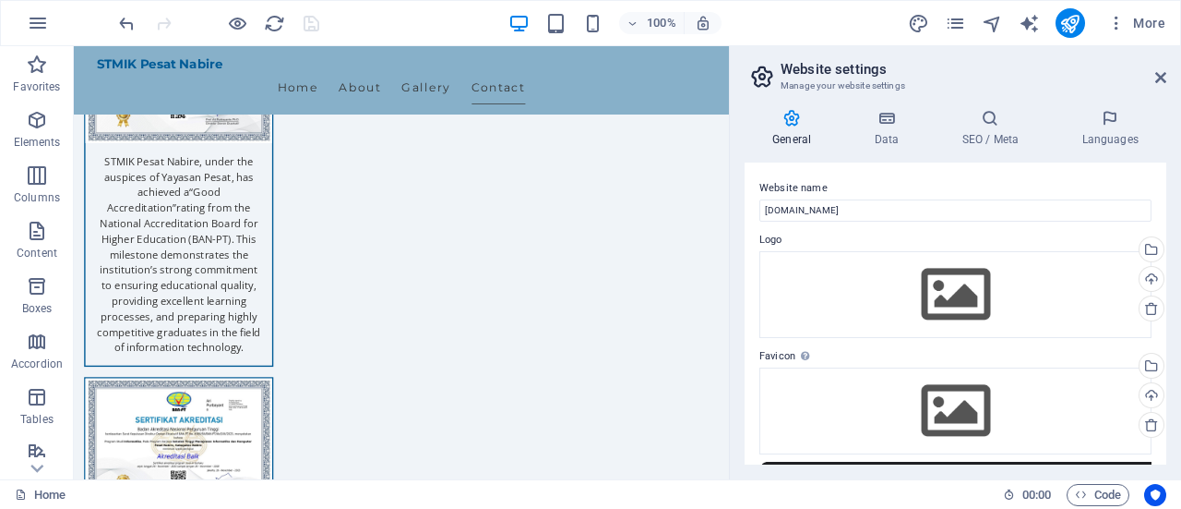
scroll to position [3100, 0]
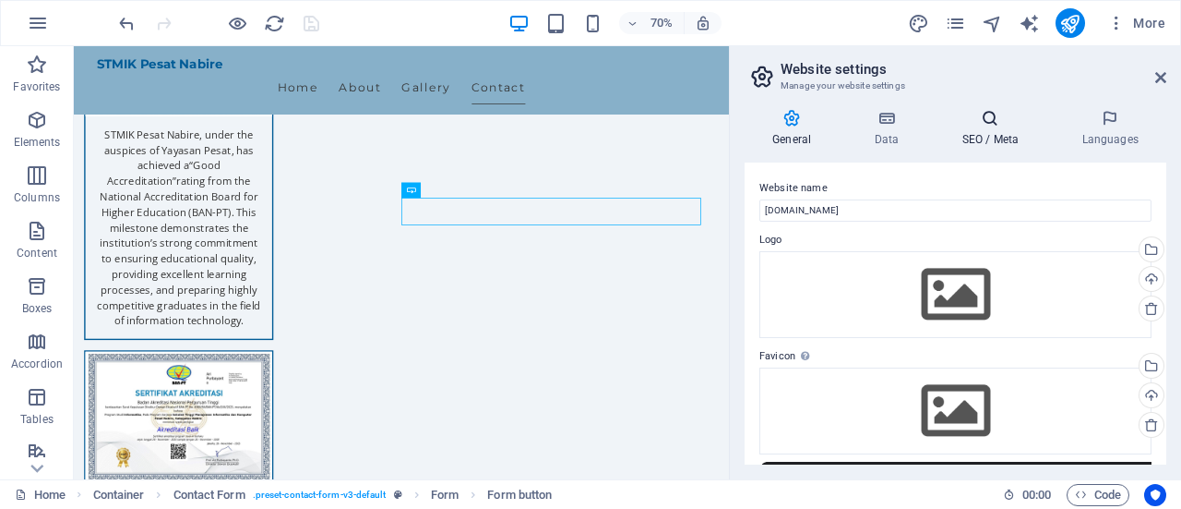
click at [976, 131] on h4 "SEO / Meta" at bounding box center [994, 128] width 120 height 39
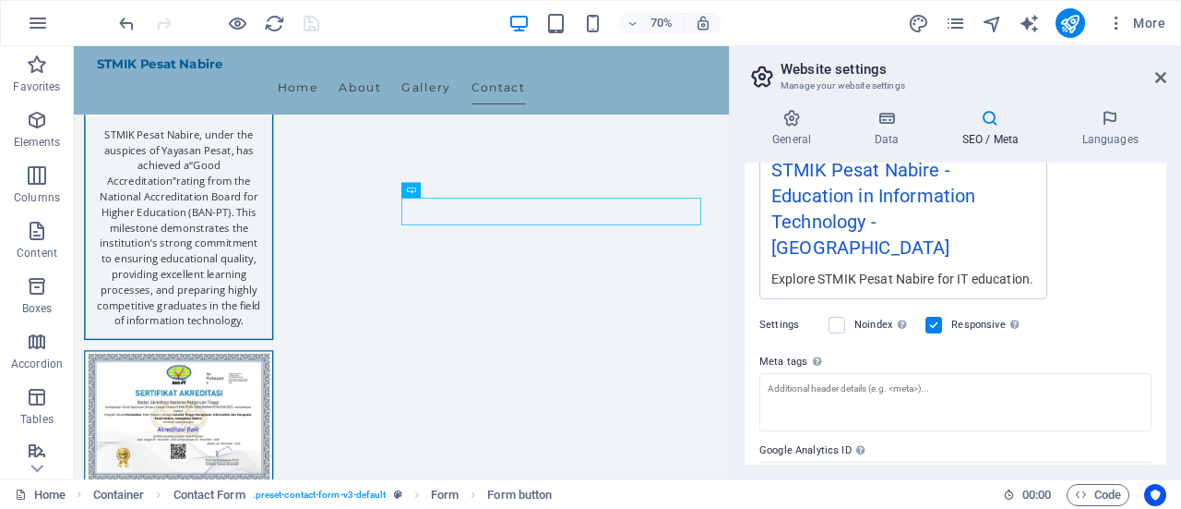
scroll to position [426, 0]
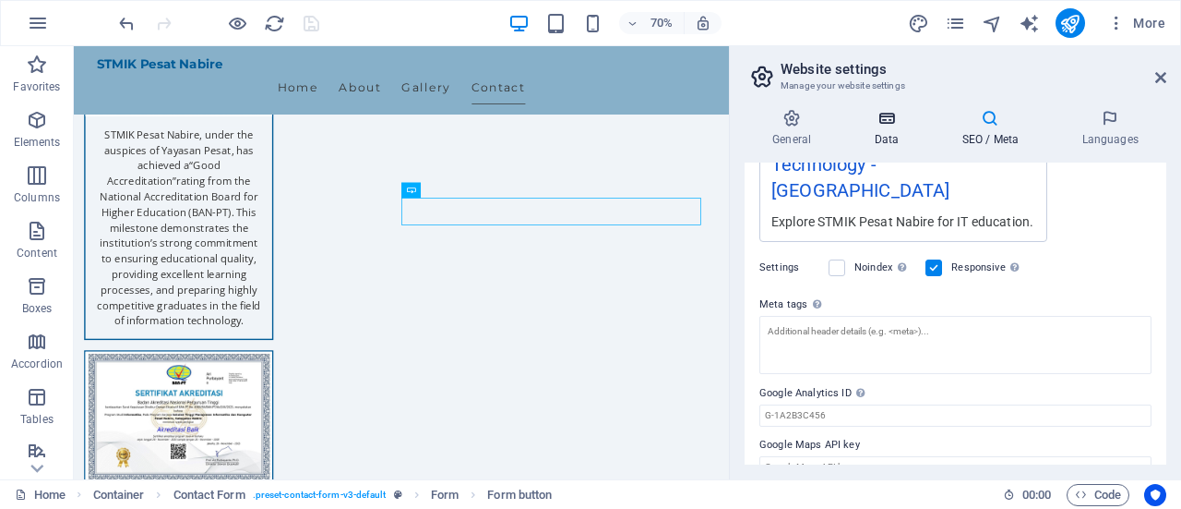
click at [890, 119] on icon at bounding box center [886, 118] width 80 height 18
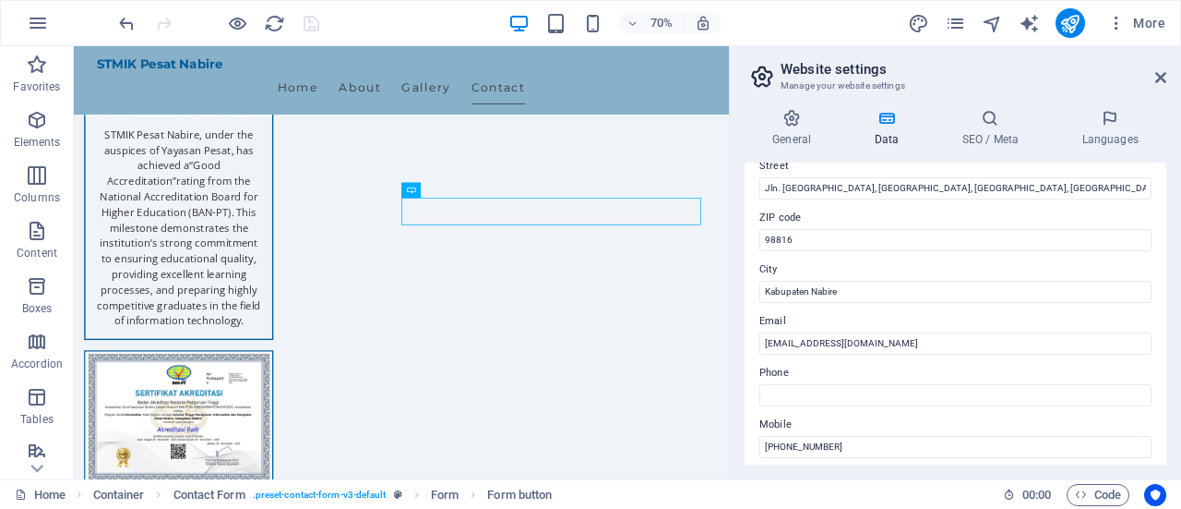
scroll to position [0, 0]
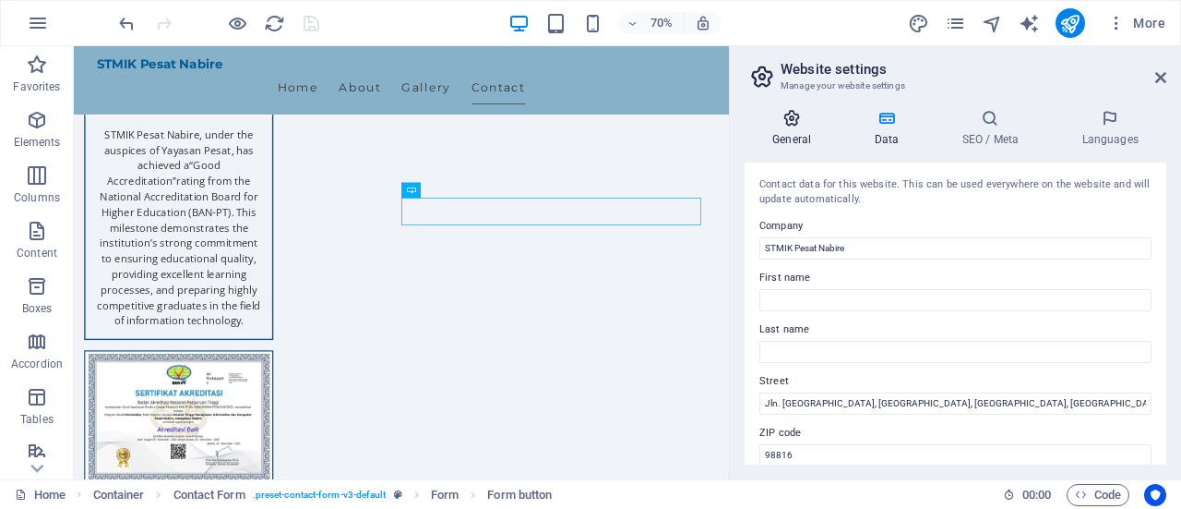
click at [793, 131] on h4 "General" at bounding box center [796, 128] width 102 height 39
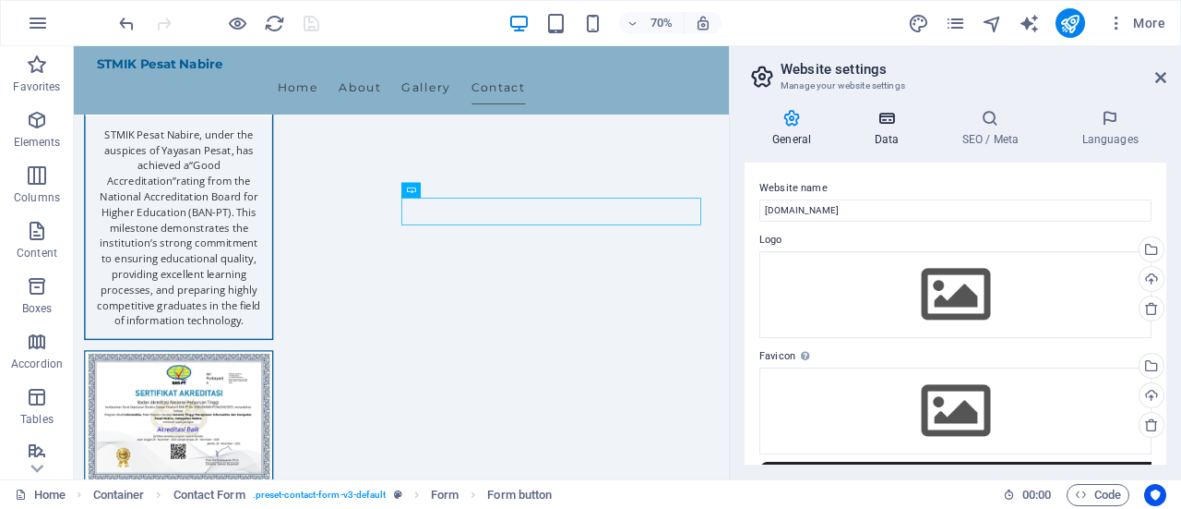
click at [880, 117] on icon at bounding box center [886, 118] width 80 height 18
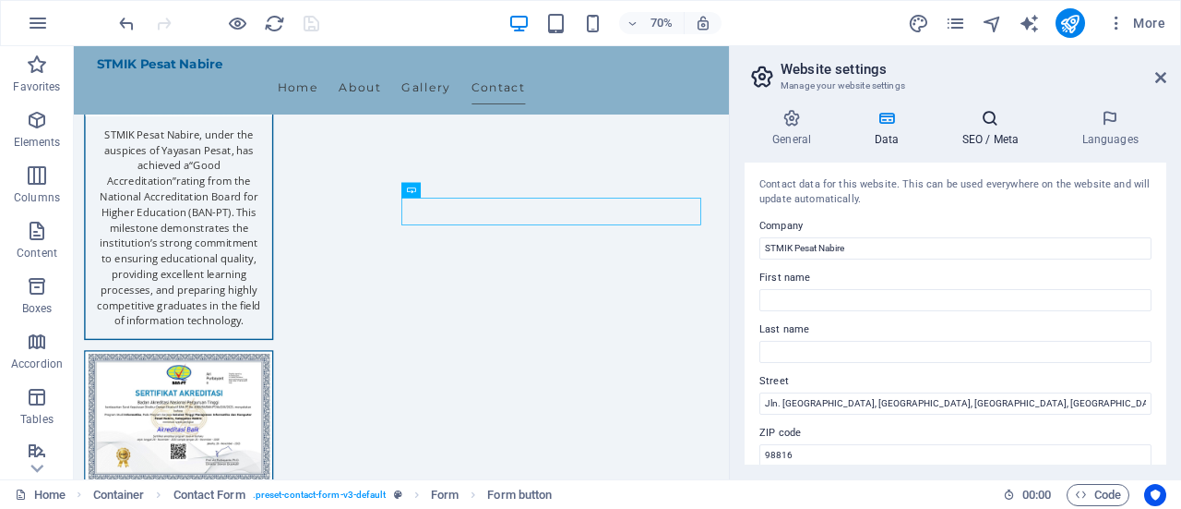
click at [989, 134] on h4 "SEO / Meta" at bounding box center [994, 128] width 120 height 39
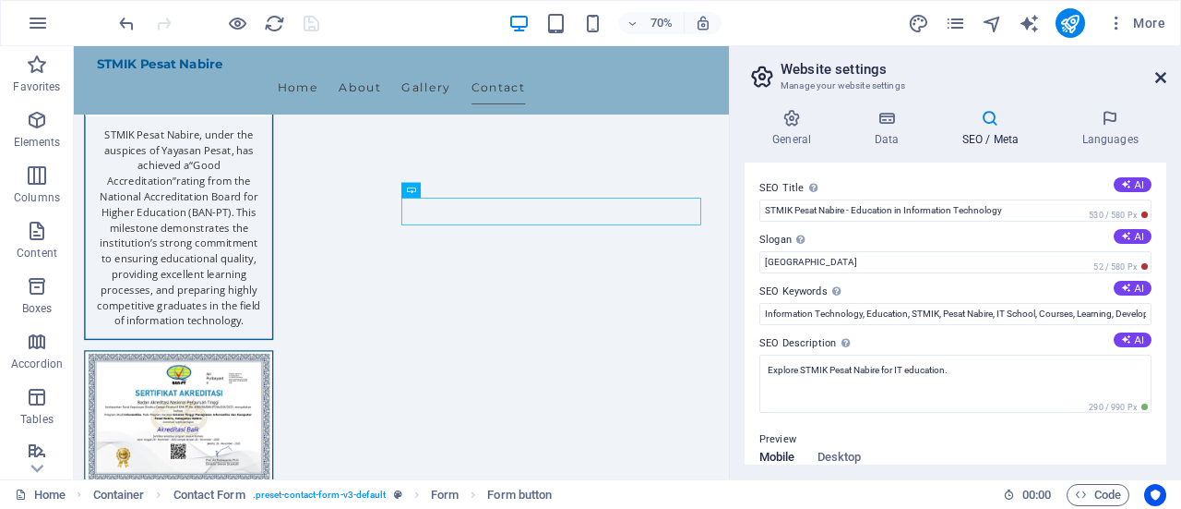
click at [1160, 75] on icon at bounding box center [1161, 77] width 11 height 15
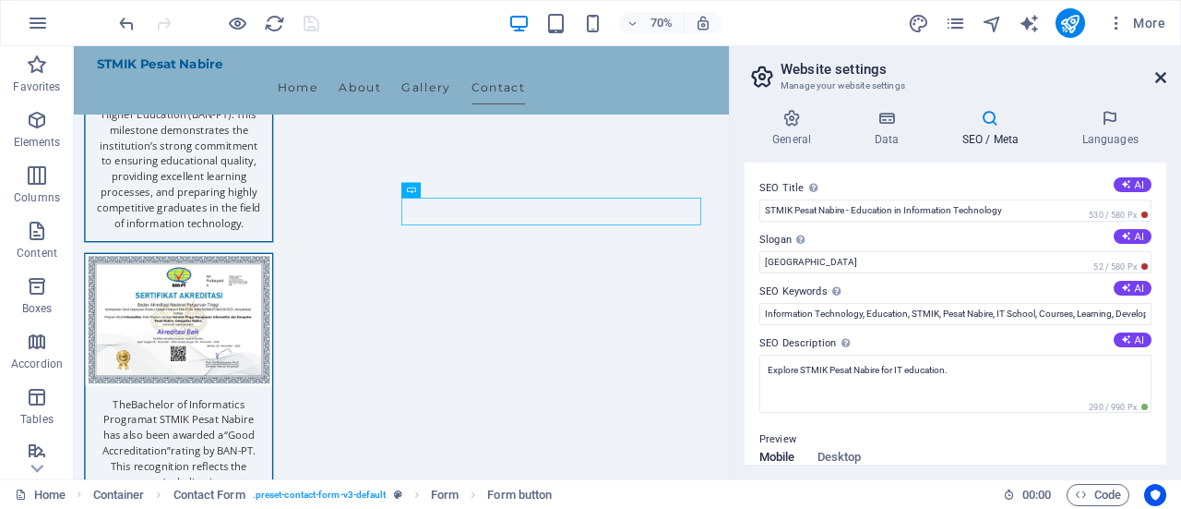
scroll to position [3062, 0]
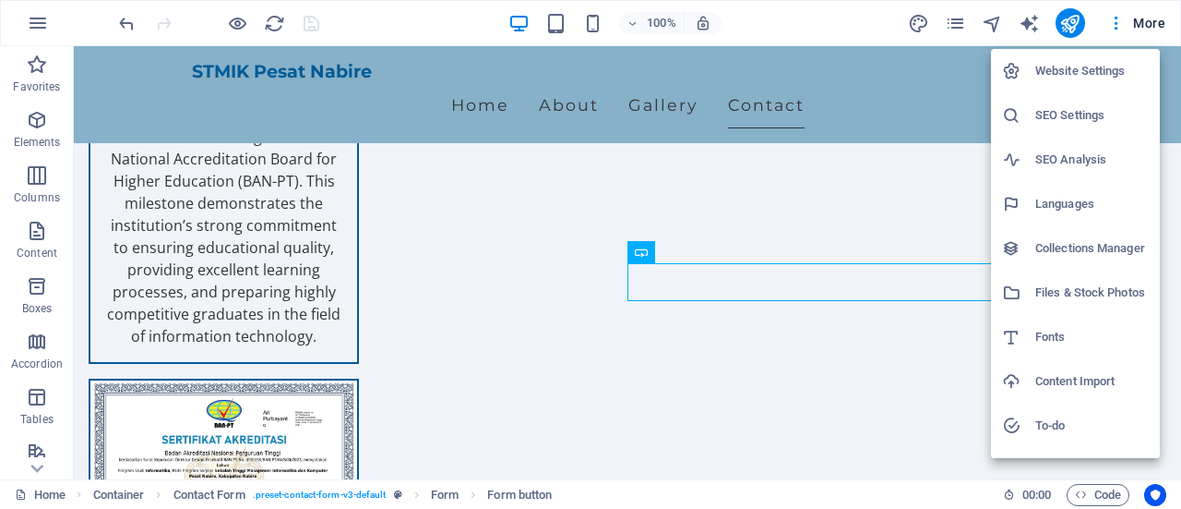
click at [917, 335] on div at bounding box center [590, 254] width 1181 height 509
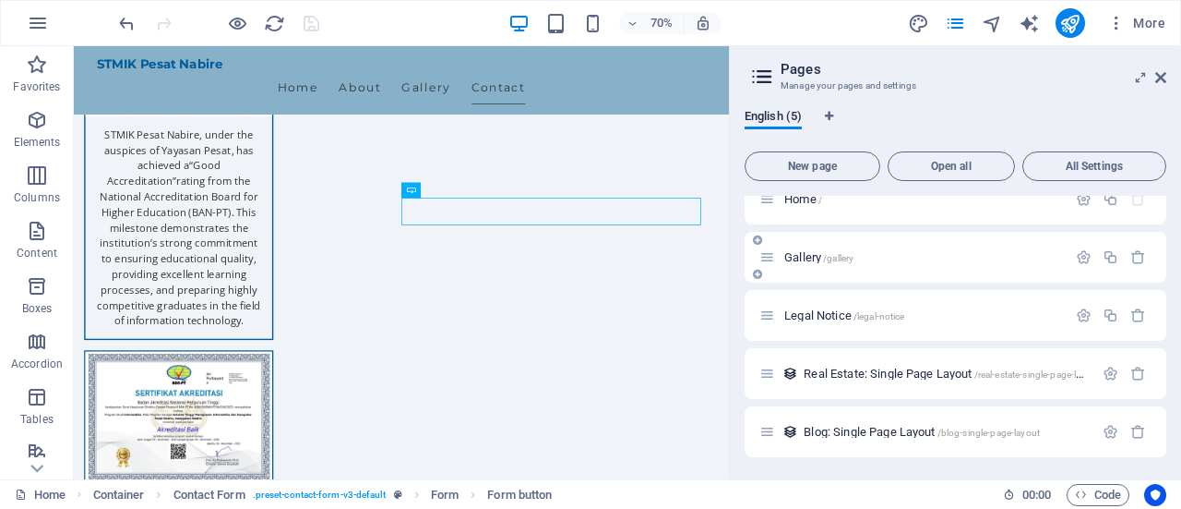
scroll to position [0, 0]
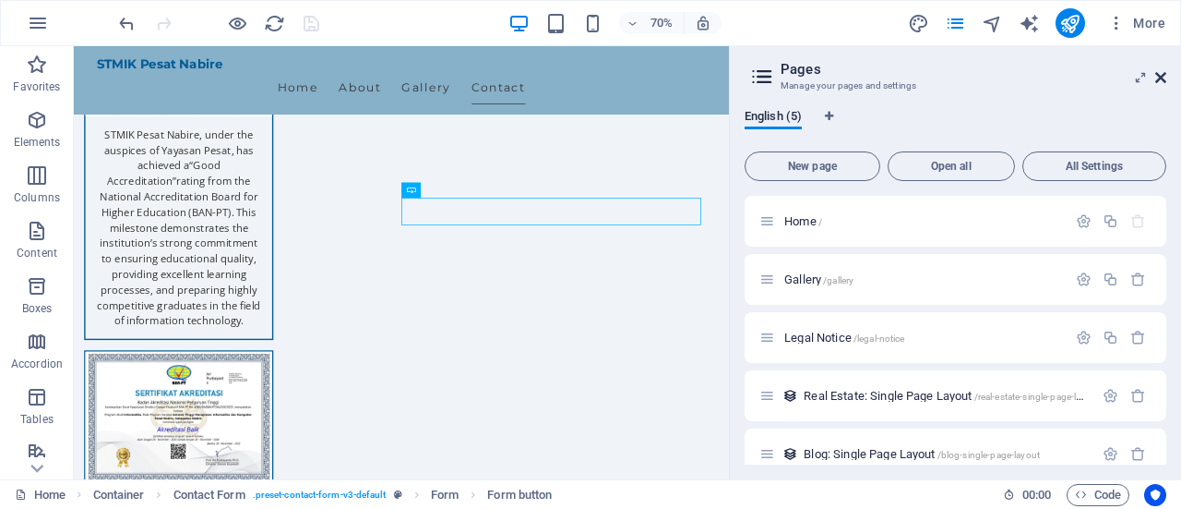
click at [1159, 78] on icon at bounding box center [1161, 77] width 11 height 15
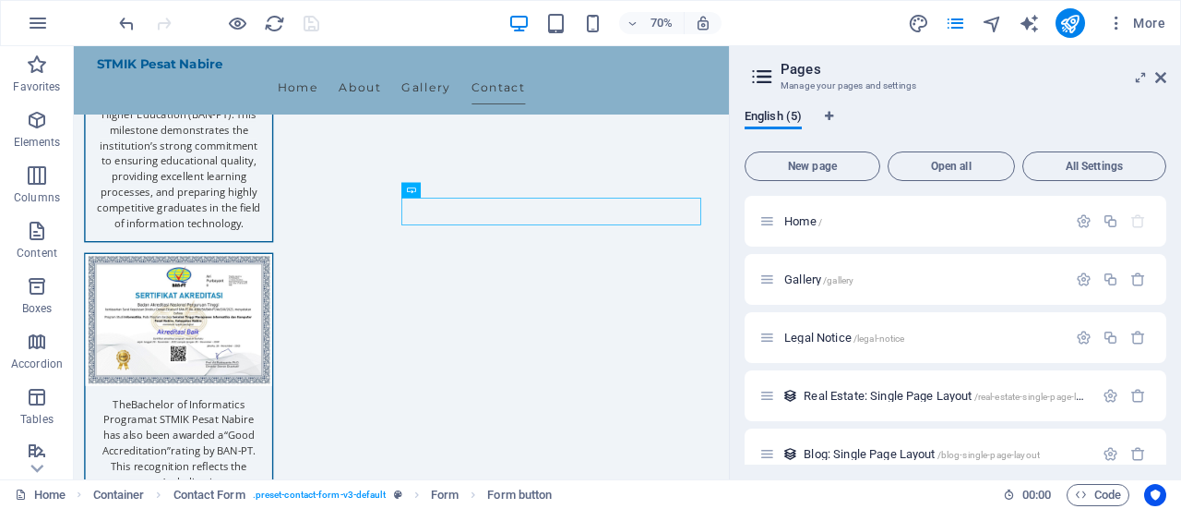
scroll to position [3062, 0]
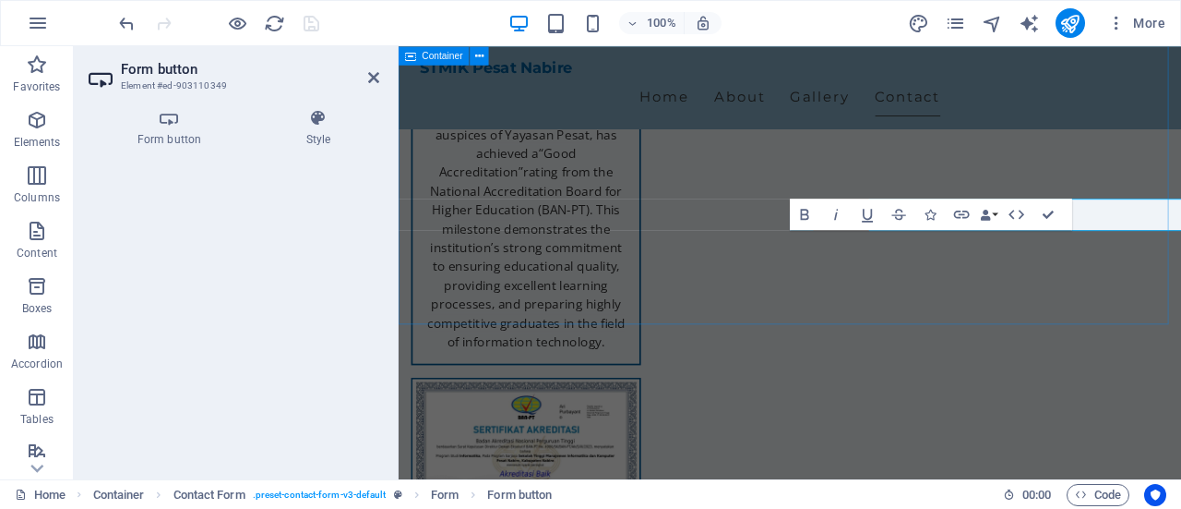
scroll to position [3100, 0]
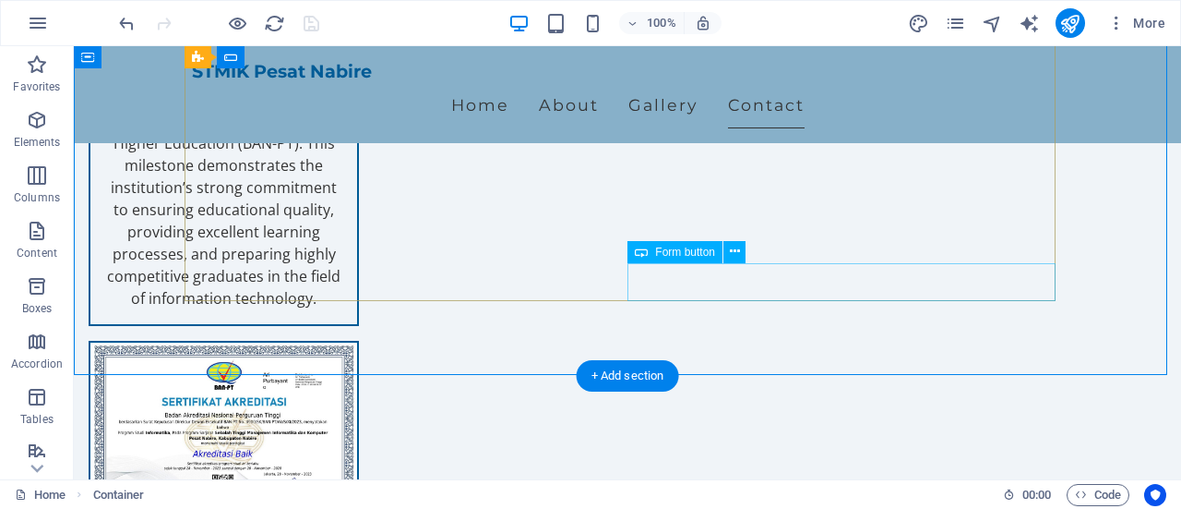
scroll to position [3062, 0]
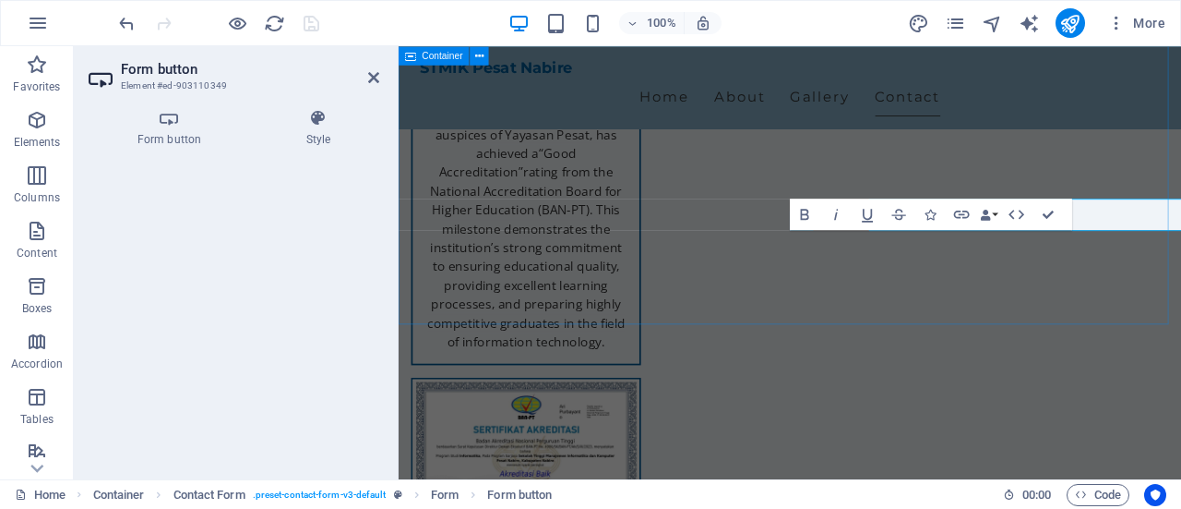
scroll to position [3100, 0]
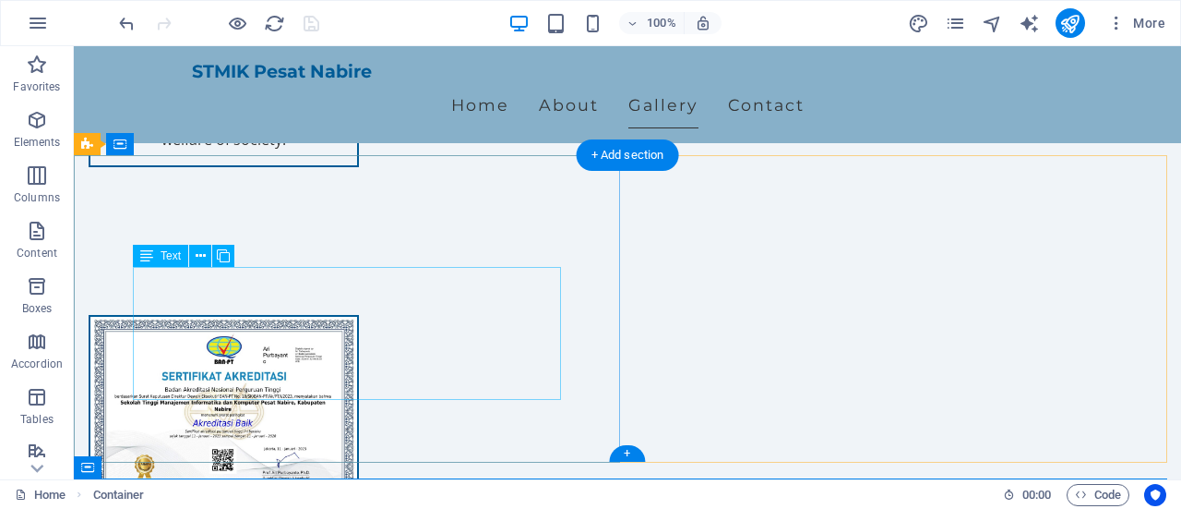
scroll to position [2232, 0]
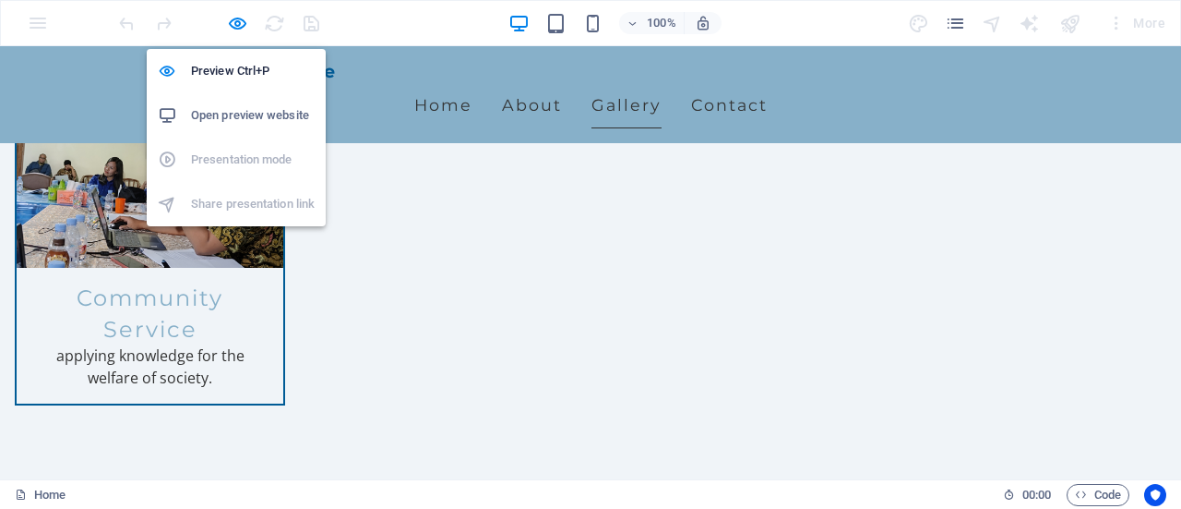
click at [253, 115] on h6 "Open preview website" at bounding box center [253, 115] width 124 height 22
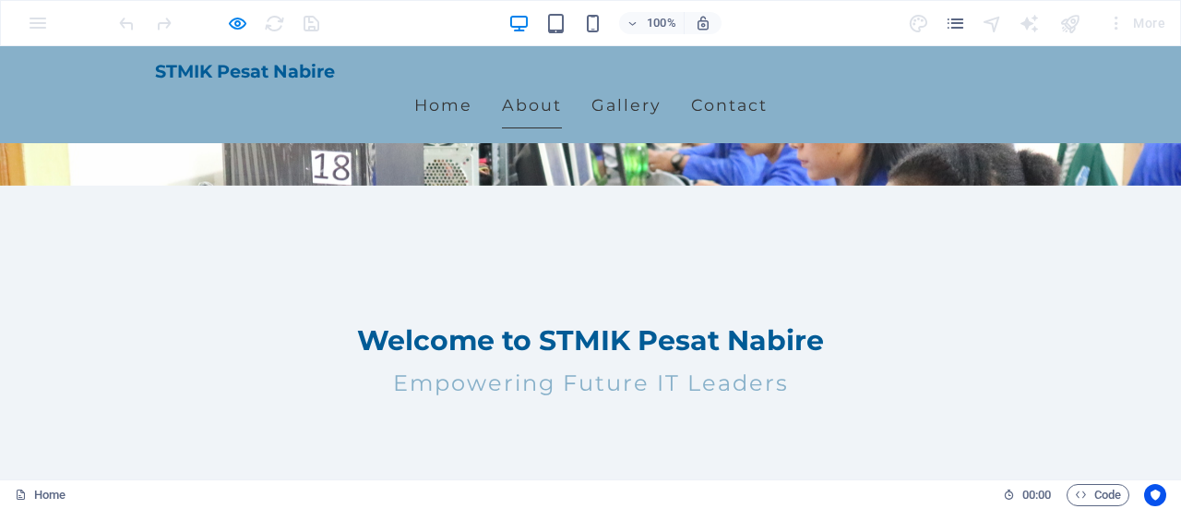
scroll to position [201, 0]
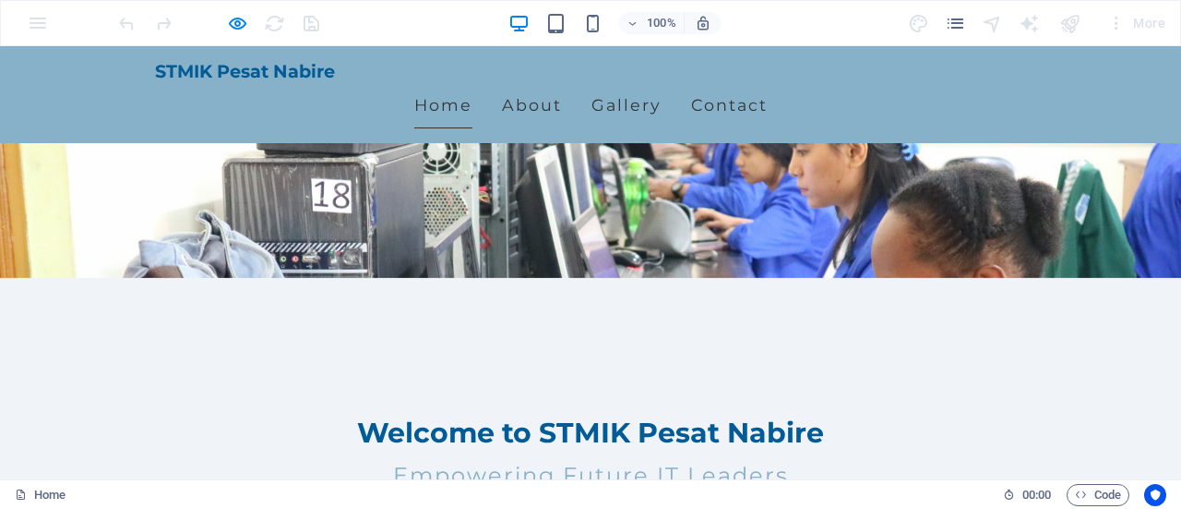
scroll to position [0, 0]
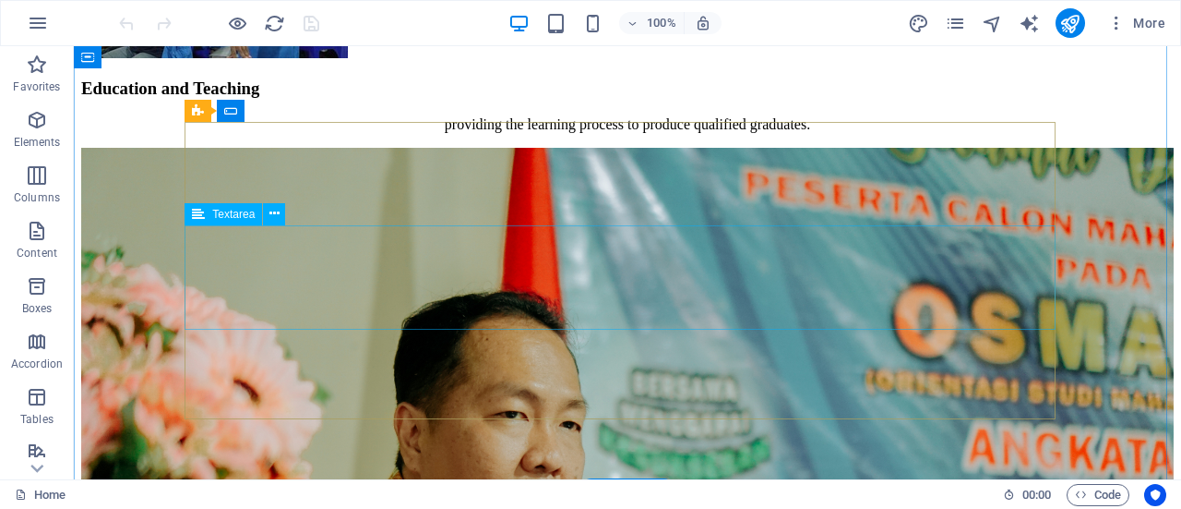
scroll to position [2769, 0]
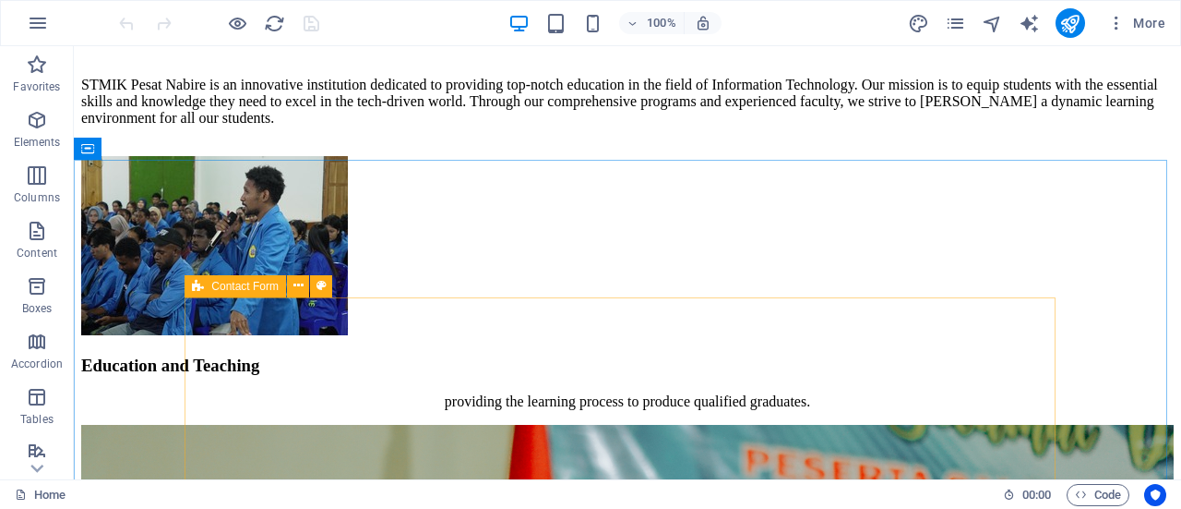
click at [195, 285] on icon at bounding box center [198, 286] width 12 height 22
click at [297, 285] on icon at bounding box center [298, 285] width 10 height 19
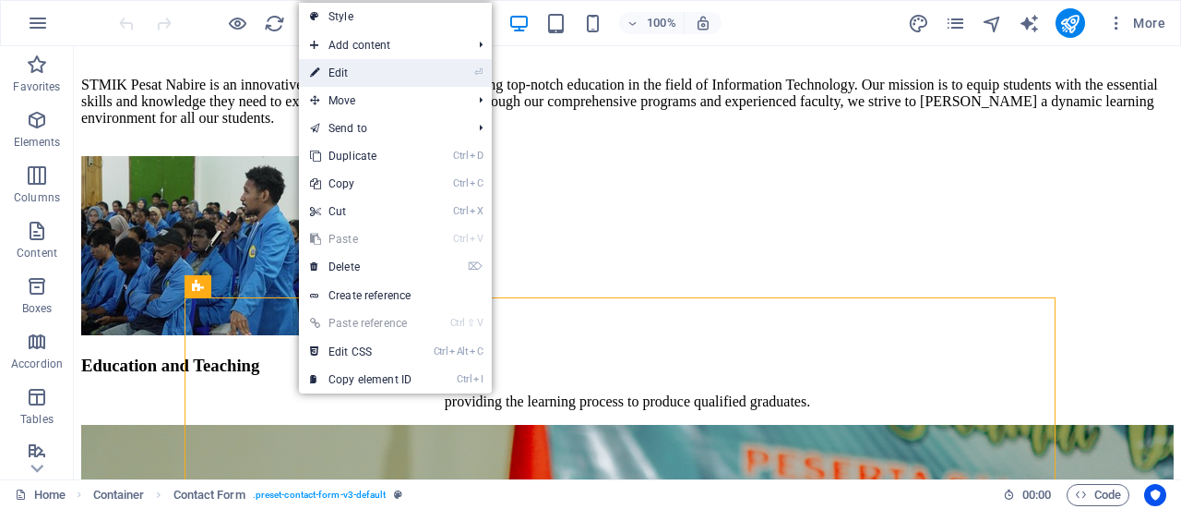
click at [412, 69] on link "⏎ Edit" at bounding box center [361, 73] width 124 height 28
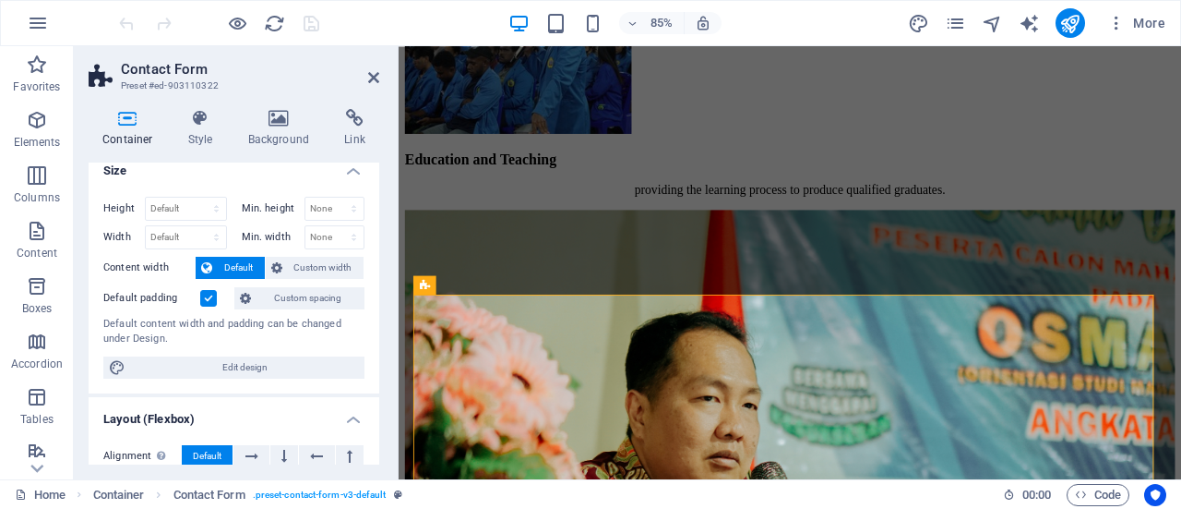
scroll to position [0, 0]
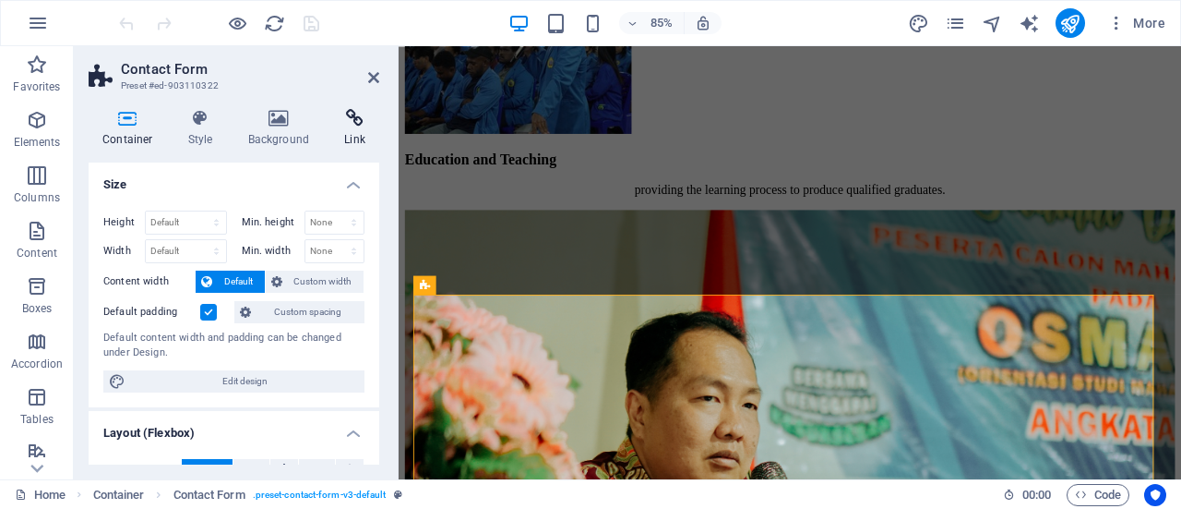
click at [348, 124] on icon at bounding box center [354, 118] width 49 height 18
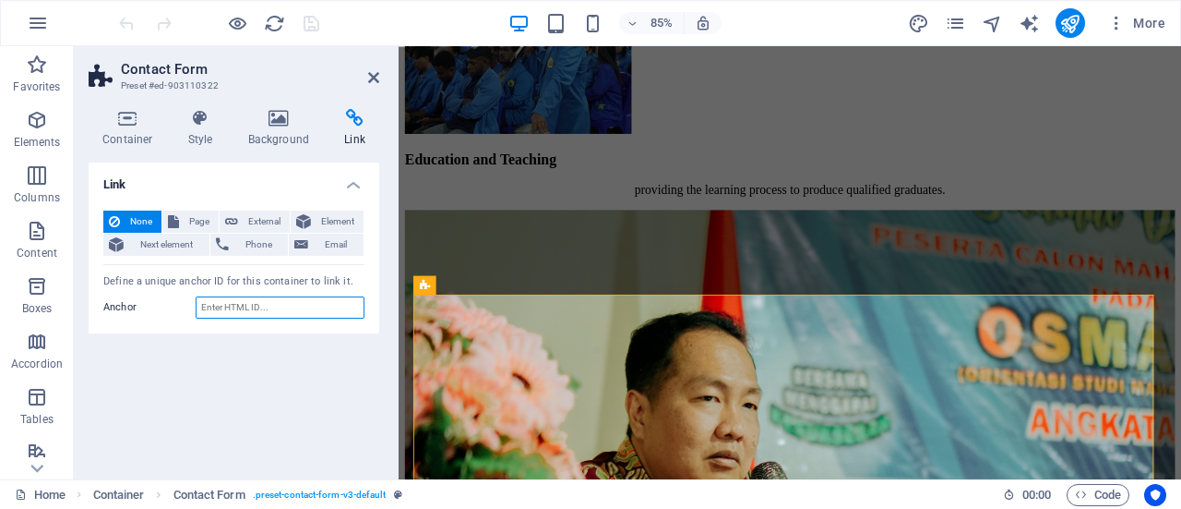
click at [270, 307] on input "Anchor" at bounding box center [280, 307] width 169 height 22
click at [254, 217] on span "External" at bounding box center [264, 221] width 41 height 22
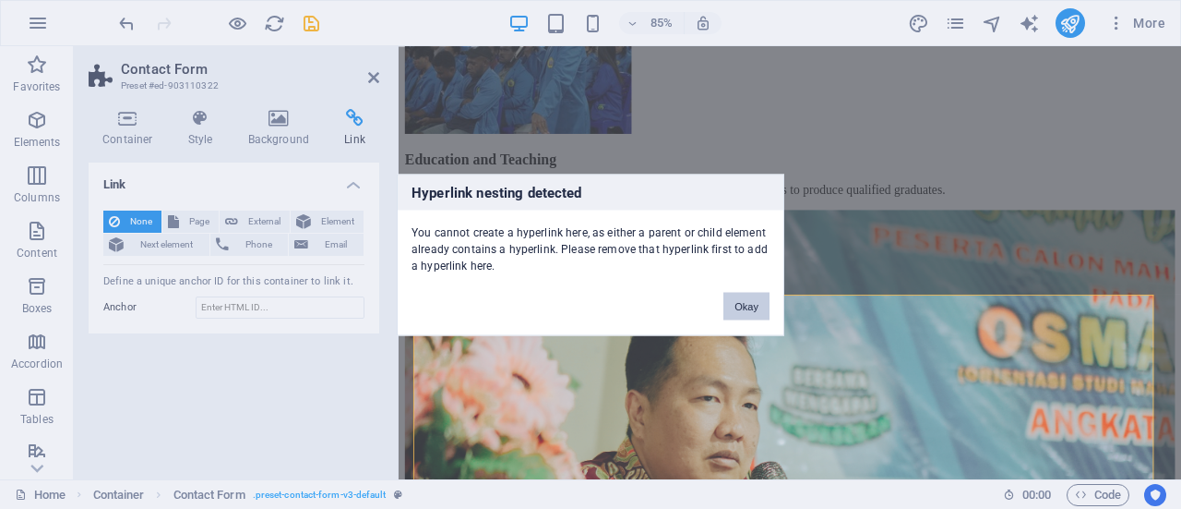
click at [748, 304] on button "Okay" at bounding box center [747, 306] width 46 height 28
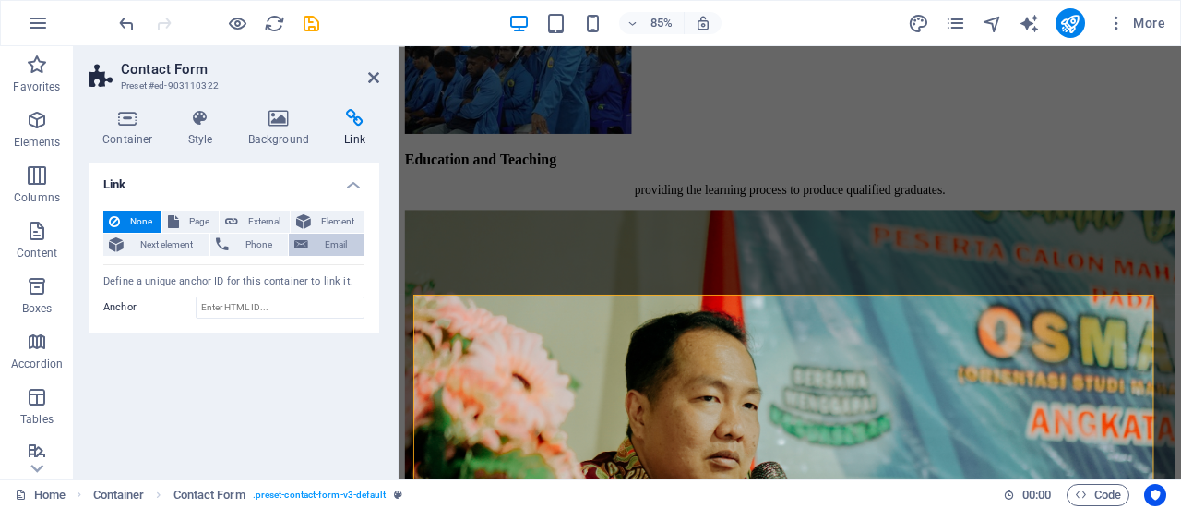
click at [343, 243] on span "Email" at bounding box center [336, 245] width 44 height 22
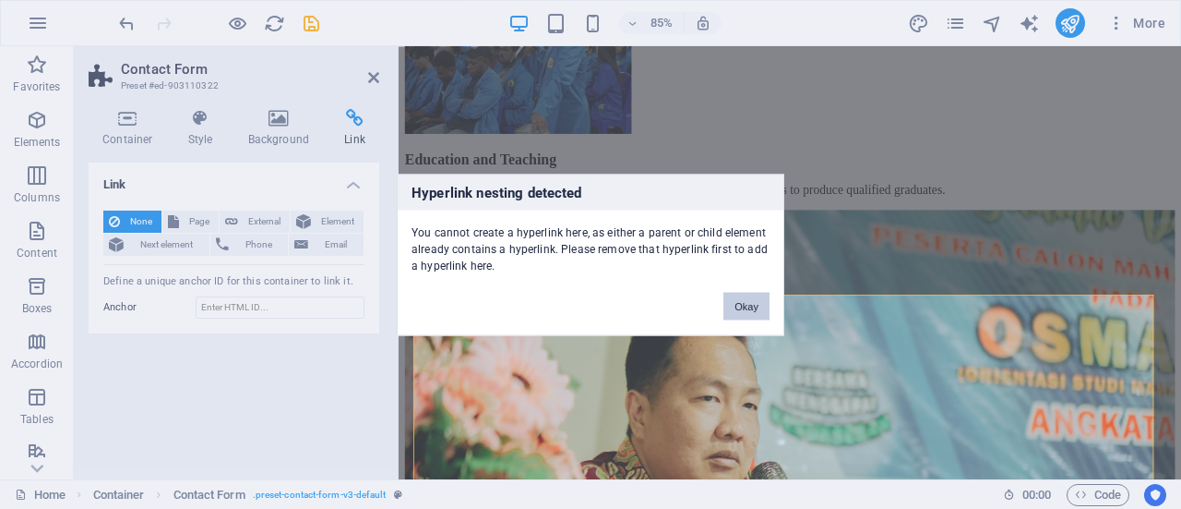
click at [740, 302] on button "Okay" at bounding box center [747, 306] width 46 height 28
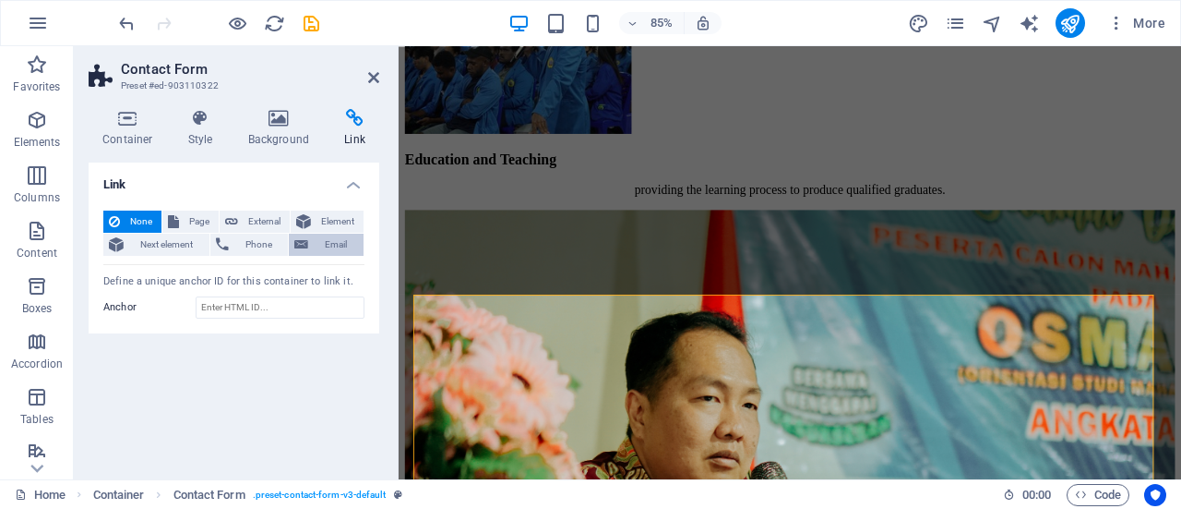
click at [338, 243] on span "Email" at bounding box center [336, 245] width 44 height 22
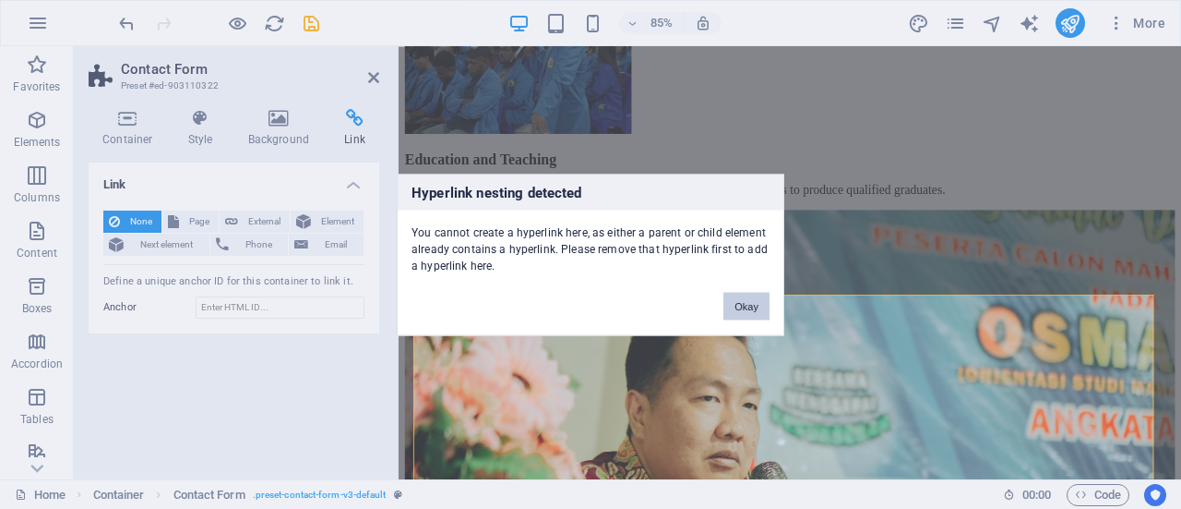
click at [746, 308] on button "Okay" at bounding box center [747, 306] width 46 height 28
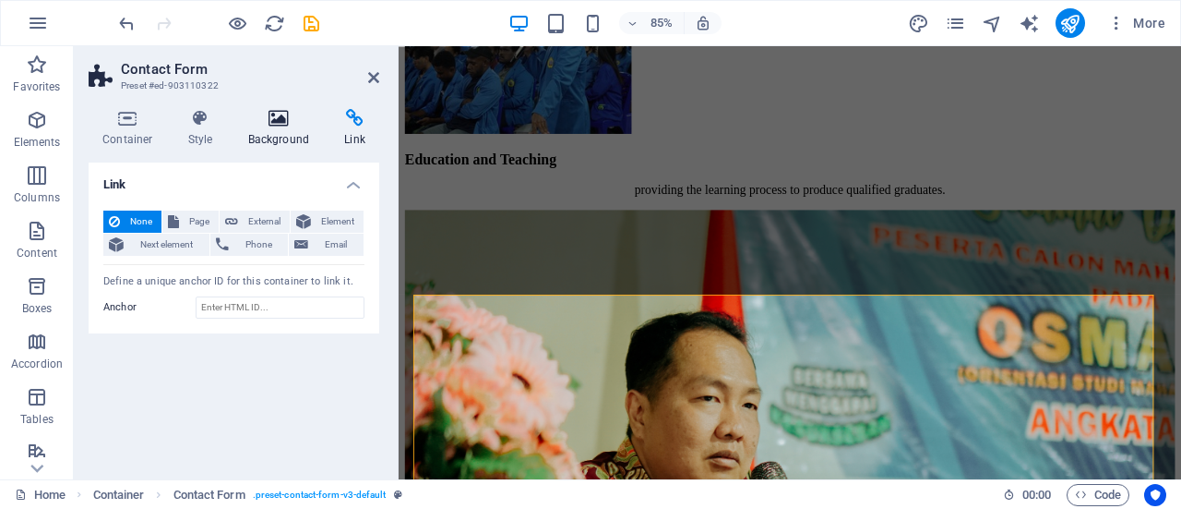
click at [262, 126] on icon at bounding box center [279, 118] width 90 height 18
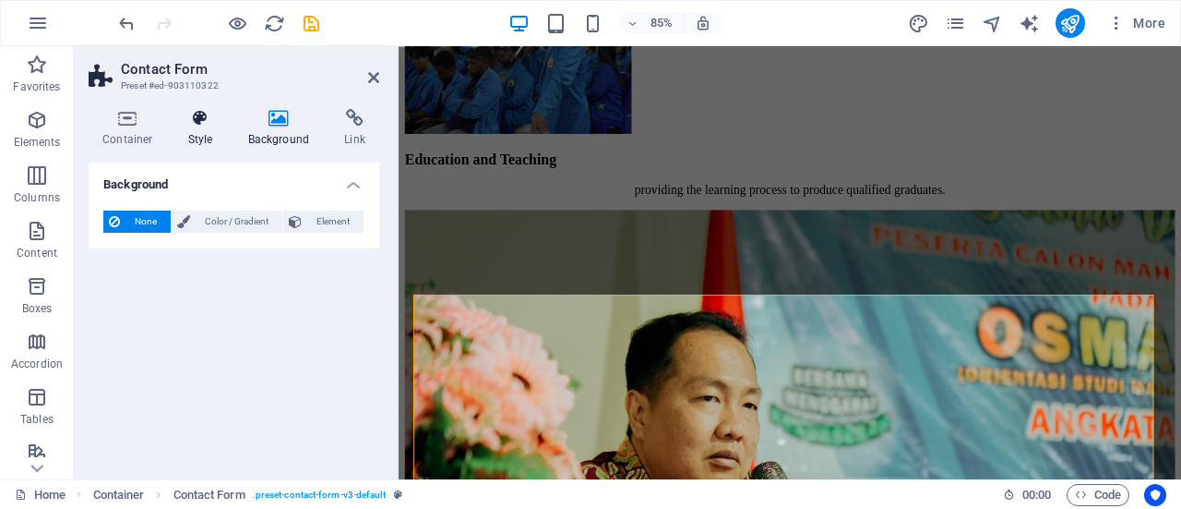
click at [217, 112] on icon at bounding box center [200, 118] width 53 height 18
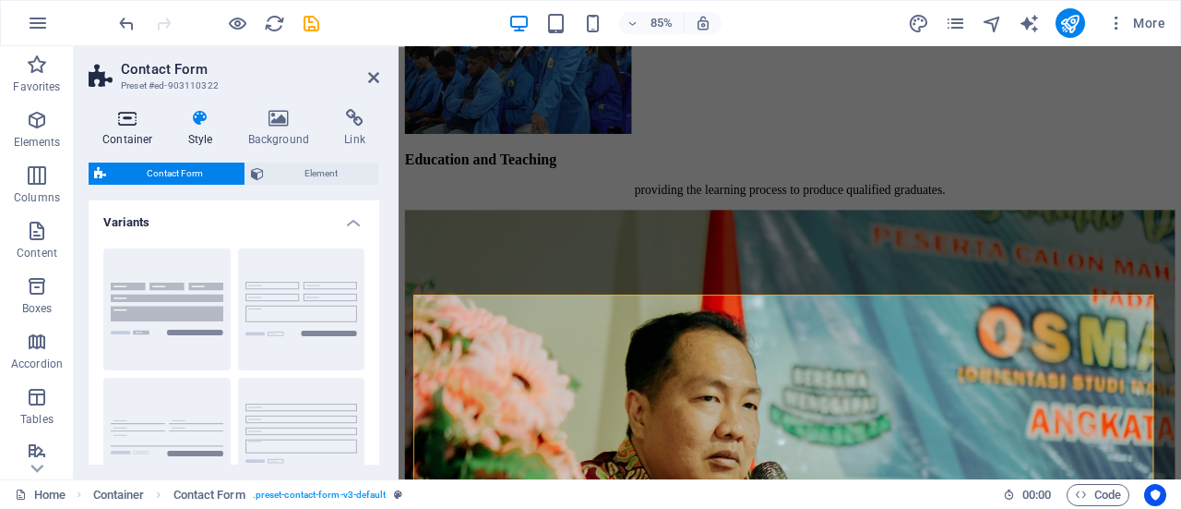
click at [129, 114] on icon at bounding box center [128, 118] width 78 height 18
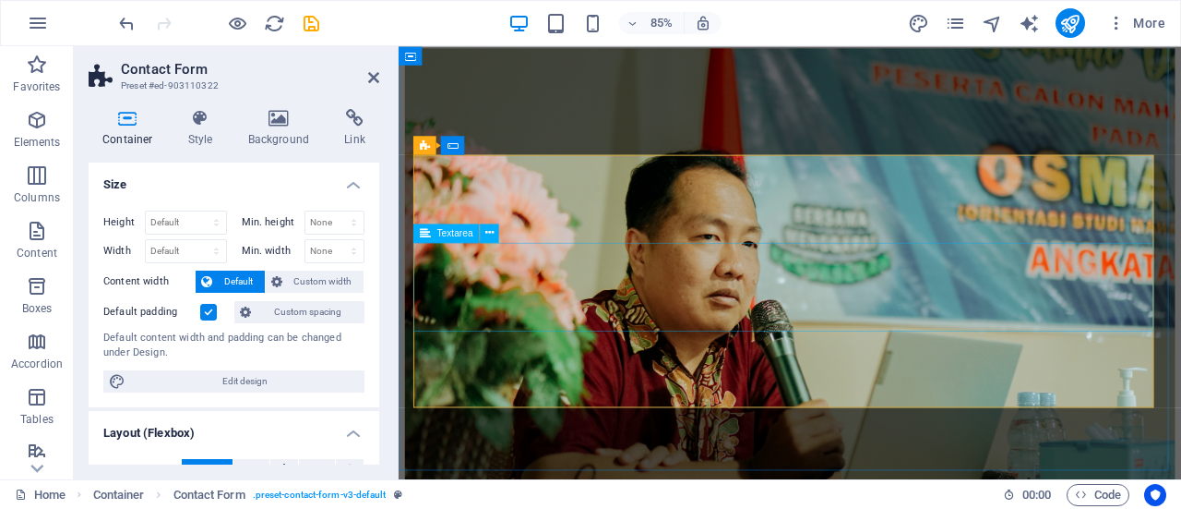
scroll to position [2857, 0]
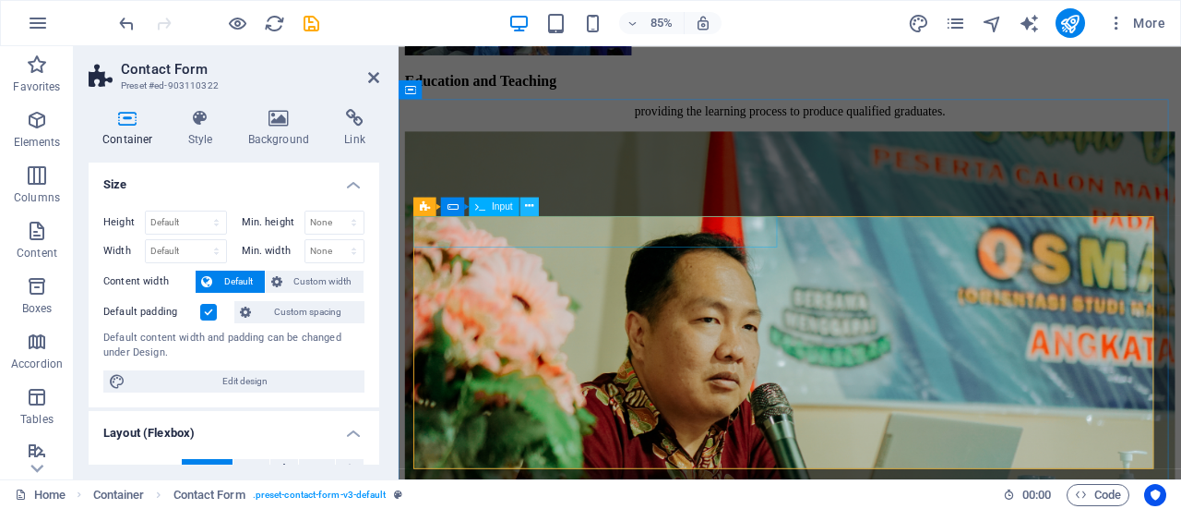
click at [533, 205] on button at bounding box center [530, 206] width 18 height 18
click at [197, 130] on h4 "Style" at bounding box center [204, 128] width 60 height 39
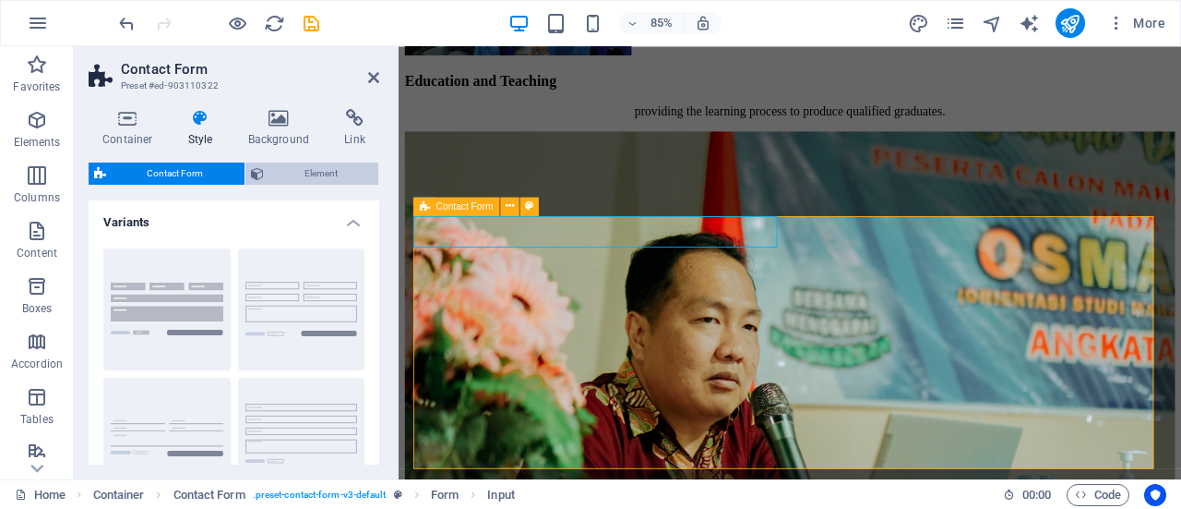
click at [310, 172] on span "Element" at bounding box center [322, 173] width 104 height 22
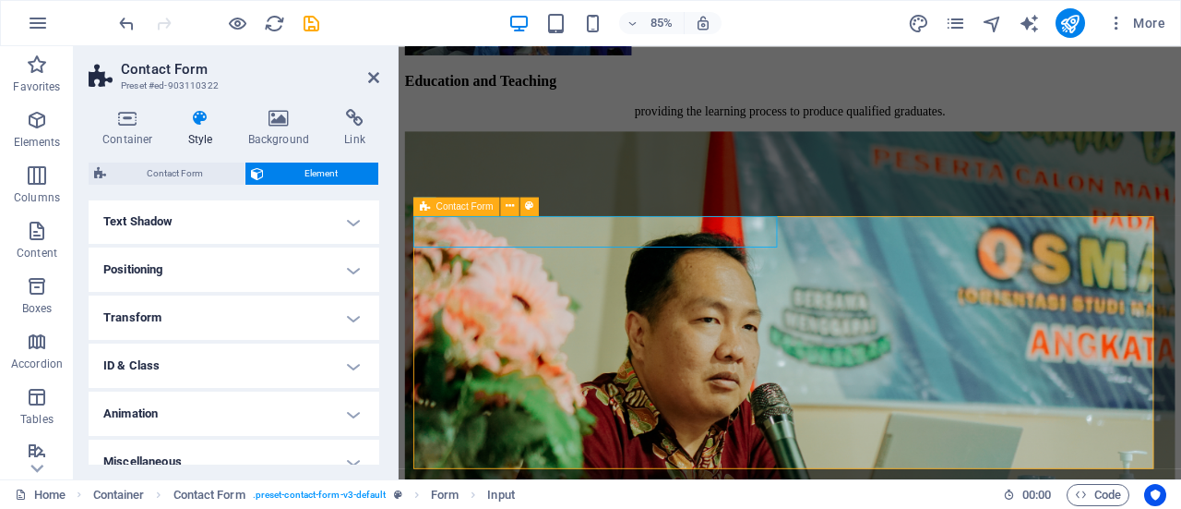
scroll to position [515, 0]
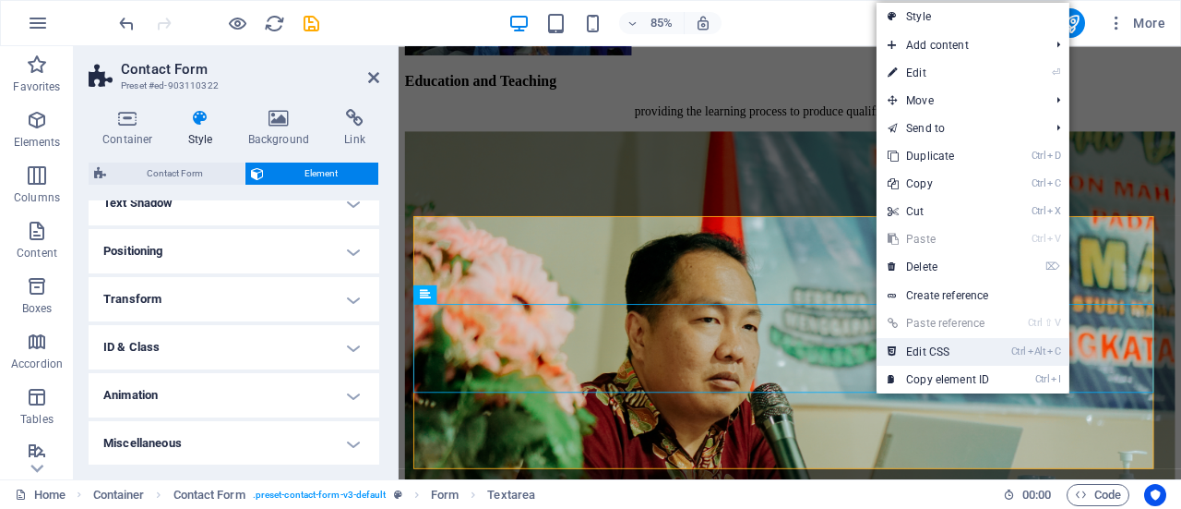
click at [955, 352] on link "Ctrl Alt C Edit CSS" at bounding box center [939, 352] width 124 height 28
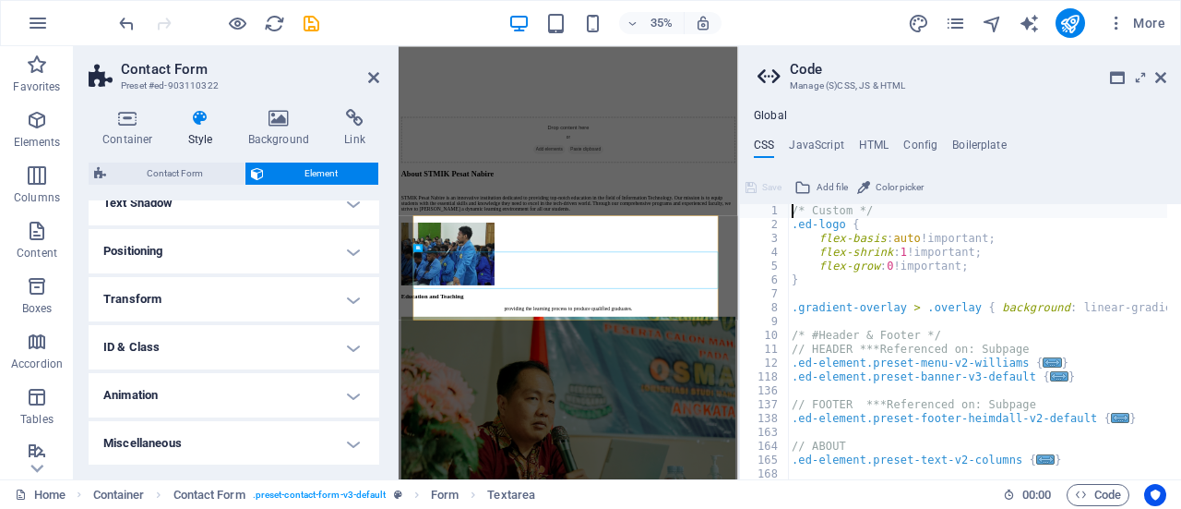
scroll to position [2814, 0]
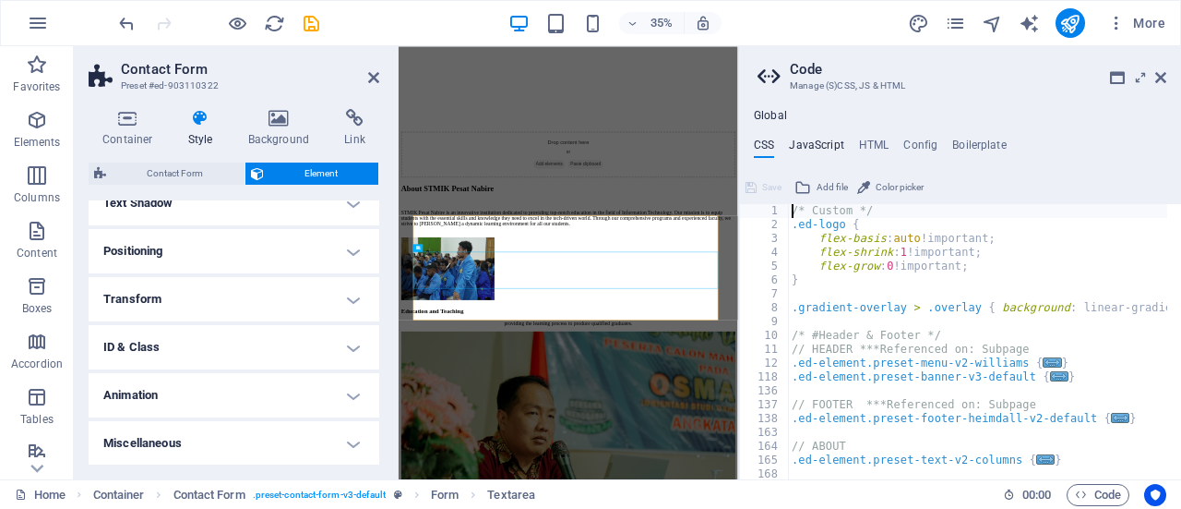
click at [823, 138] on h4 "JavaScript" at bounding box center [816, 148] width 54 height 20
type textarea "/* JS for preset "Menu V2" */"
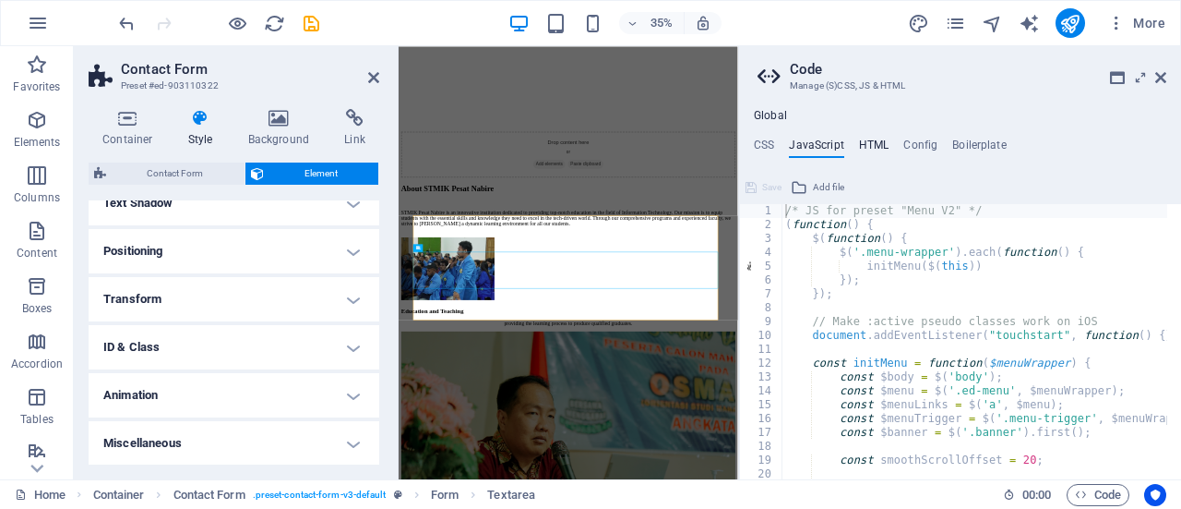
click at [866, 138] on h4 "HTML" at bounding box center [874, 148] width 30 height 20
type textarea "<a href="#main-content" class="wv-link-content button">Skip to main content</a>"
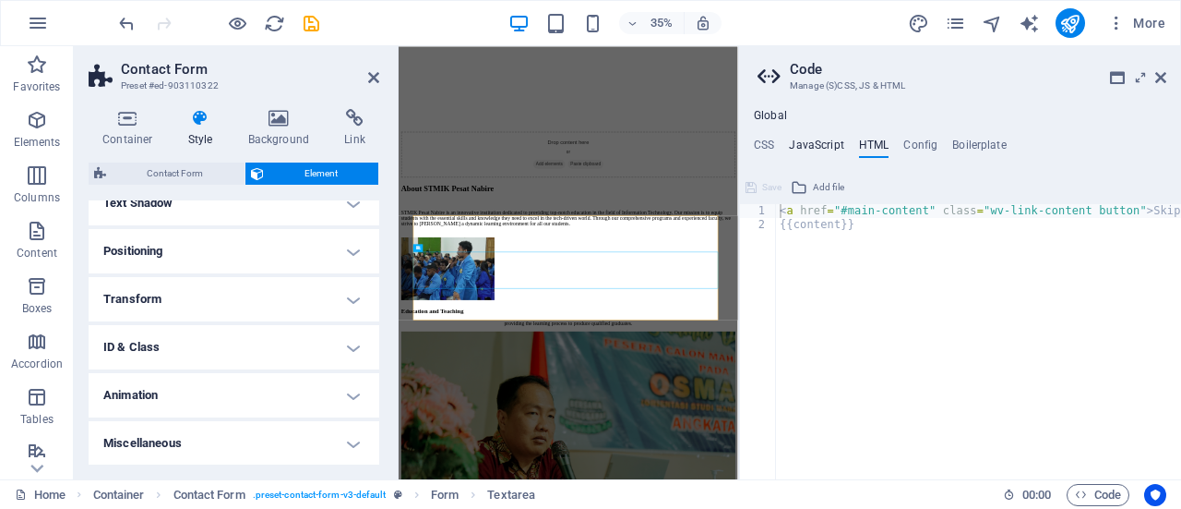
click at [826, 143] on h4 "JavaScript" at bounding box center [816, 148] width 54 height 20
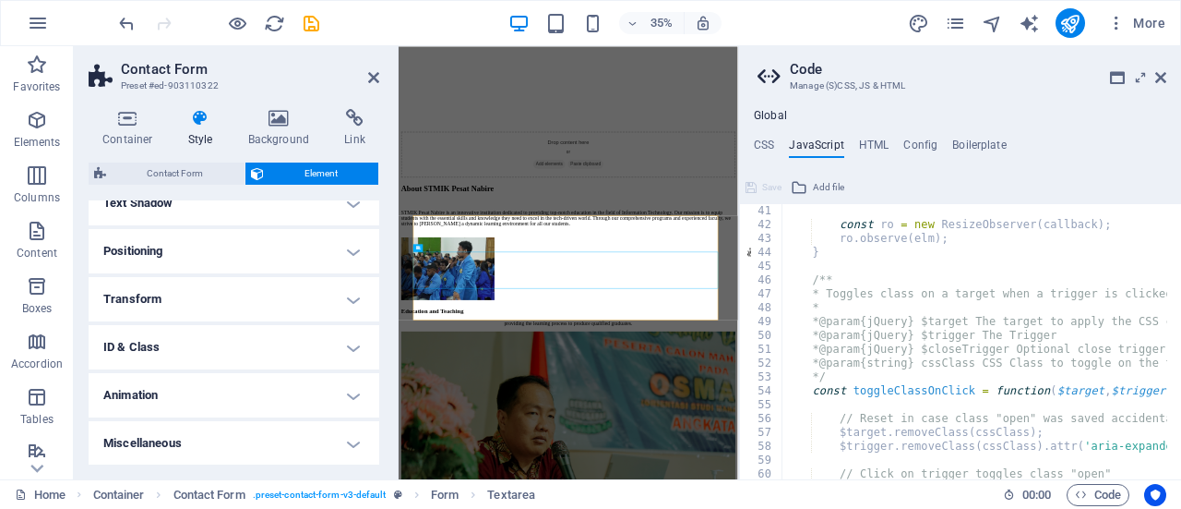
scroll to position [609, 0]
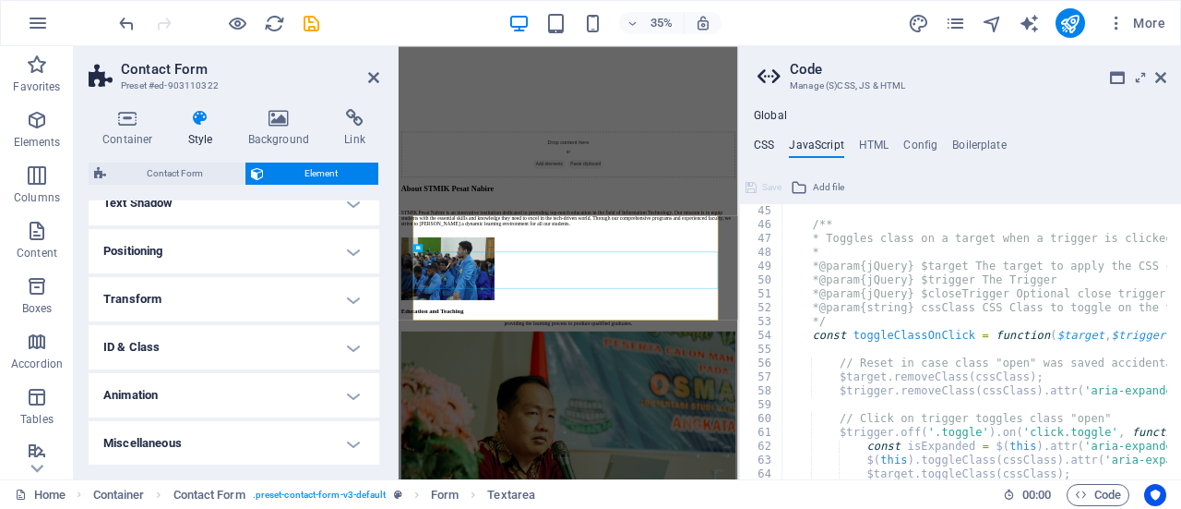
click at [764, 149] on h4 "CSS" at bounding box center [764, 148] width 20 height 20
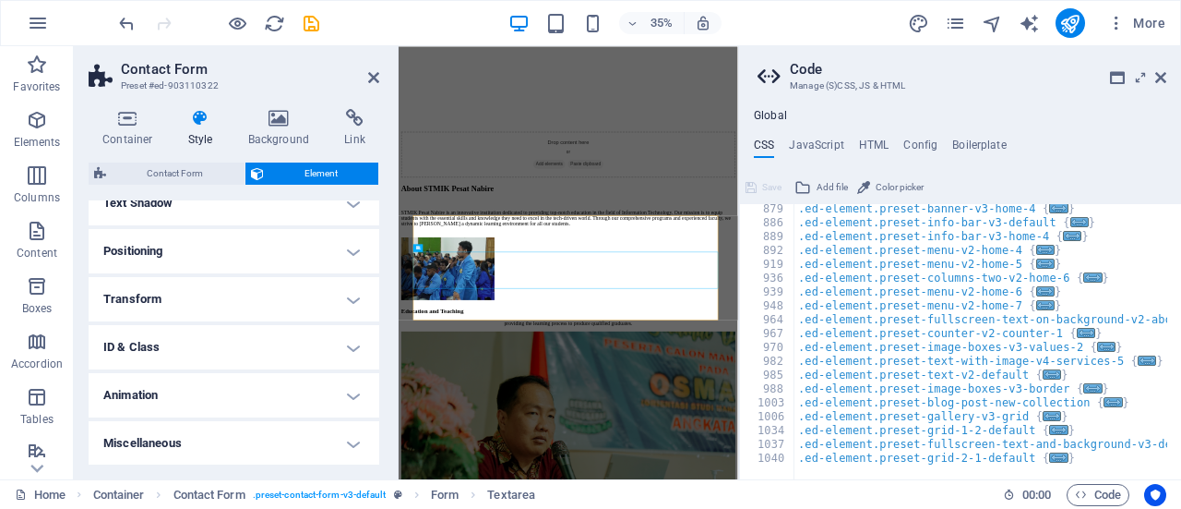
scroll to position [1082, 0]
click at [821, 139] on h4 "JavaScript" at bounding box center [816, 148] width 54 height 20
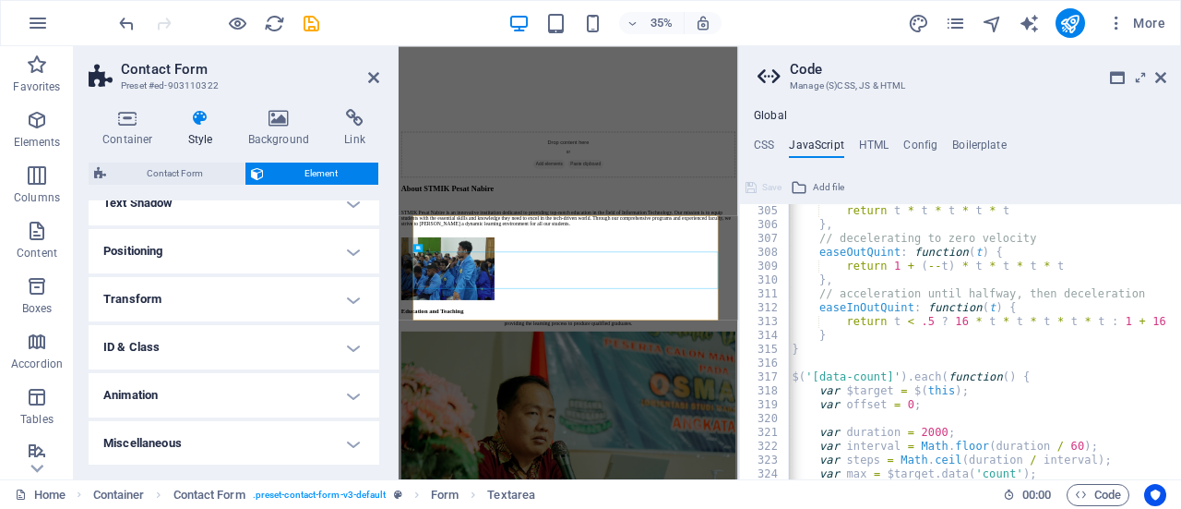
scroll to position [4264, 0]
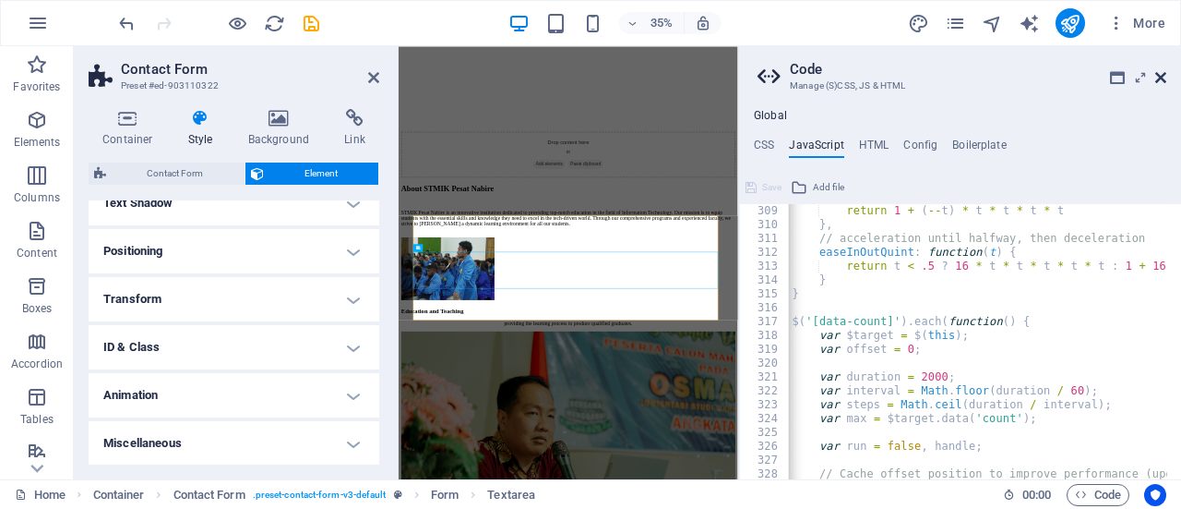
click at [1164, 78] on icon at bounding box center [1161, 77] width 11 height 15
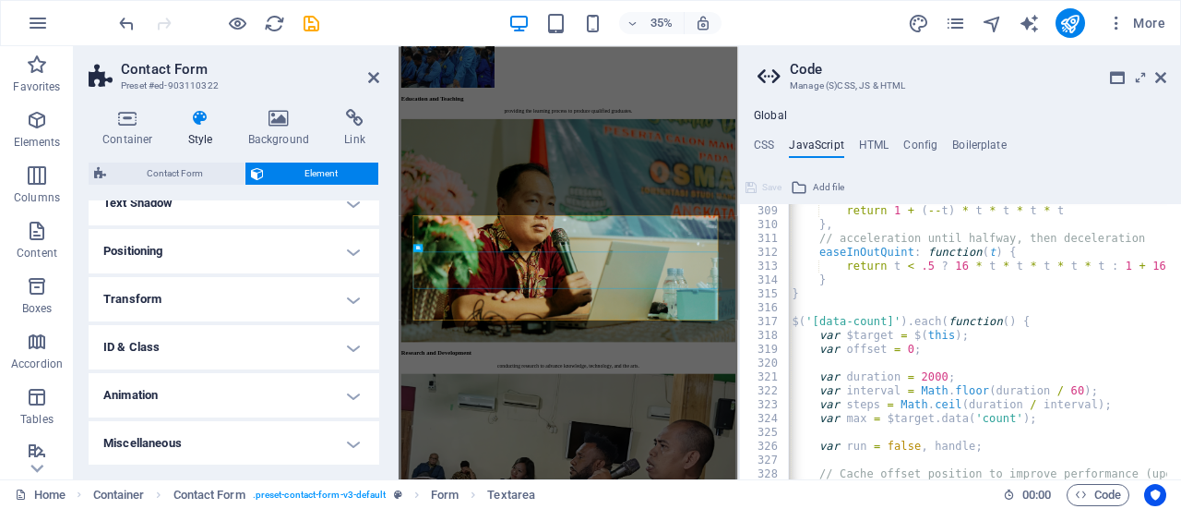
scroll to position [2957, 0]
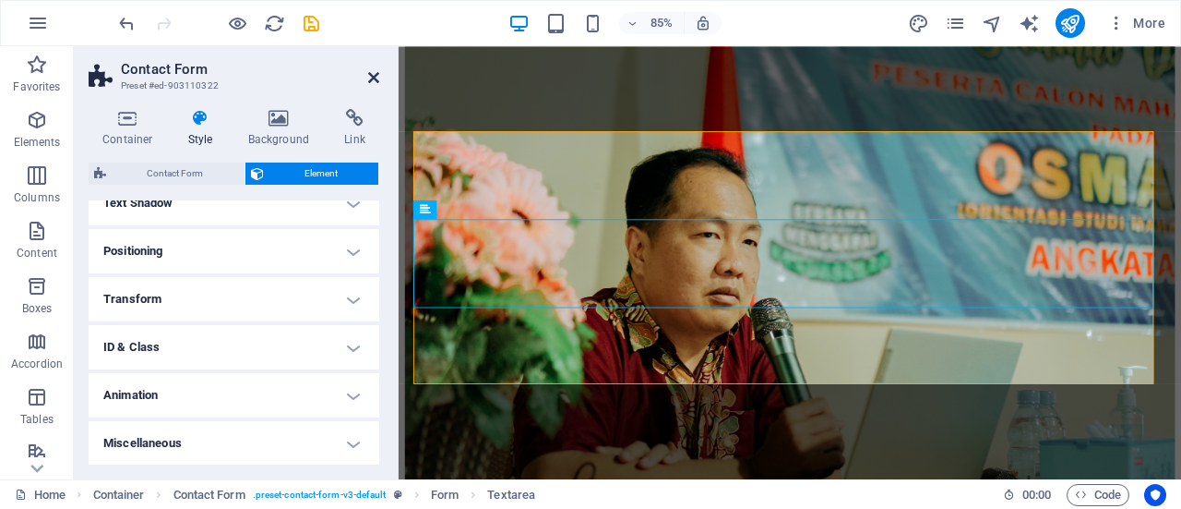
click at [373, 78] on icon at bounding box center [373, 77] width 11 height 15
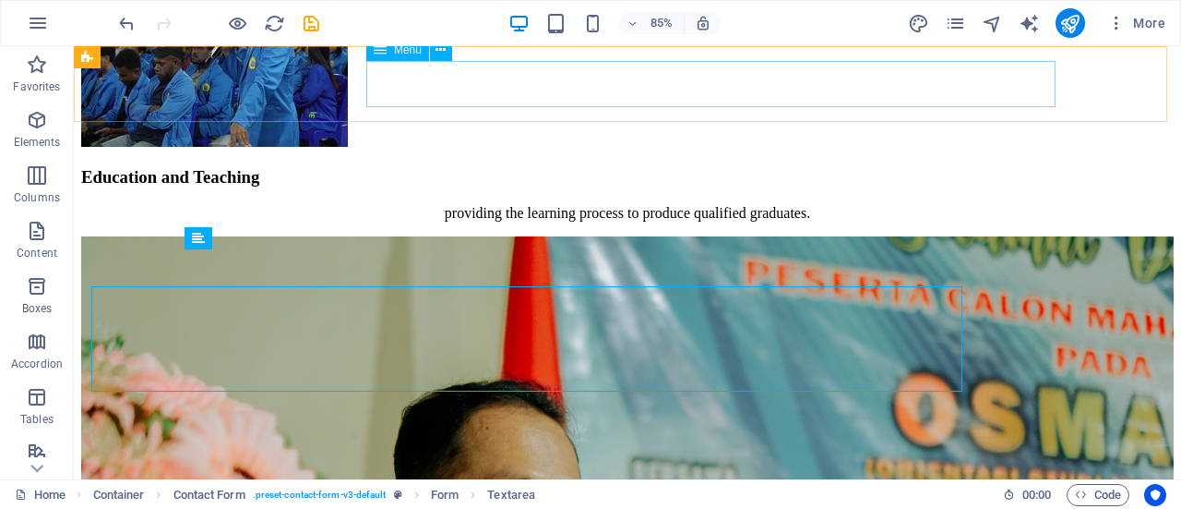
scroll to position [2920, 0]
